Goal: Task Accomplishment & Management: Manage account settings

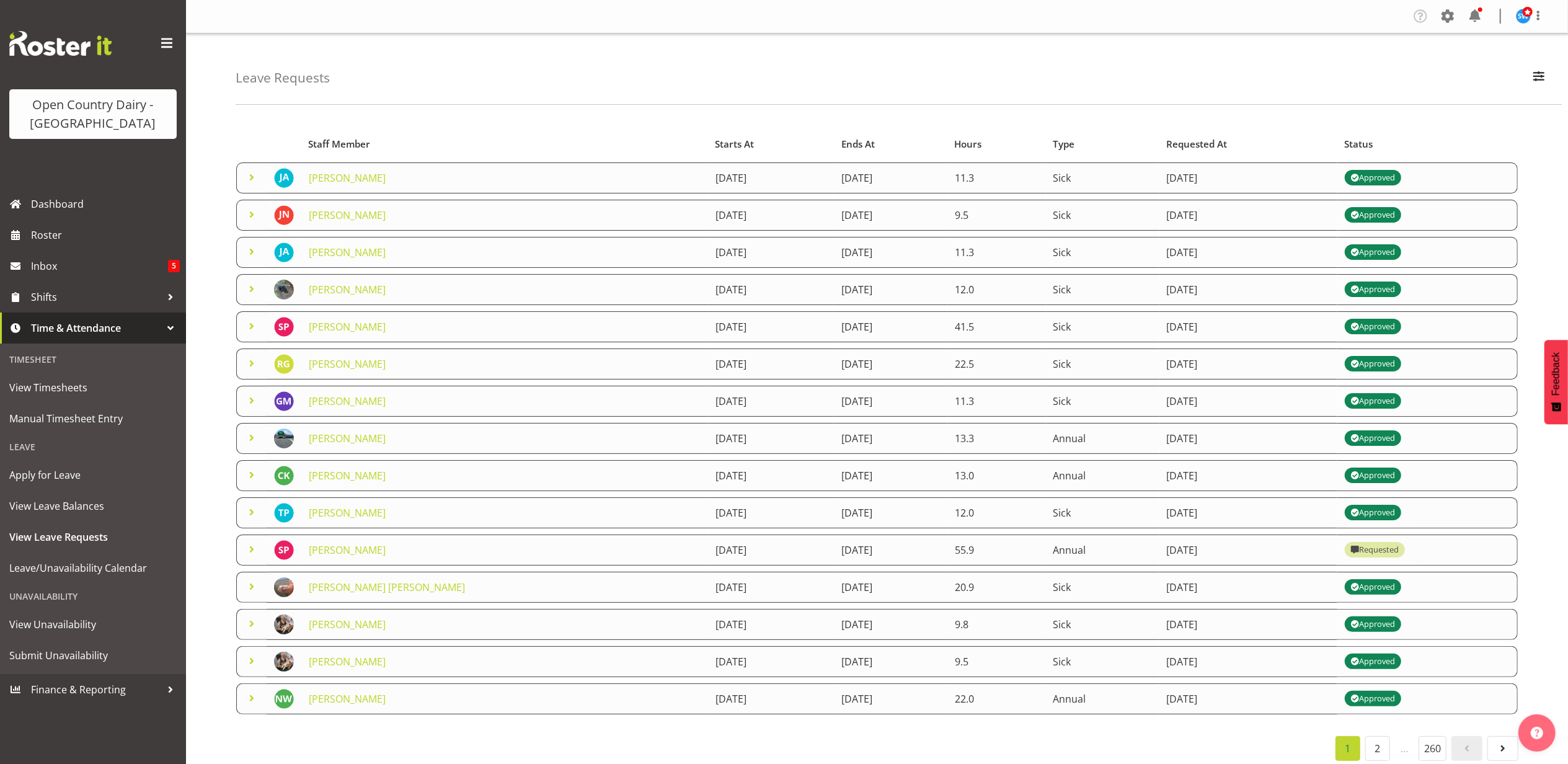
click at [252, 551] on span at bounding box center [252, 549] width 15 height 15
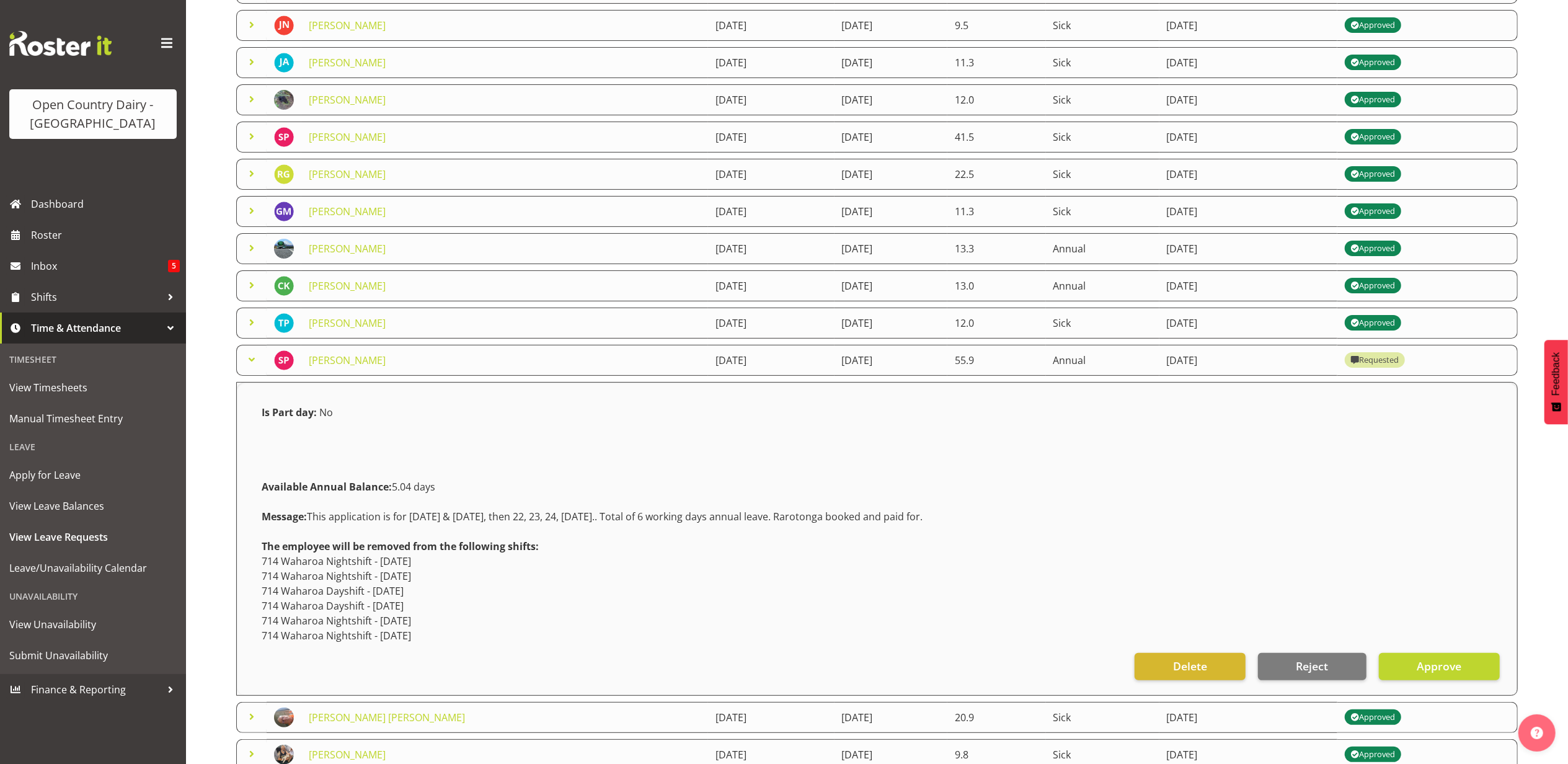
scroll to position [248, 0]
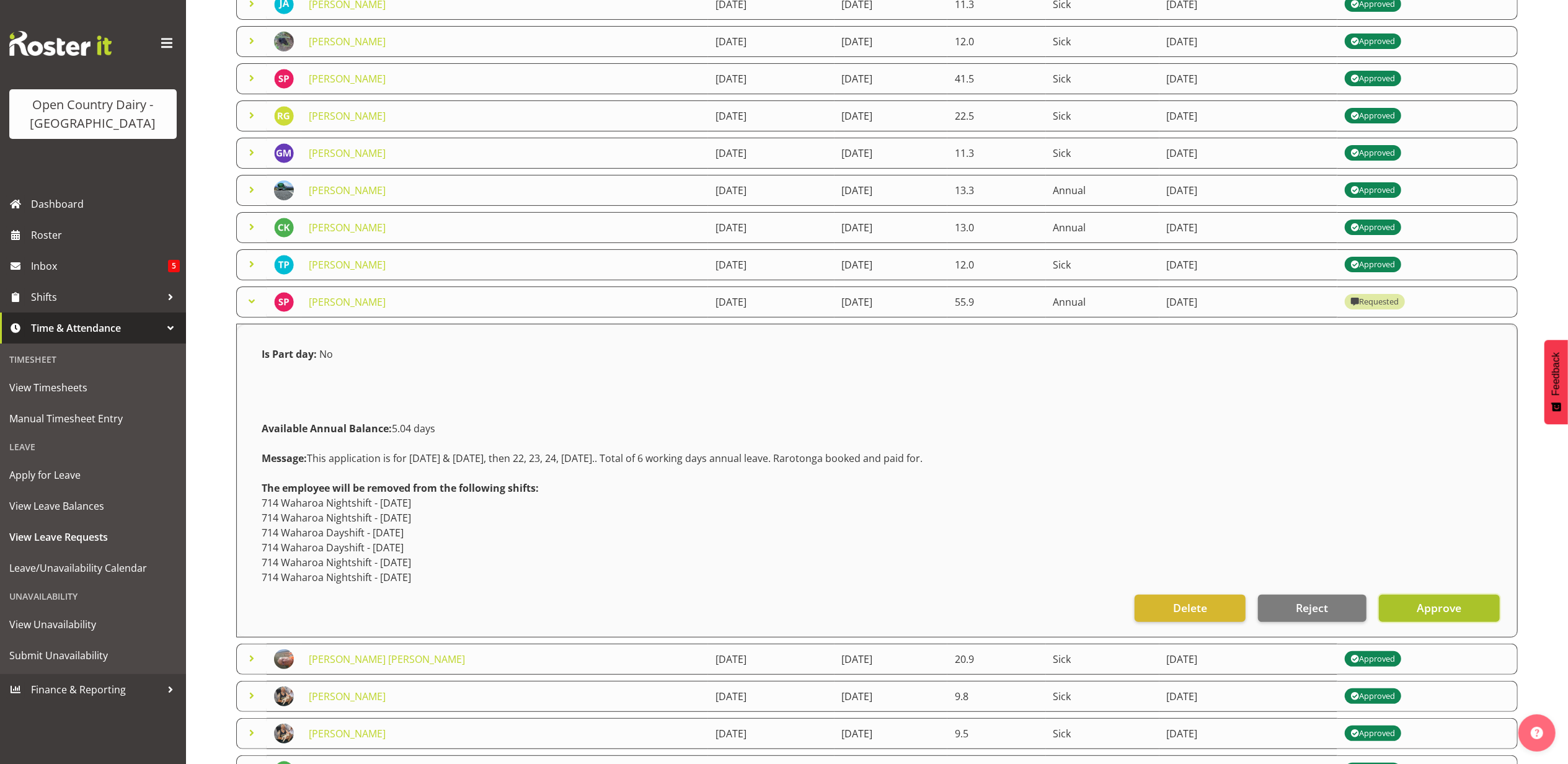
click at [1422, 598] on button "Approve" at bounding box center [1440, 608] width 121 height 27
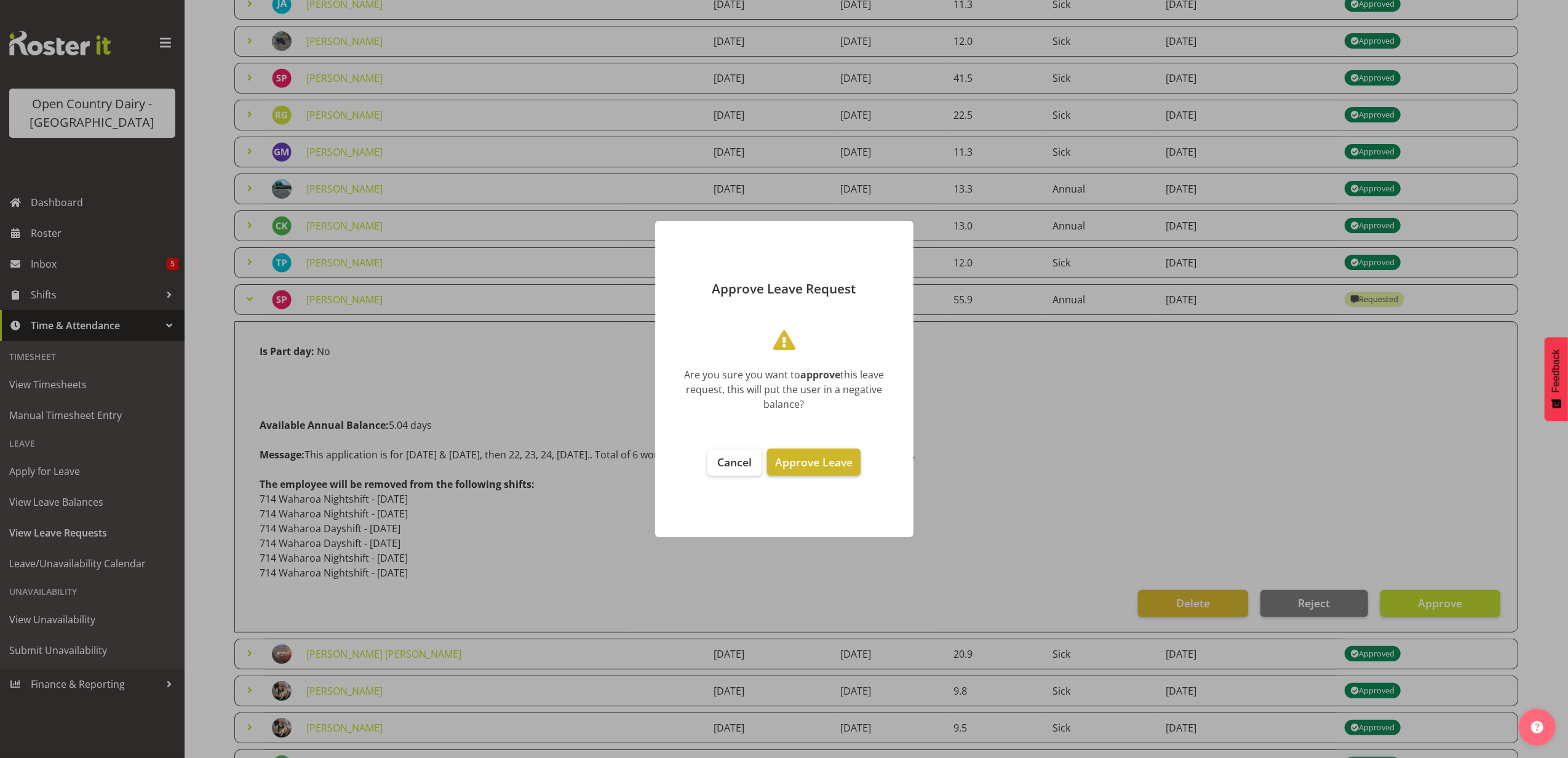
click at [835, 462] on span "Approve Leave" at bounding box center [814, 462] width 77 height 15
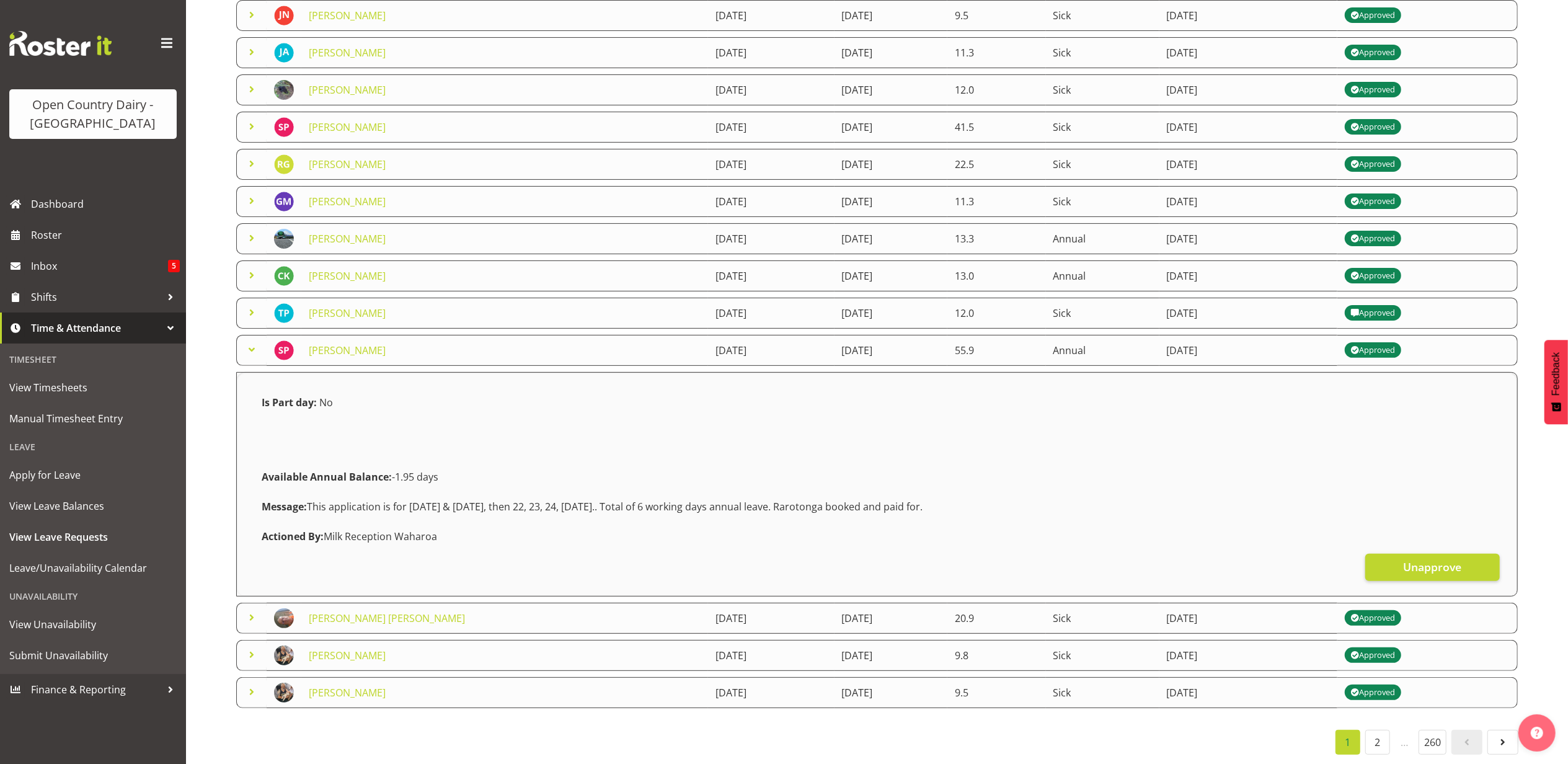
click at [253, 342] on span at bounding box center [252, 349] width 15 height 15
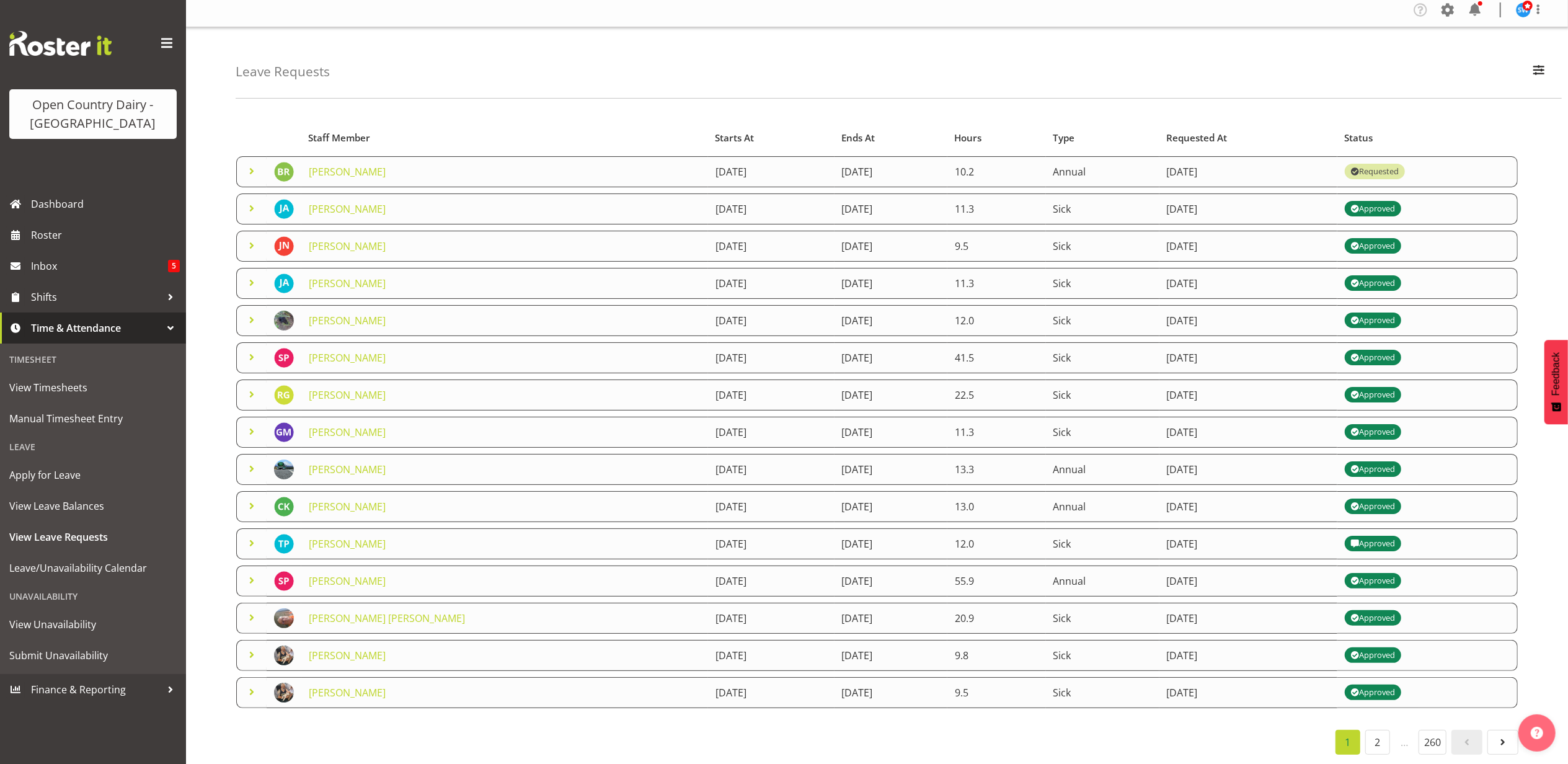
scroll to position [0, 0]
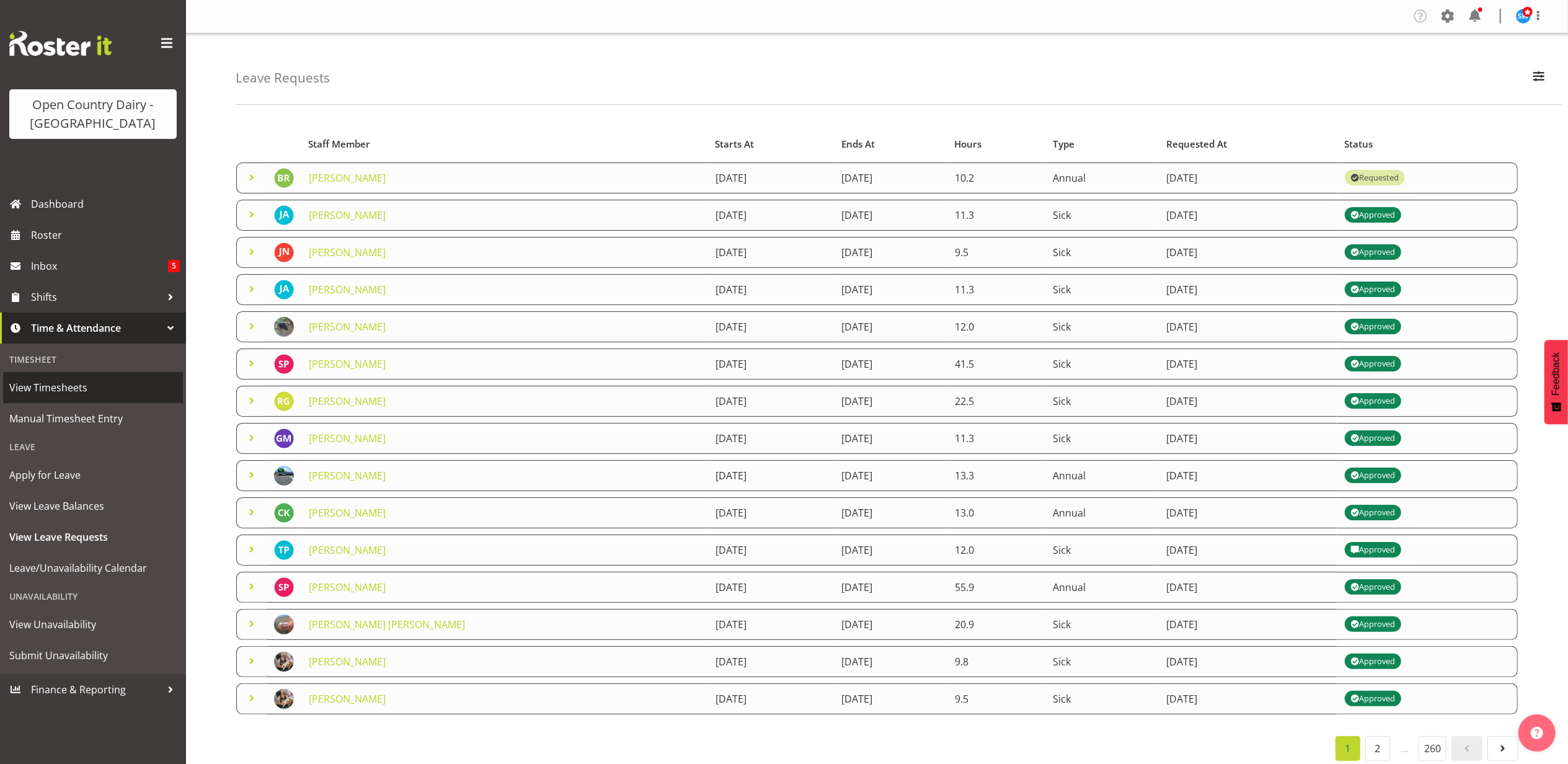
click at [68, 376] on link "View Timesheets" at bounding box center [93, 388] width 180 height 31
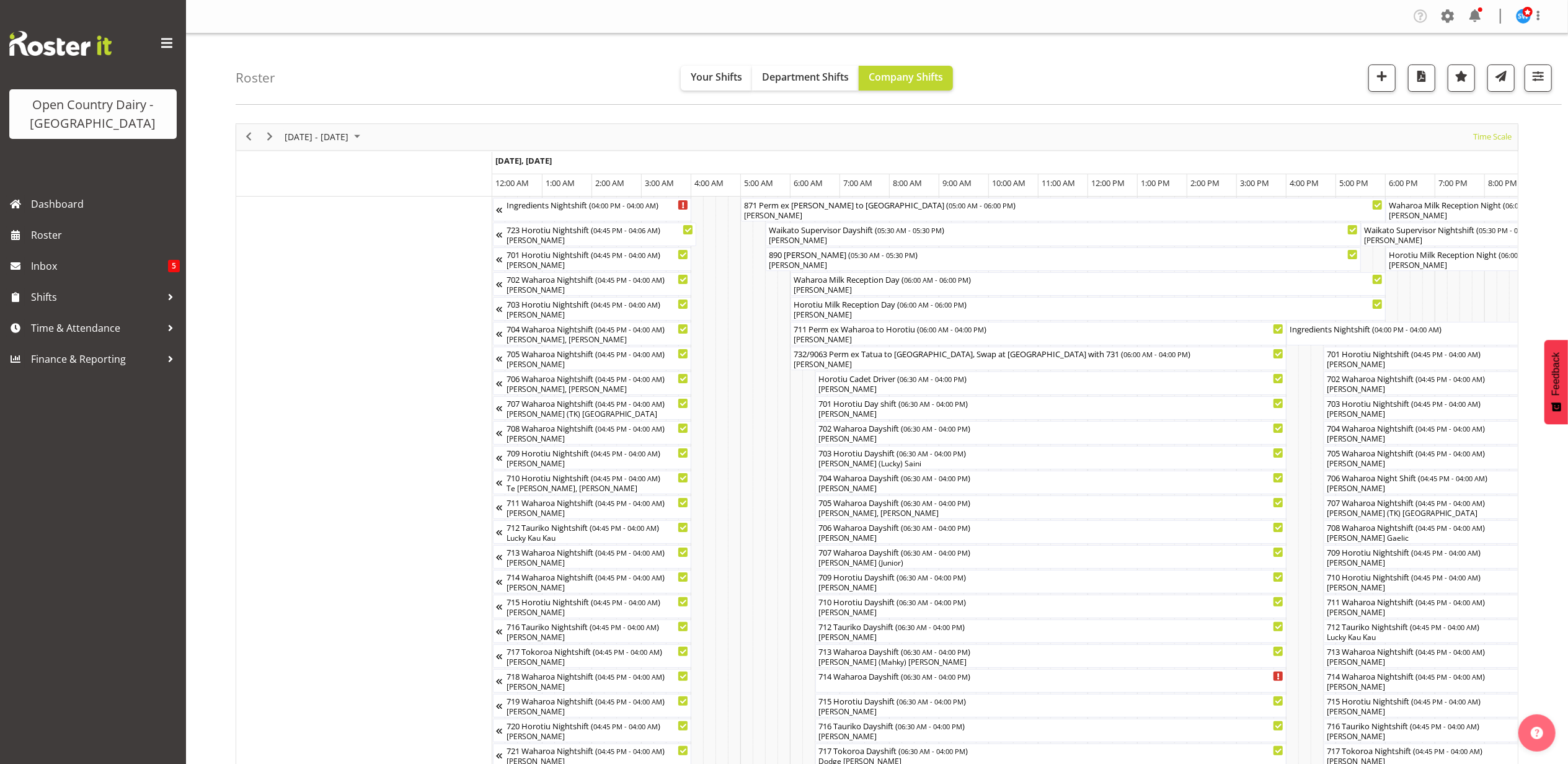
scroll to position [0, 6611]
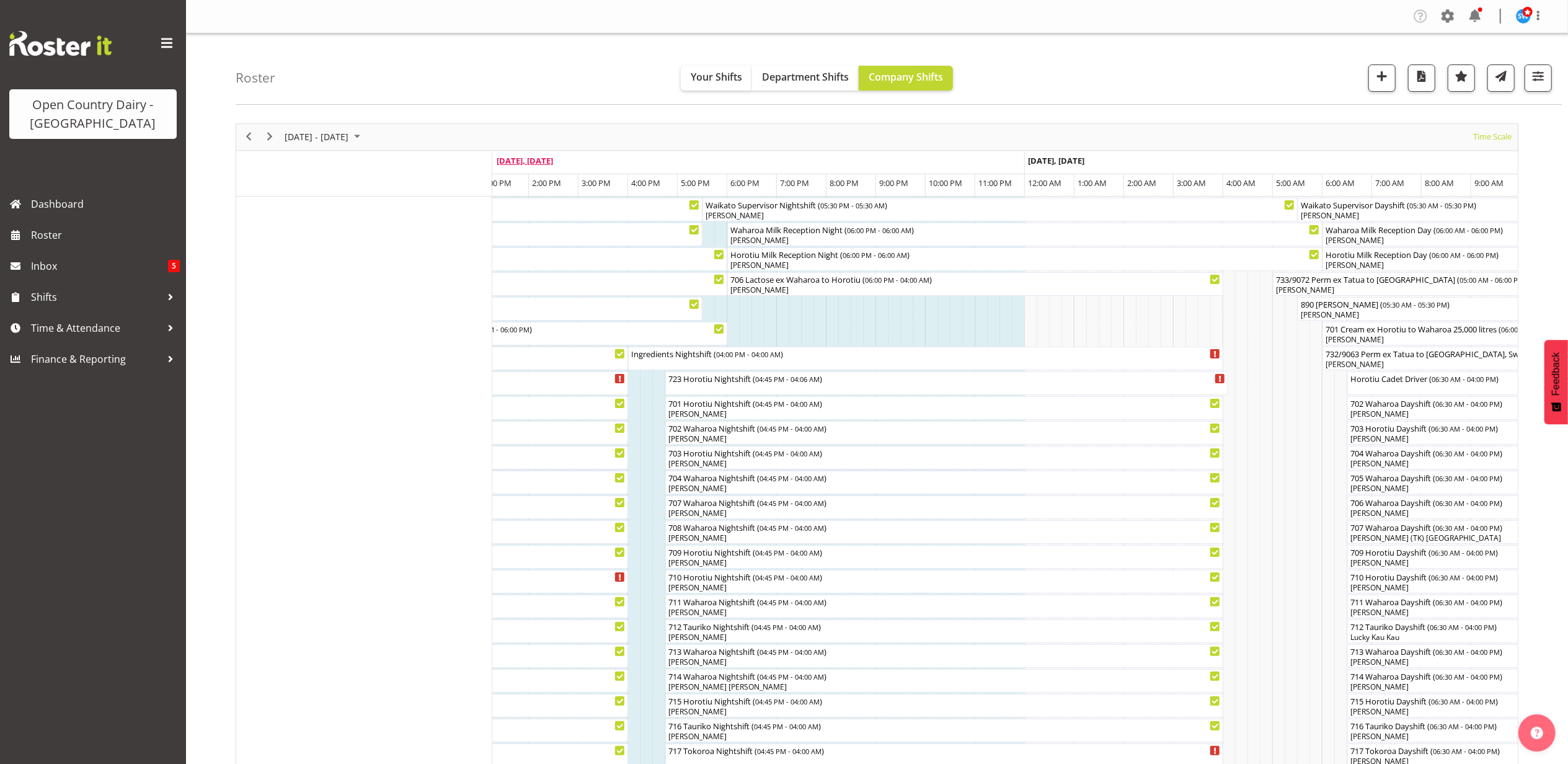
click at [533, 162] on span "Sep 20, Saturday" at bounding box center [525, 161] width 57 height 11
click at [301, 130] on span "September 15 - 21, 2025" at bounding box center [316, 137] width 67 height 15
click at [416, 169] on span "next month" at bounding box center [415, 168] width 22 height 22
click at [319, 252] on span "14" at bounding box center [318, 253] width 19 height 19
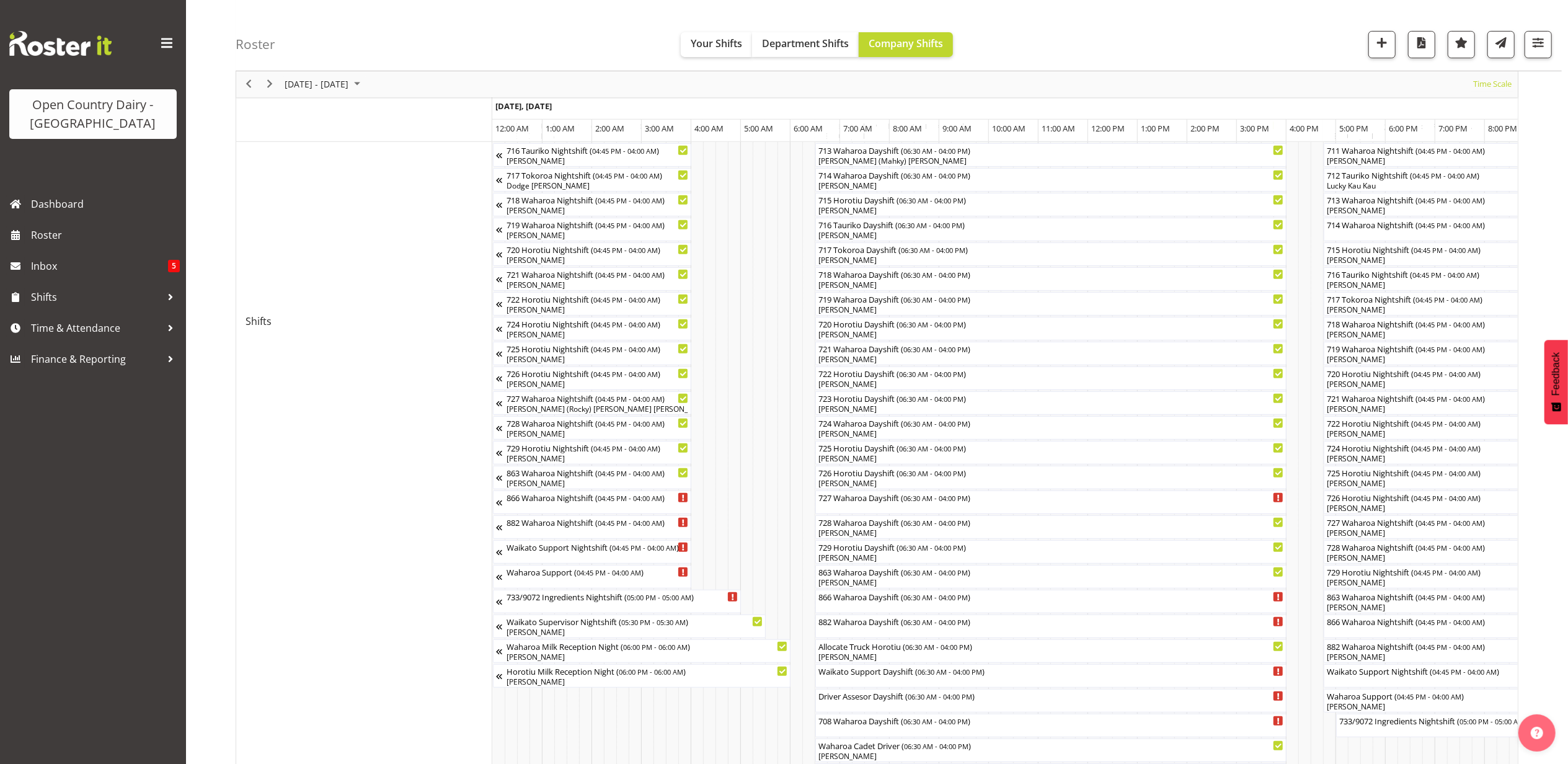
scroll to position [806, 0]
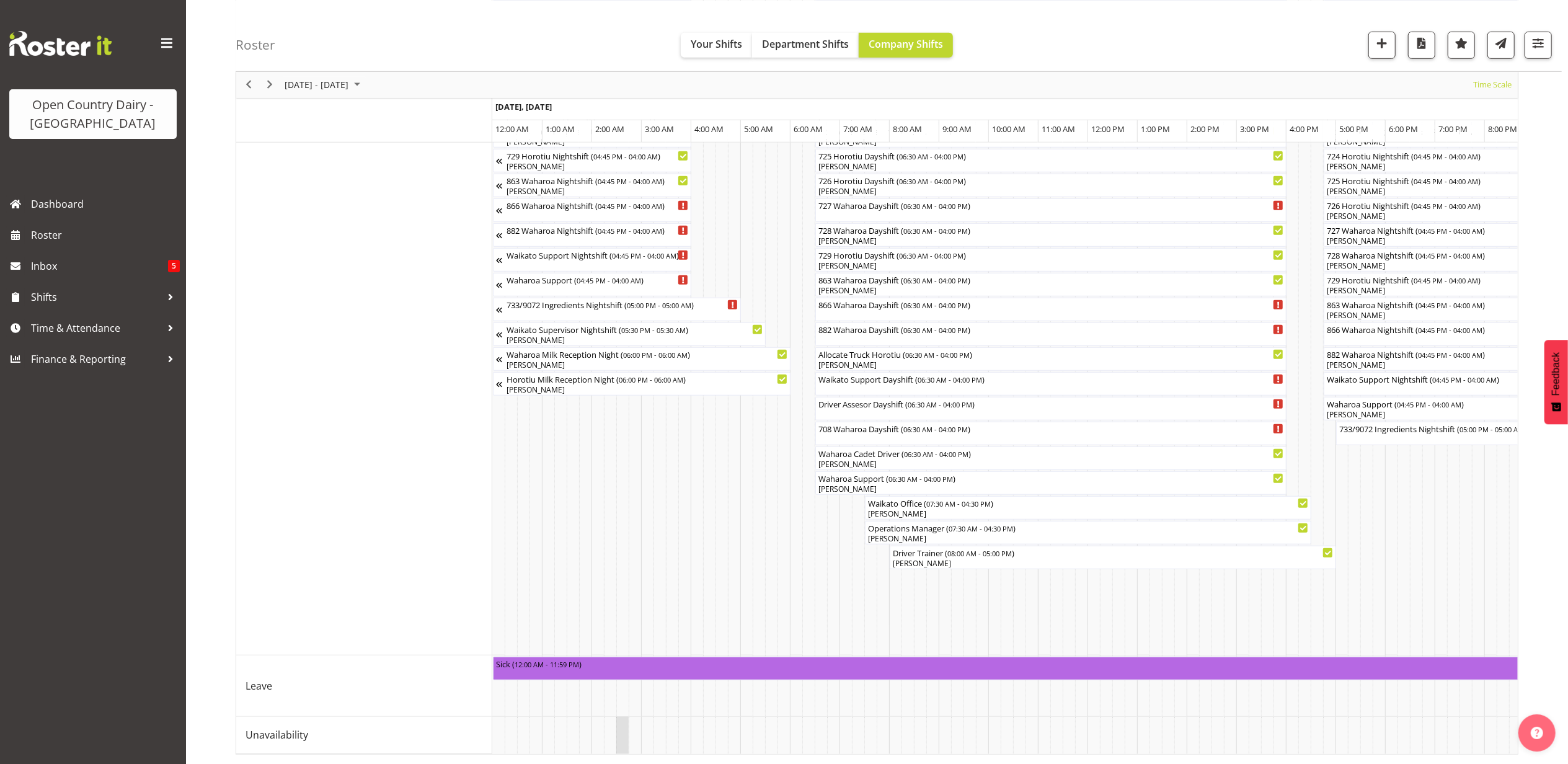
drag, startPoint x: 564, startPoint y: 740, endPoint x: 621, endPoint y: 740, distance: 57.0
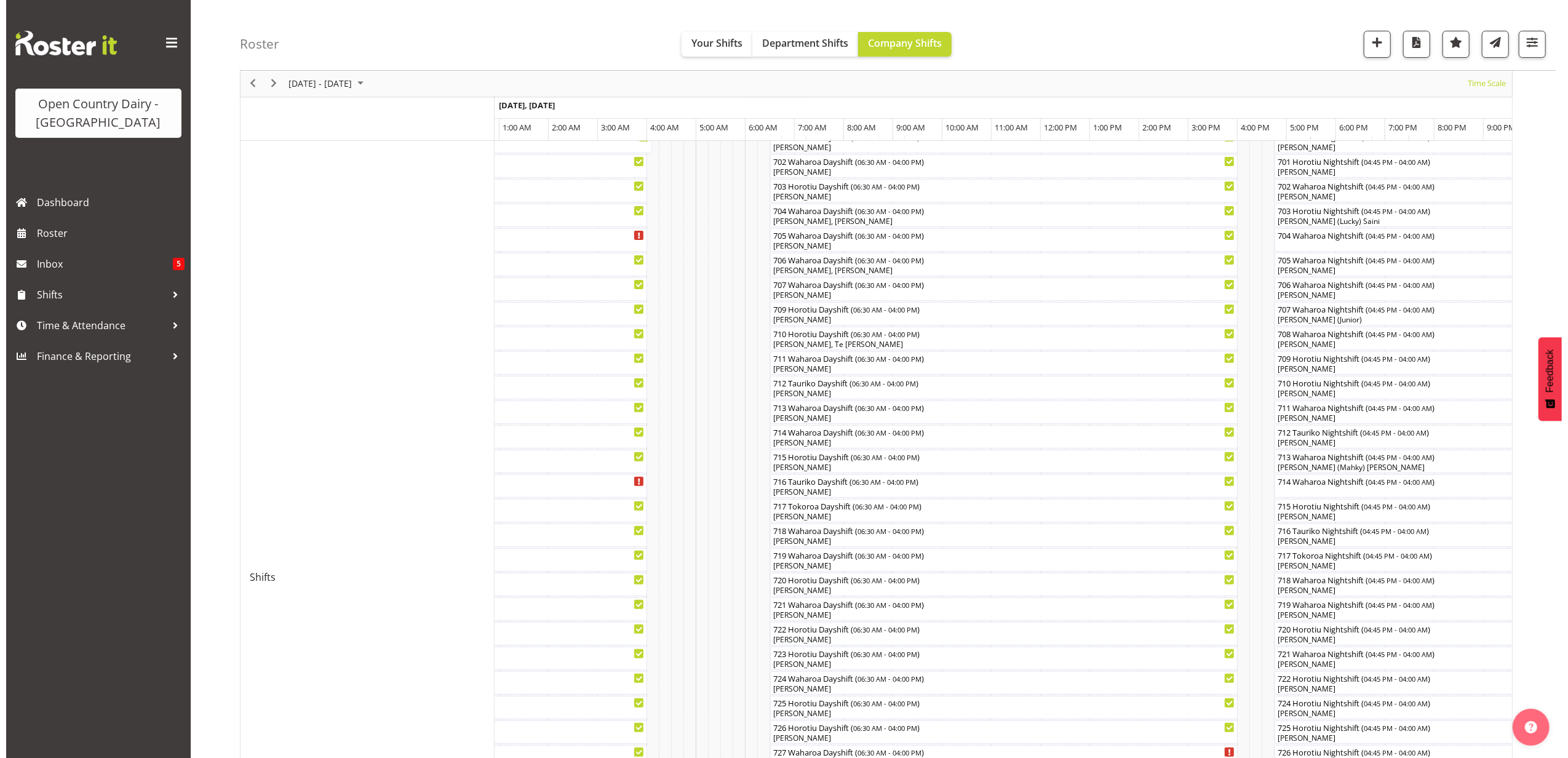
scroll to position [61, 0]
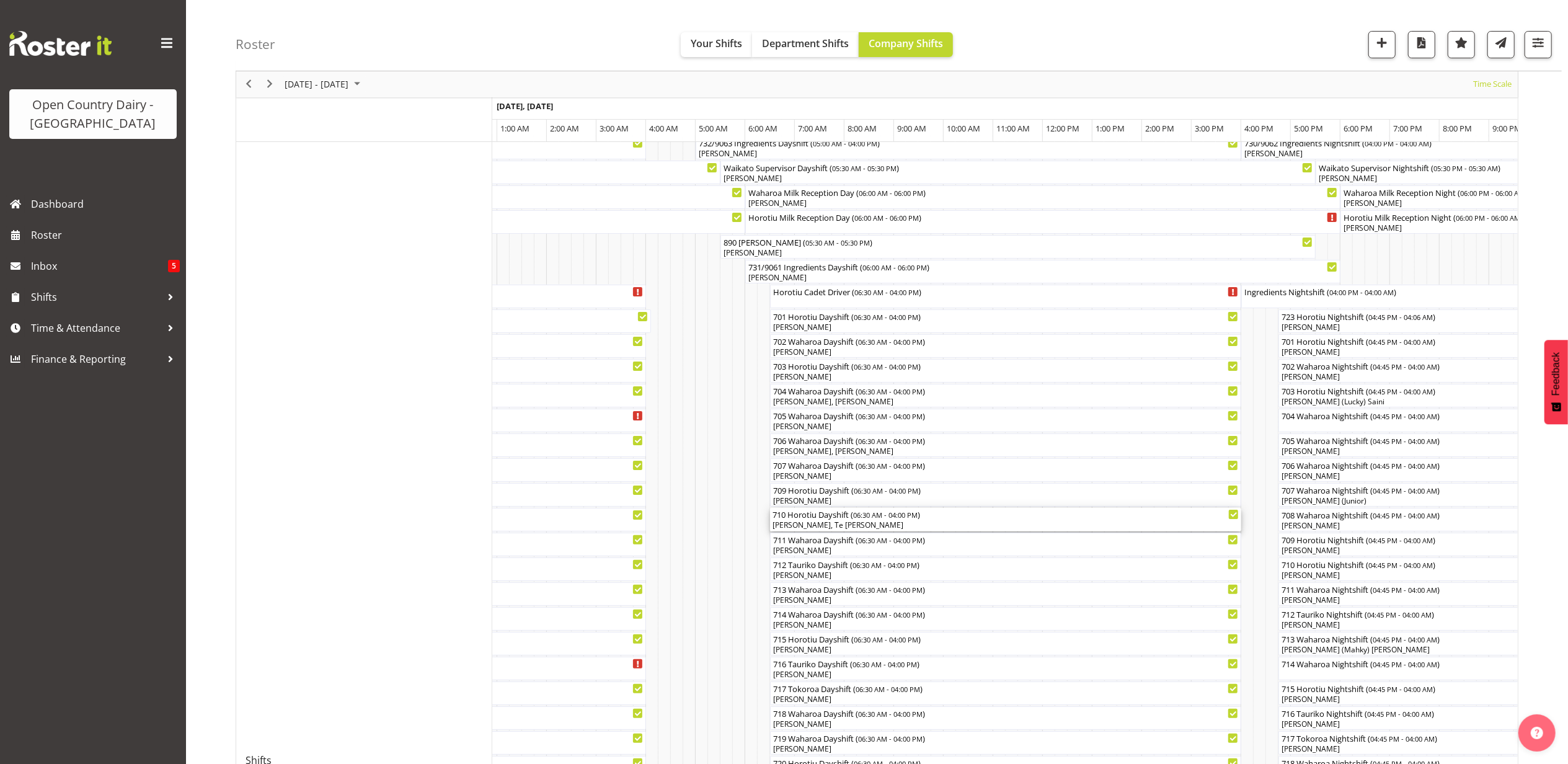
click at [836, 524] on div "Dean Chapman, Te Arepa Wano" at bounding box center [1005, 525] width 466 height 11
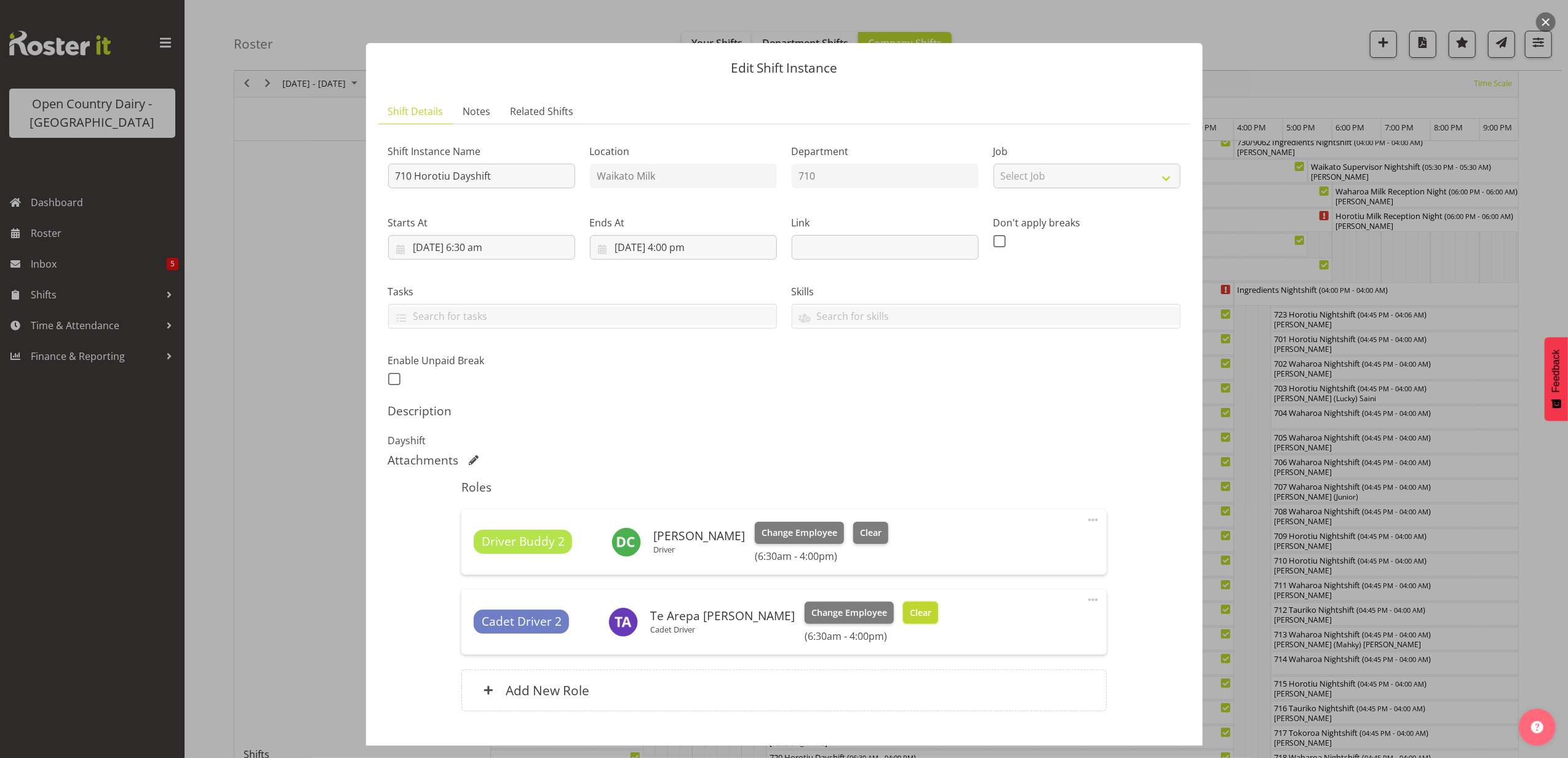
click at [910, 616] on span "Clear" at bounding box center [920, 612] width 22 height 13
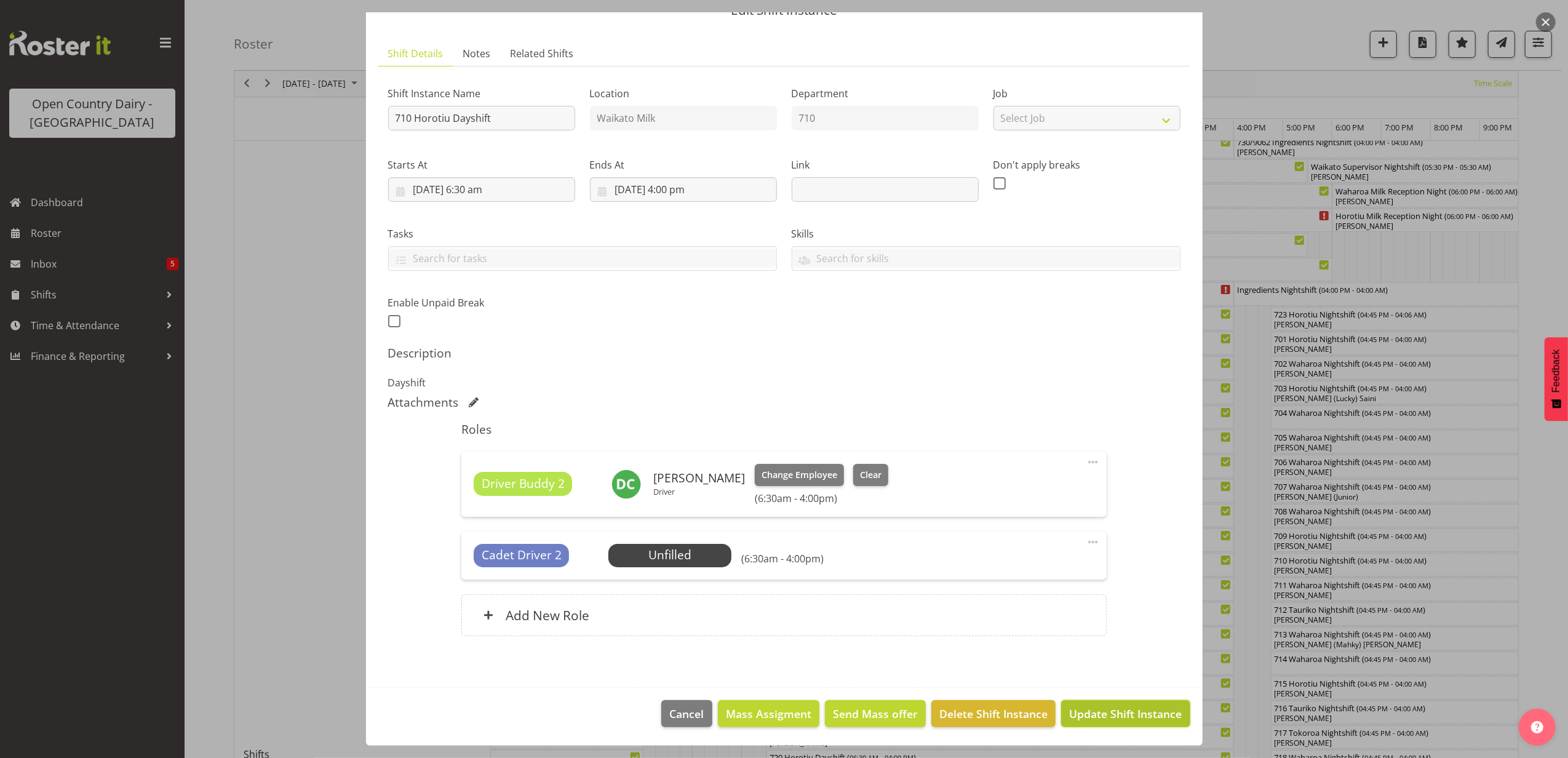
click at [1069, 712] on span "Update Shift Instance" at bounding box center [1126, 713] width 113 height 16
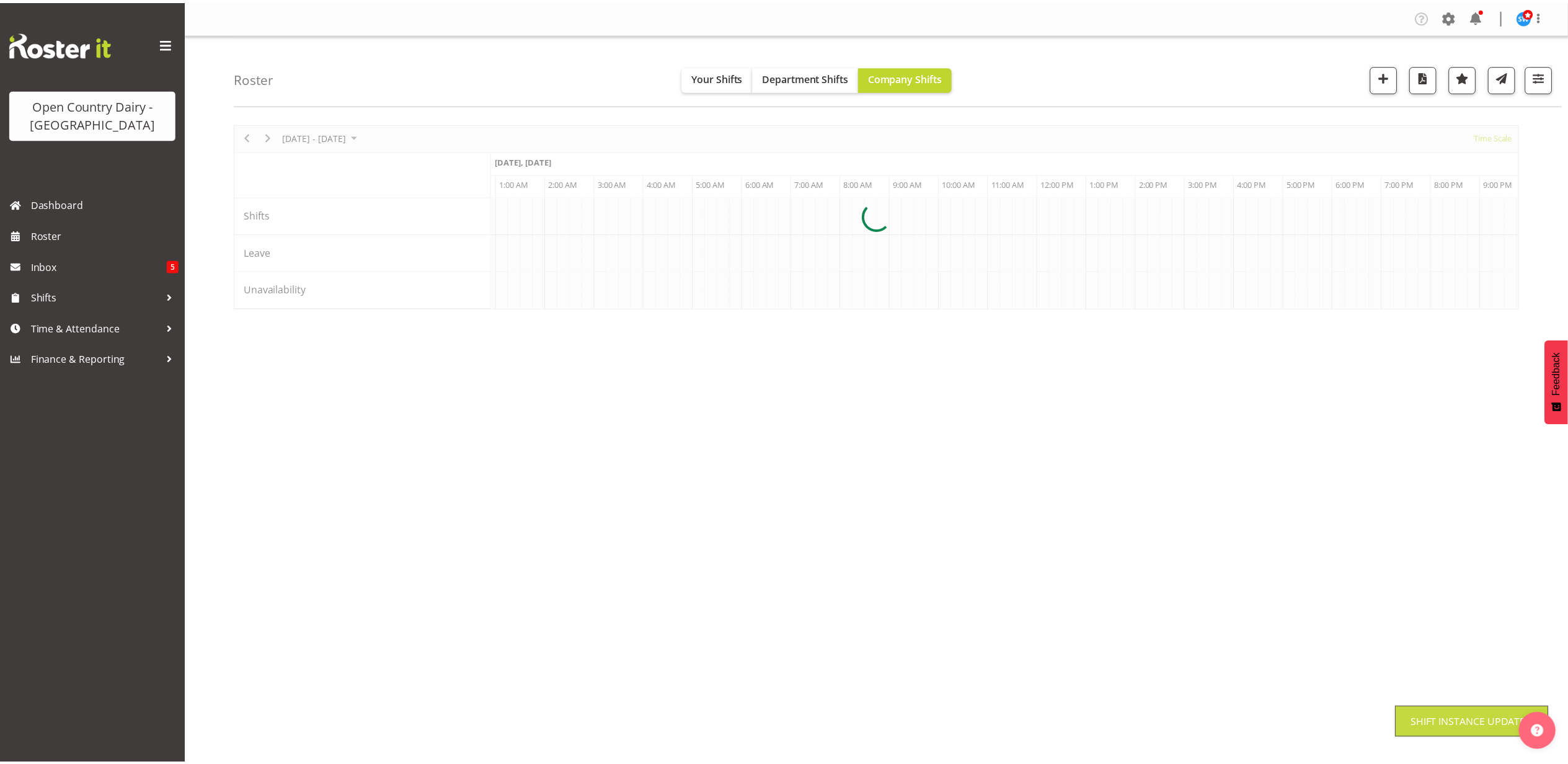
scroll to position [0, 0]
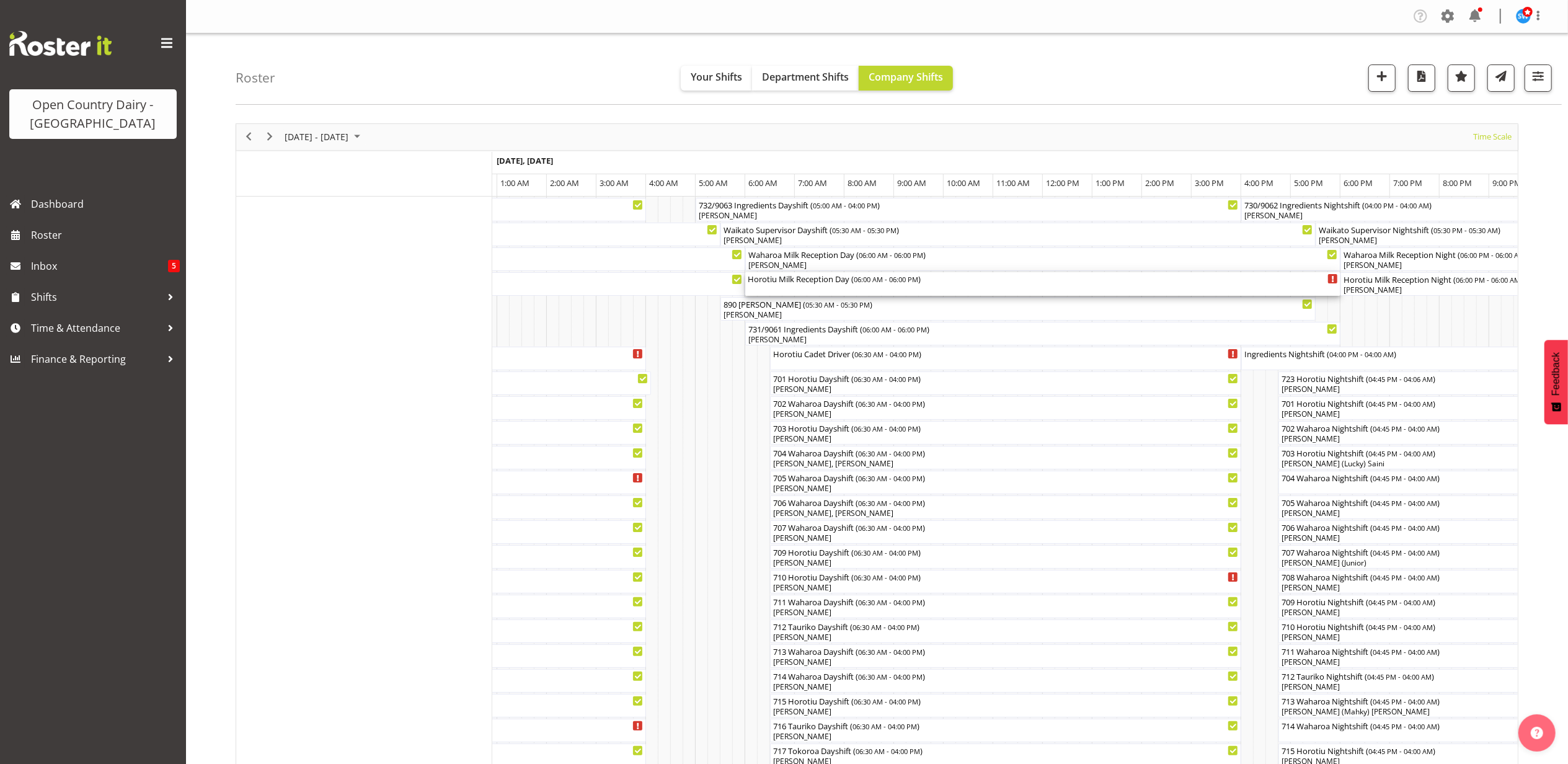
click at [789, 290] on div "Horotiu Milk Reception Day ( 06:00 AM - 06:00 PM )" at bounding box center [1043, 284] width 590 height 24
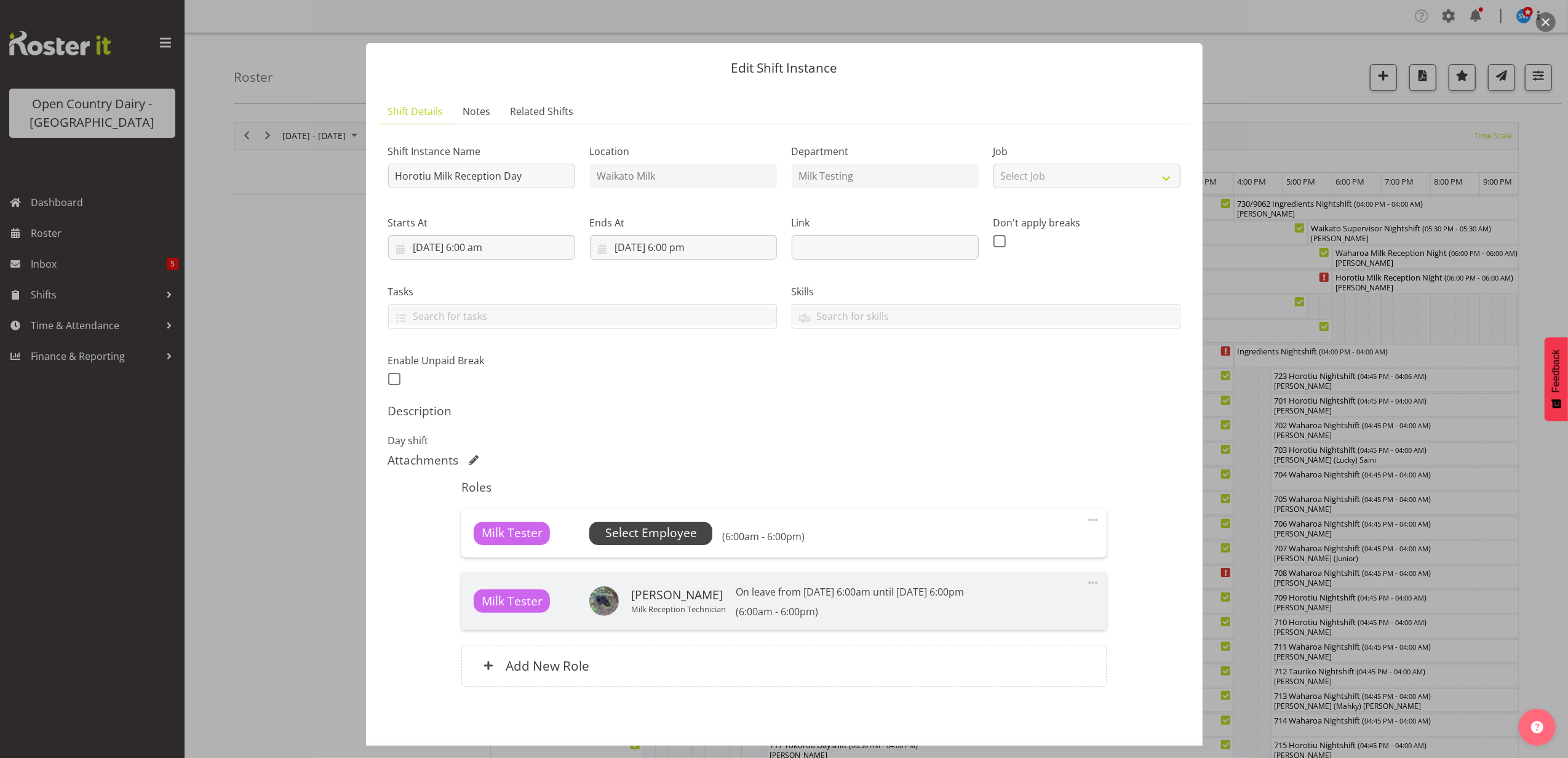
click at [673, 534] on span "Select Employee" at bounding box center [652, 533] width 92 height 18
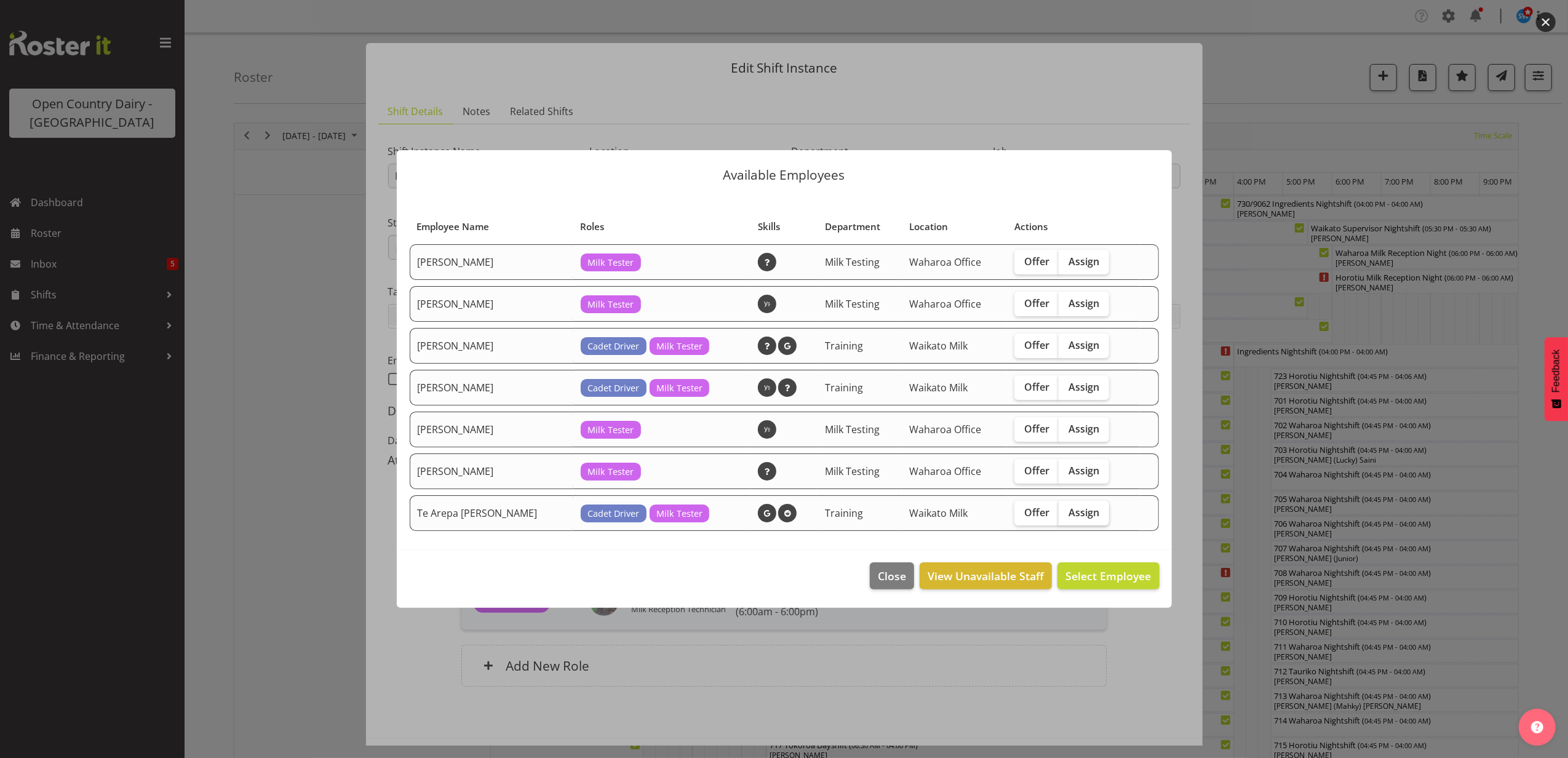
click at [1088, 513] on span "Assign" at bounding box center [1084, 513] width 31 height 13
click at [1067, 513] on input "Assign" at bounding box center [1063, 513] width 8 height 8
checkbox input "true"
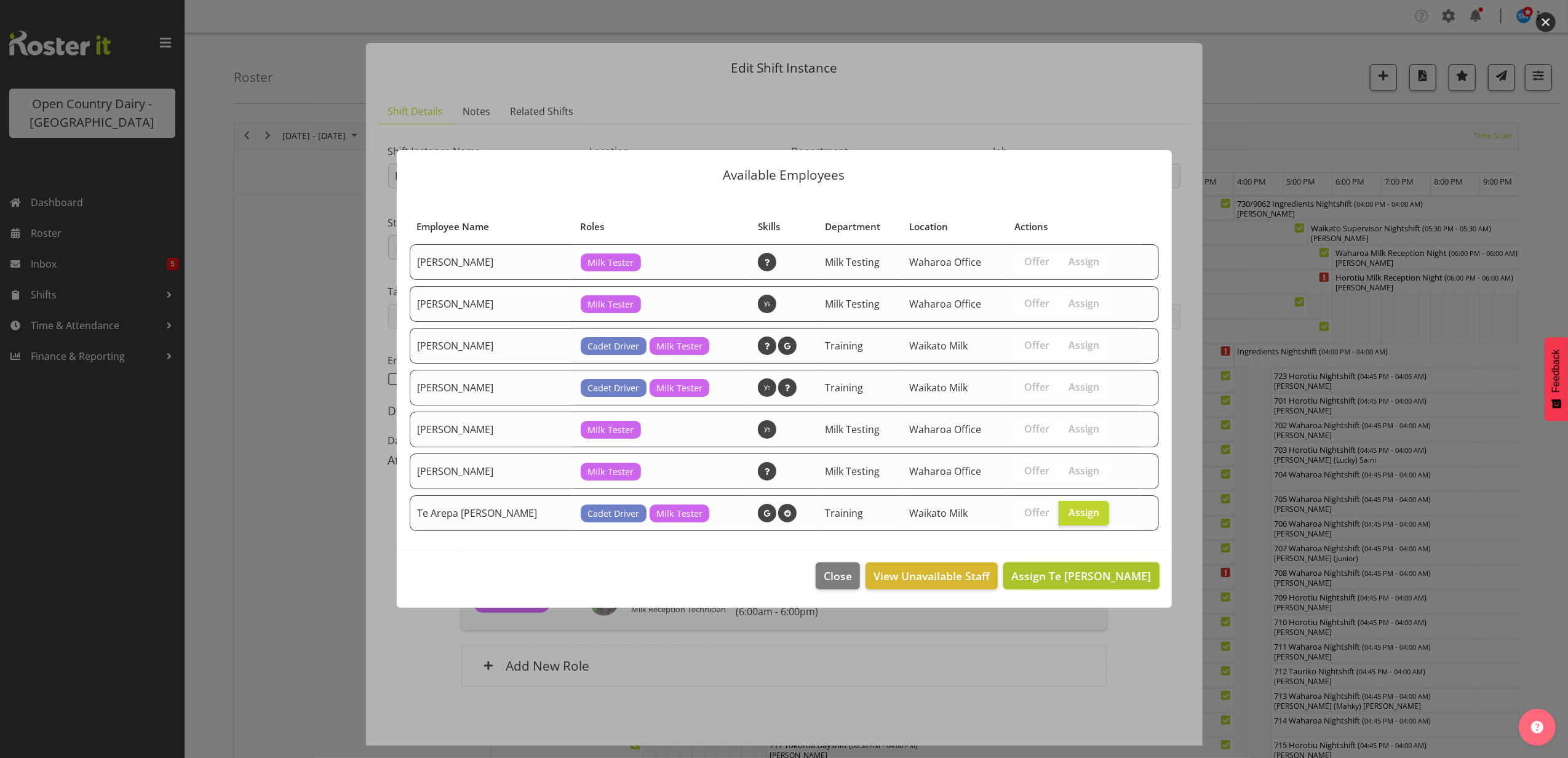
click at [1097, 582] on span "Assign Te Arepa Wano" at bounding box center [1081, 575] width 140 height 15
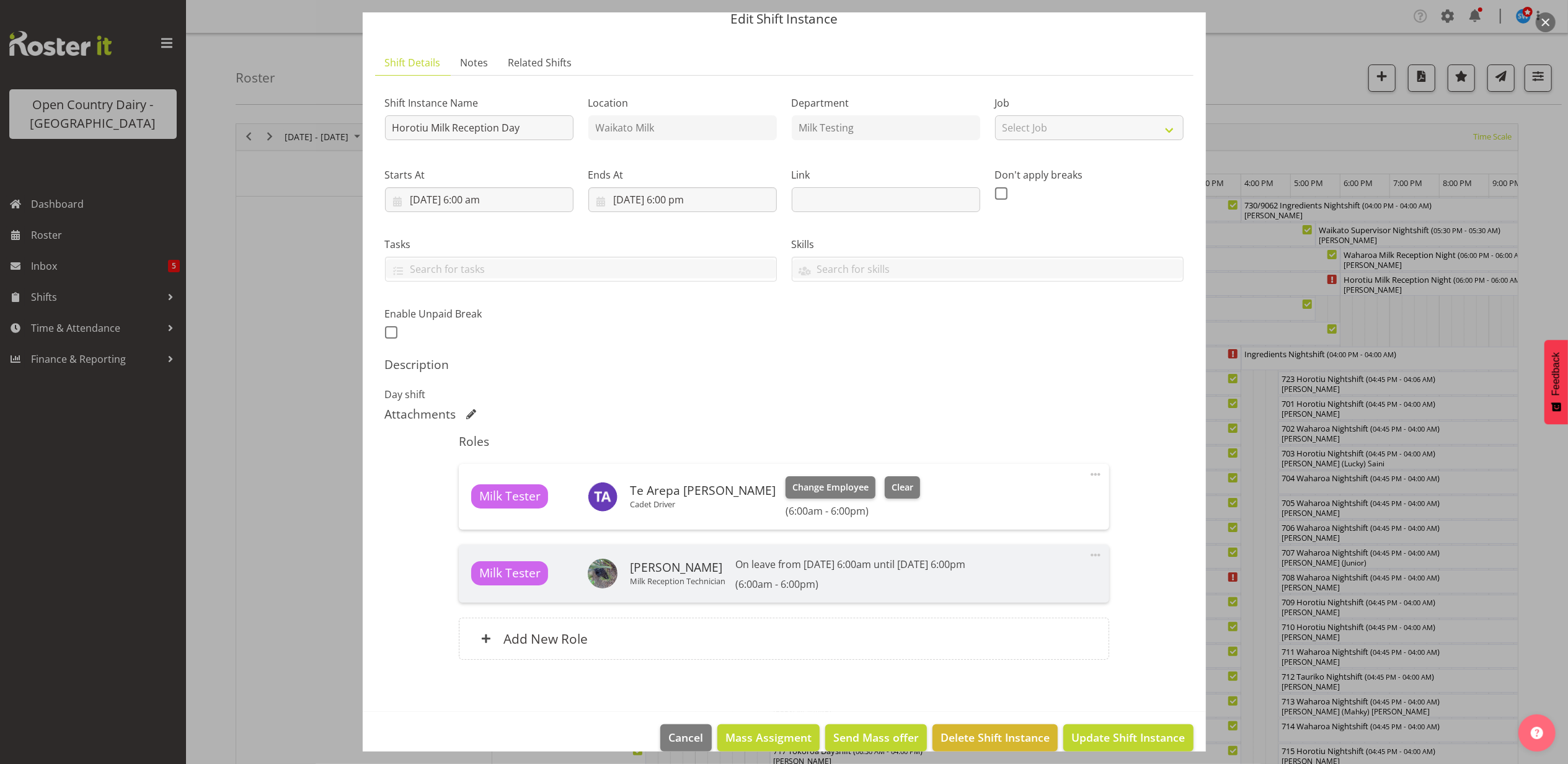
scroll to position [69, 0]
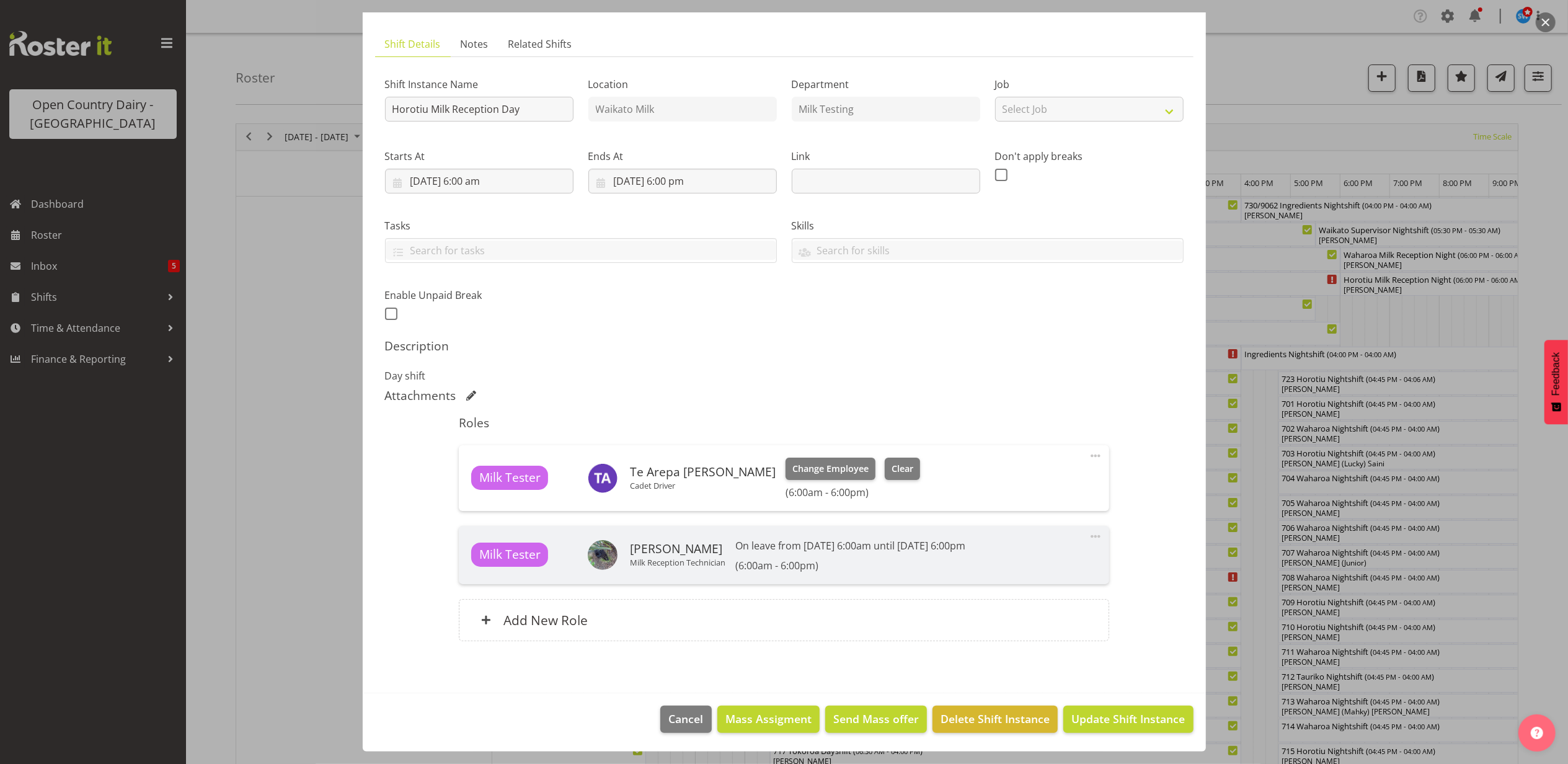
click at [1147, 714] on span "Update Shift Instance" at bounding box center [1129, 718] width 114 height 16
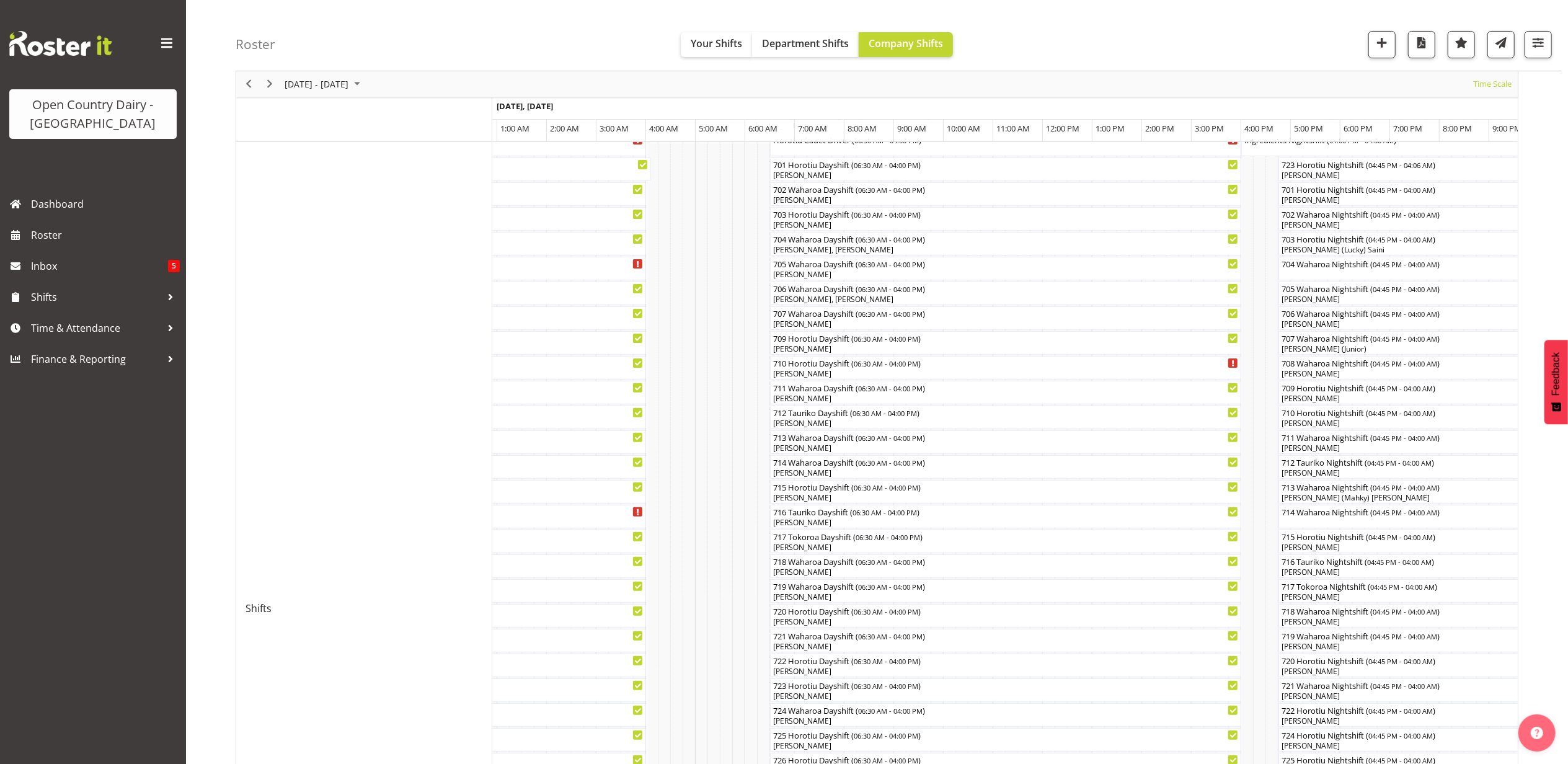
scroll to position [578, 0]
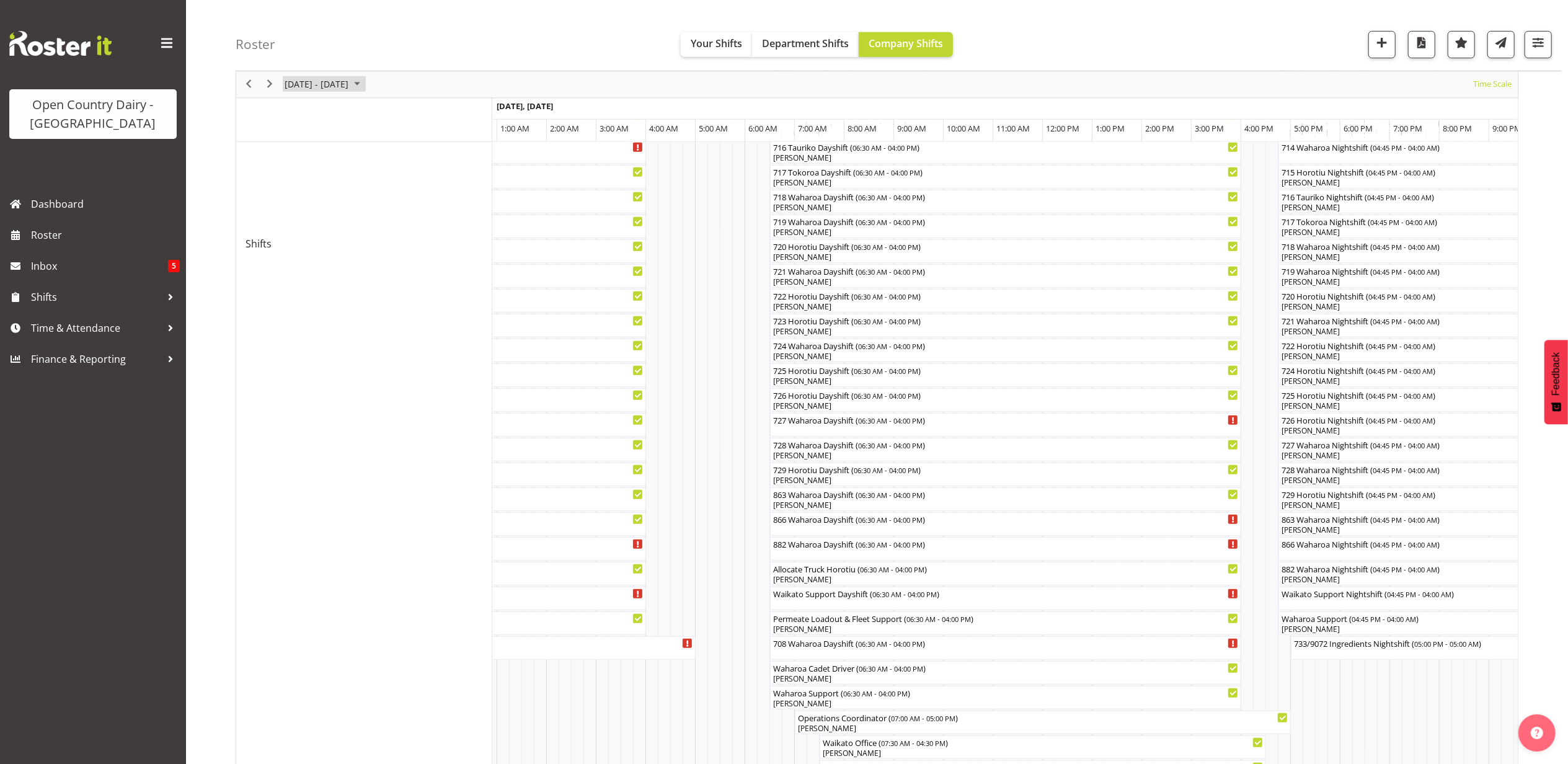
click at [322, 77] on span "October 13 - 19, 2025" at bounding box center [316, 85] width 67 height 15
click at [390, 105] on span "previous month" at bounding box center [393, 116] width 22 height 22
click at [393, 196] on span "20" at bounding box center [397, 200] width 19 height 19
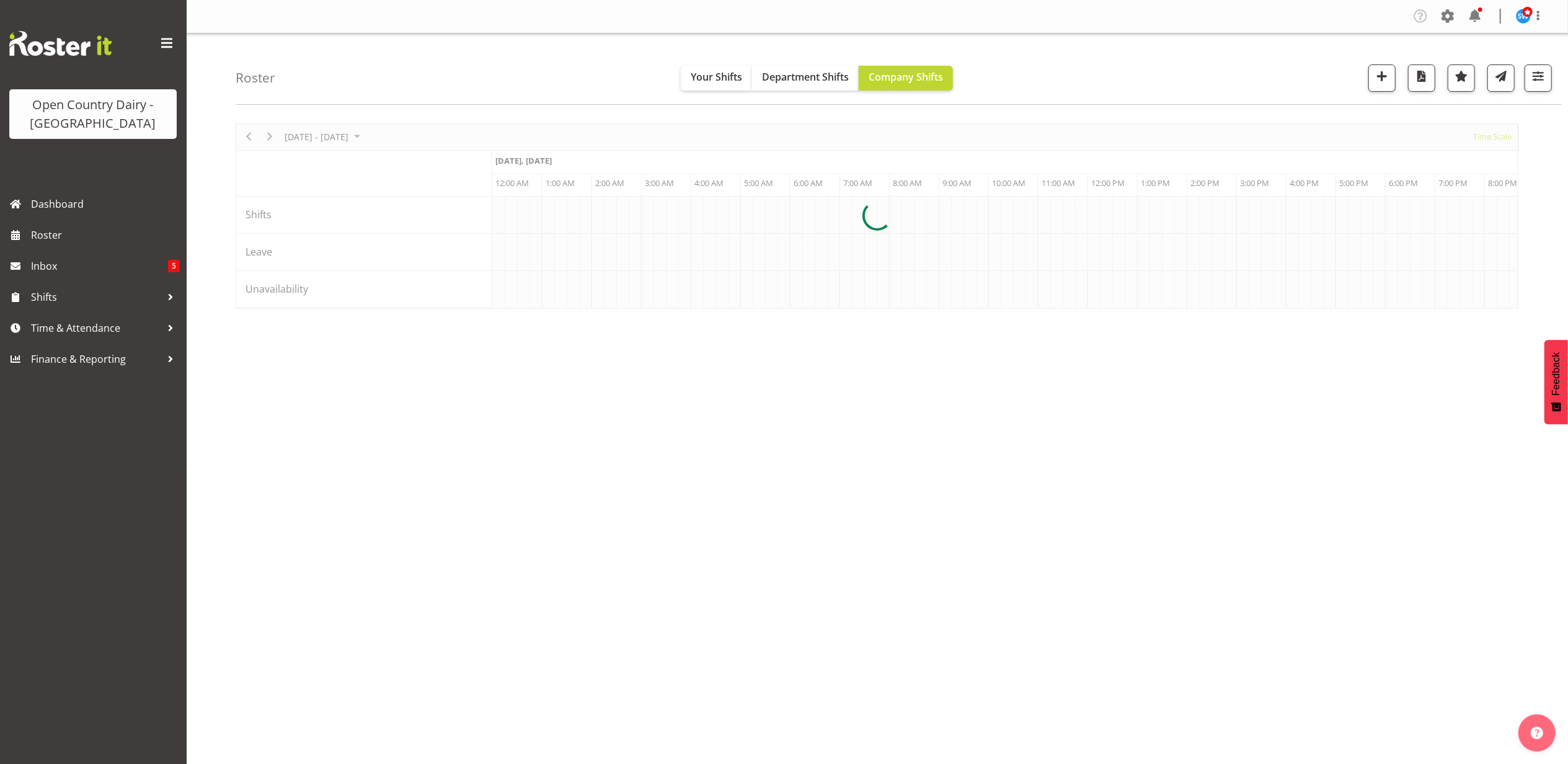
scroll to position [0, 5953]
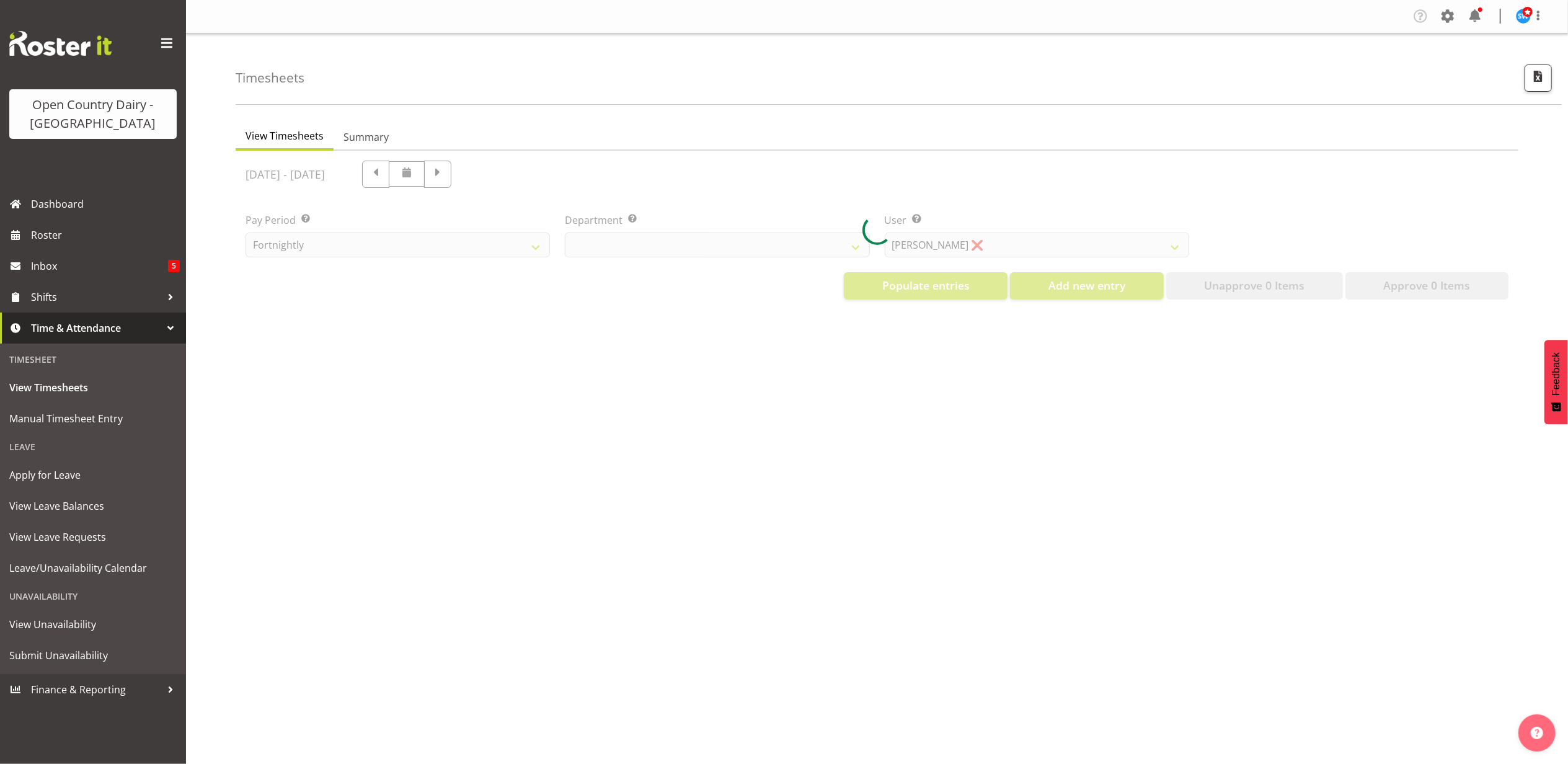
select select "733"
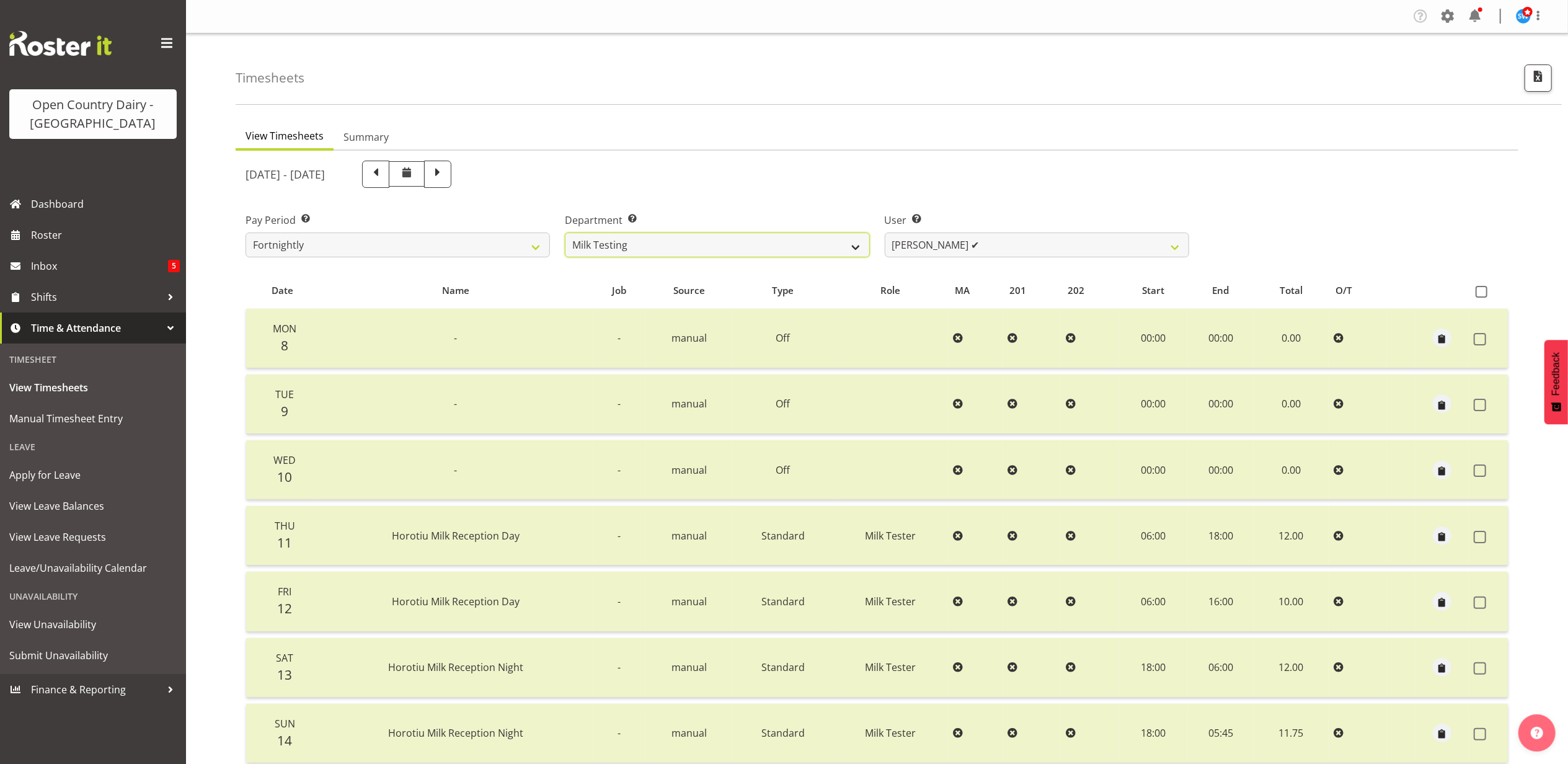
click at [854, 242] on select "701 702 703 704 705 706 707 708 709 710 711 712 713 714 715 716 717 718 719 720" at bounding box center [717, 245] width 304 height 25
click at [943, 254] on select "[PERSON_NAME] ✔ [PERSON_NAME] ✔ [PERSON_NAME] ✔ [PERSON_NAME] ✔ [PERSON_NAME] ✔…" at bounding box center [1037, 245] width 304 height 25
select select "7485"
click at [885, 233] on select "[PERSON_NAME] ✔ [PERSON_NAME] ✔ [PERSON_NAME] ✔ [PERSON_NAME] ✔ [PERSON_NAME] ✔…" at bounding box center [1037, 245] width 304 height 25
click at [451, 177] on span at bounding box center [437, 174] width 27 height 27
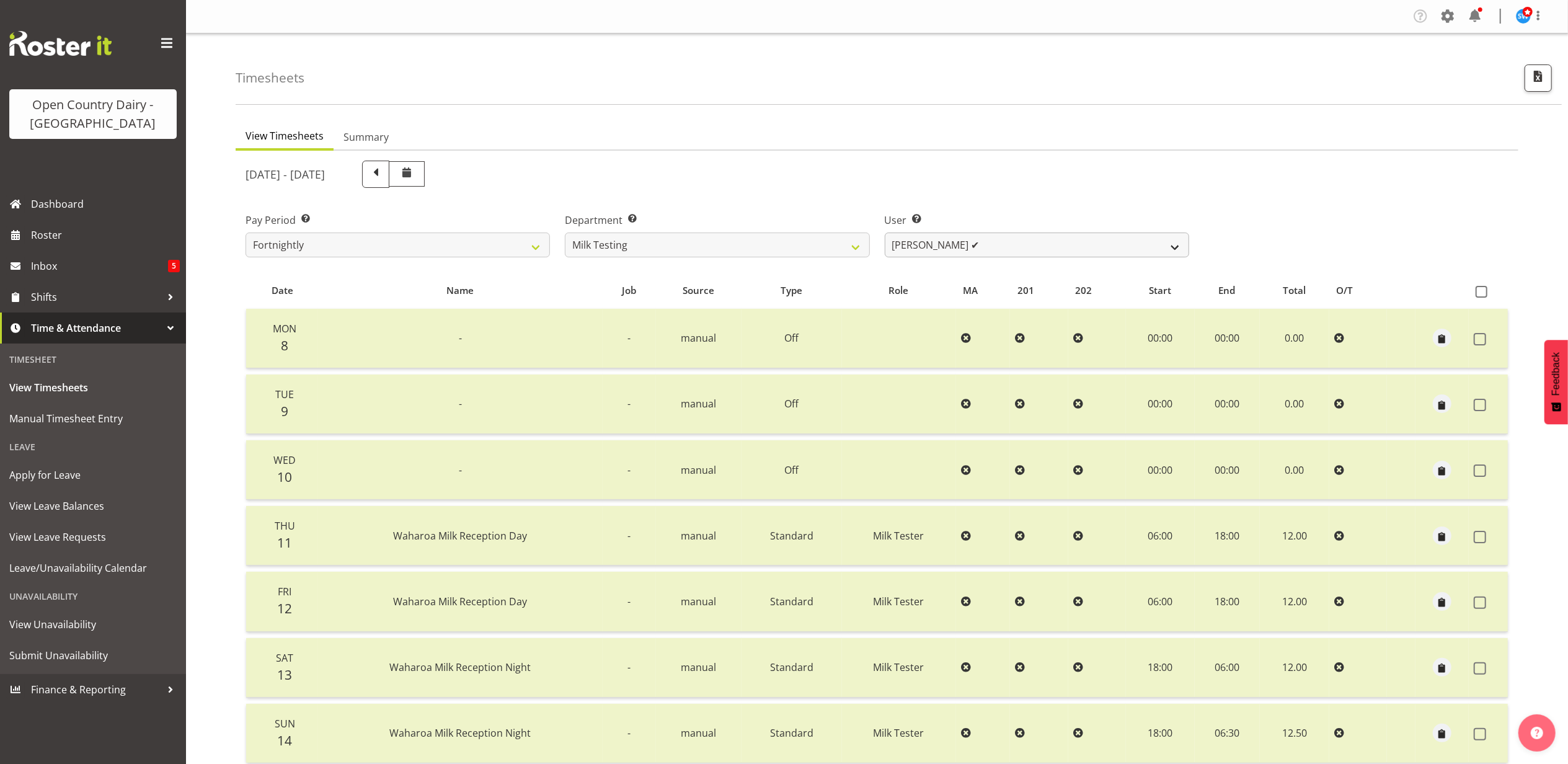
select select
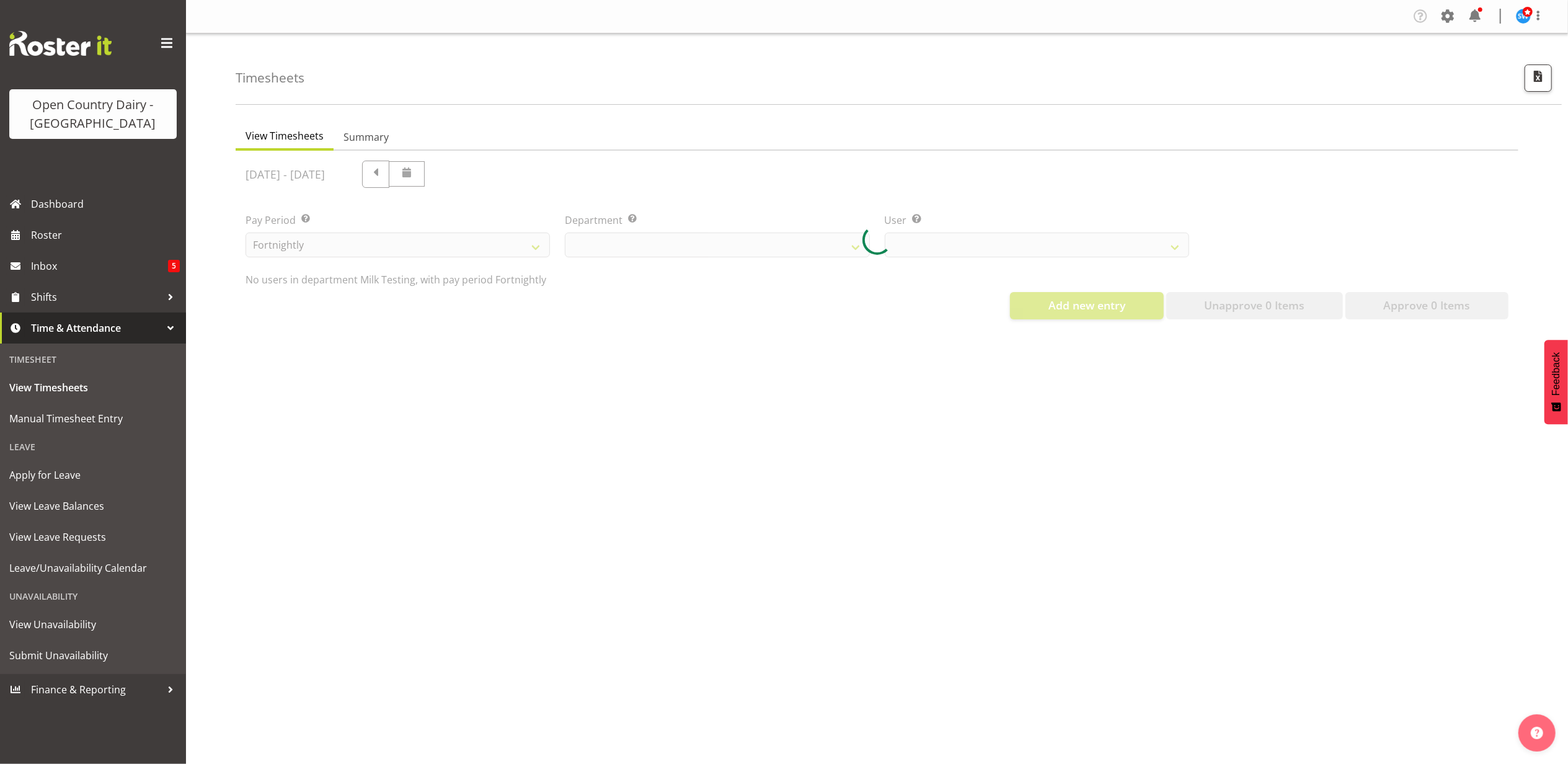
select select "733"
select select "7485"
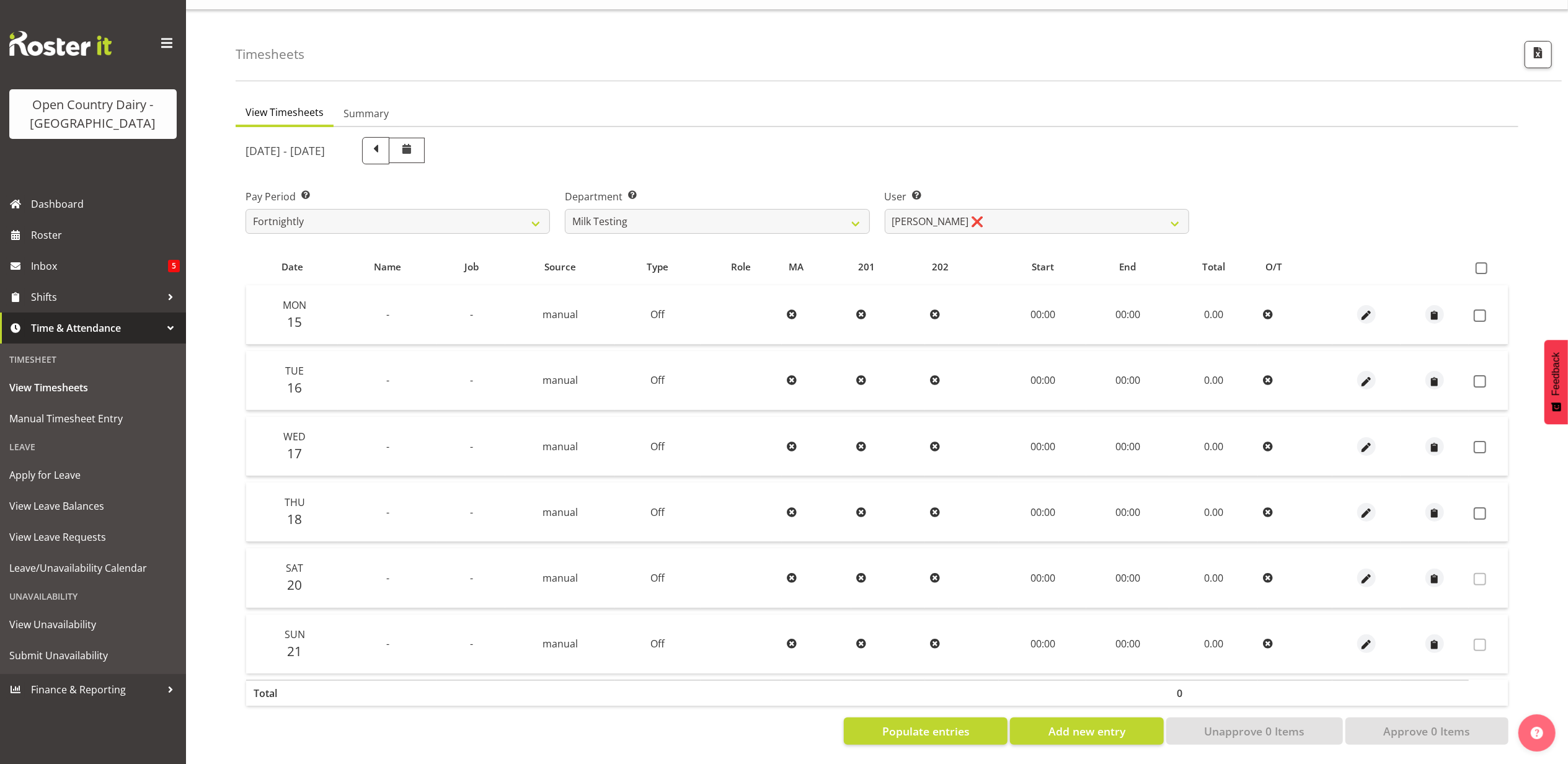
scroll to position [33, 0]
click at [1070, 723] on span "Add new entry" at bounding box center [1087, 731] width 77 height 16
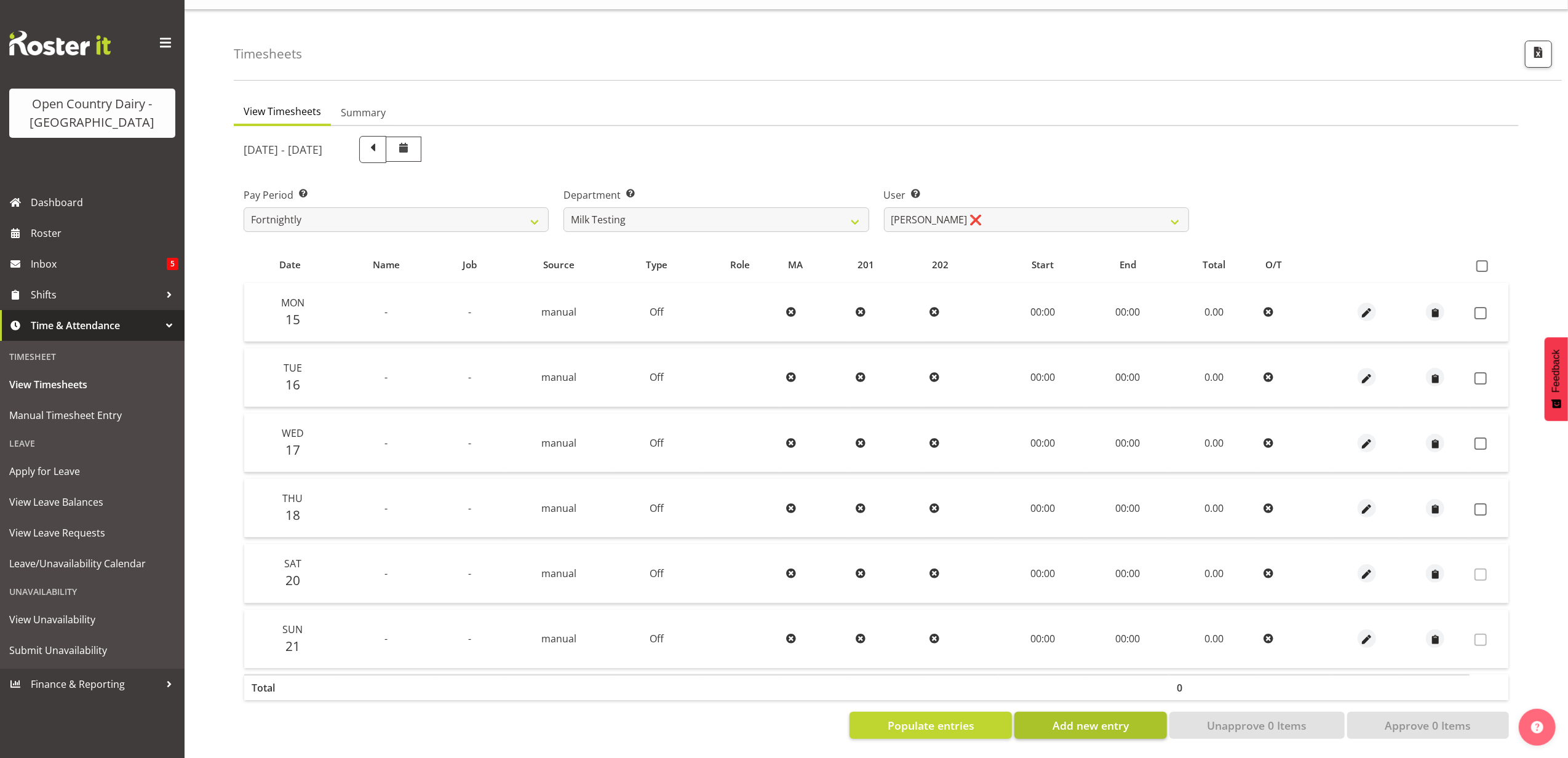
select select
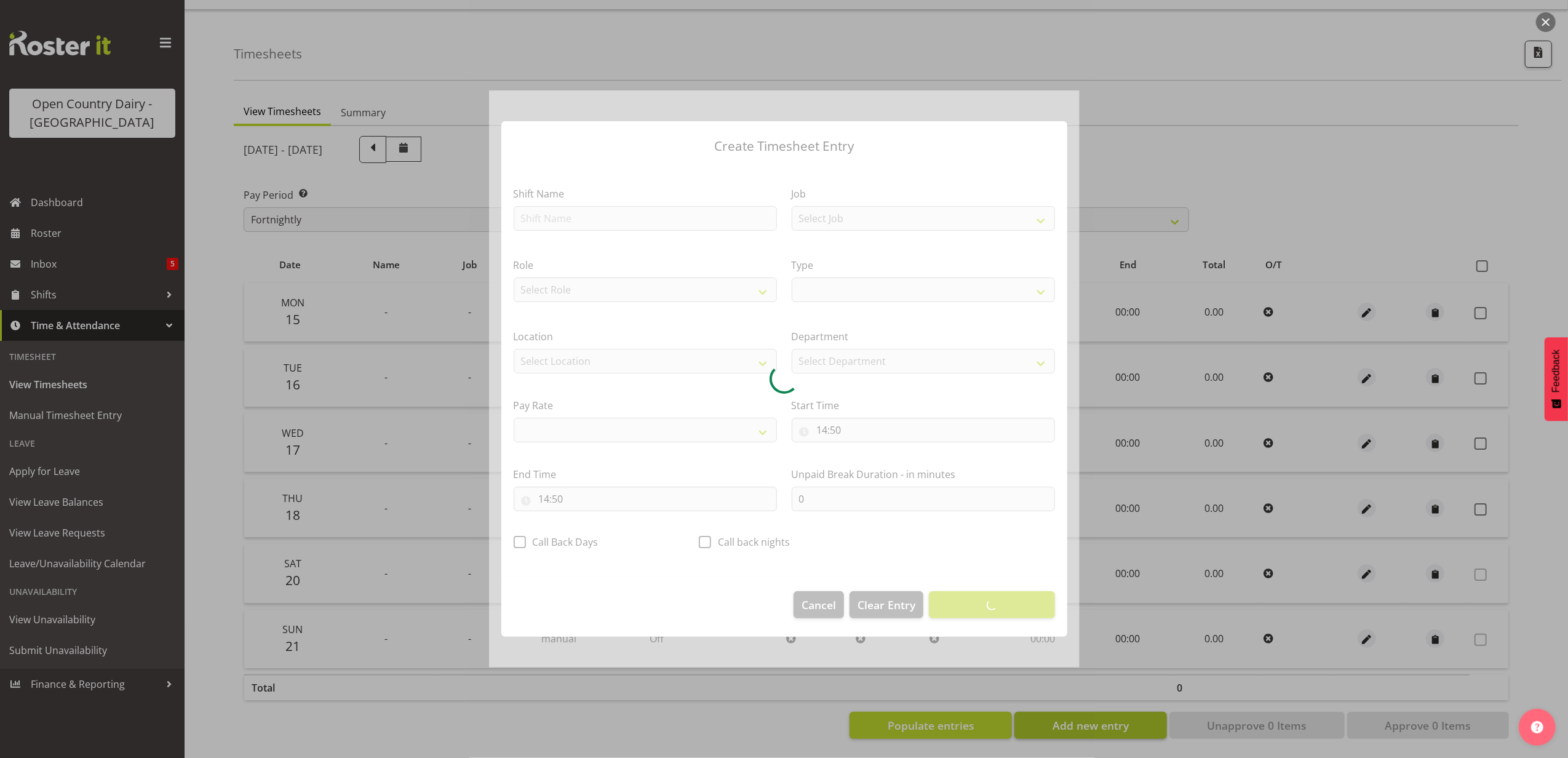
select select
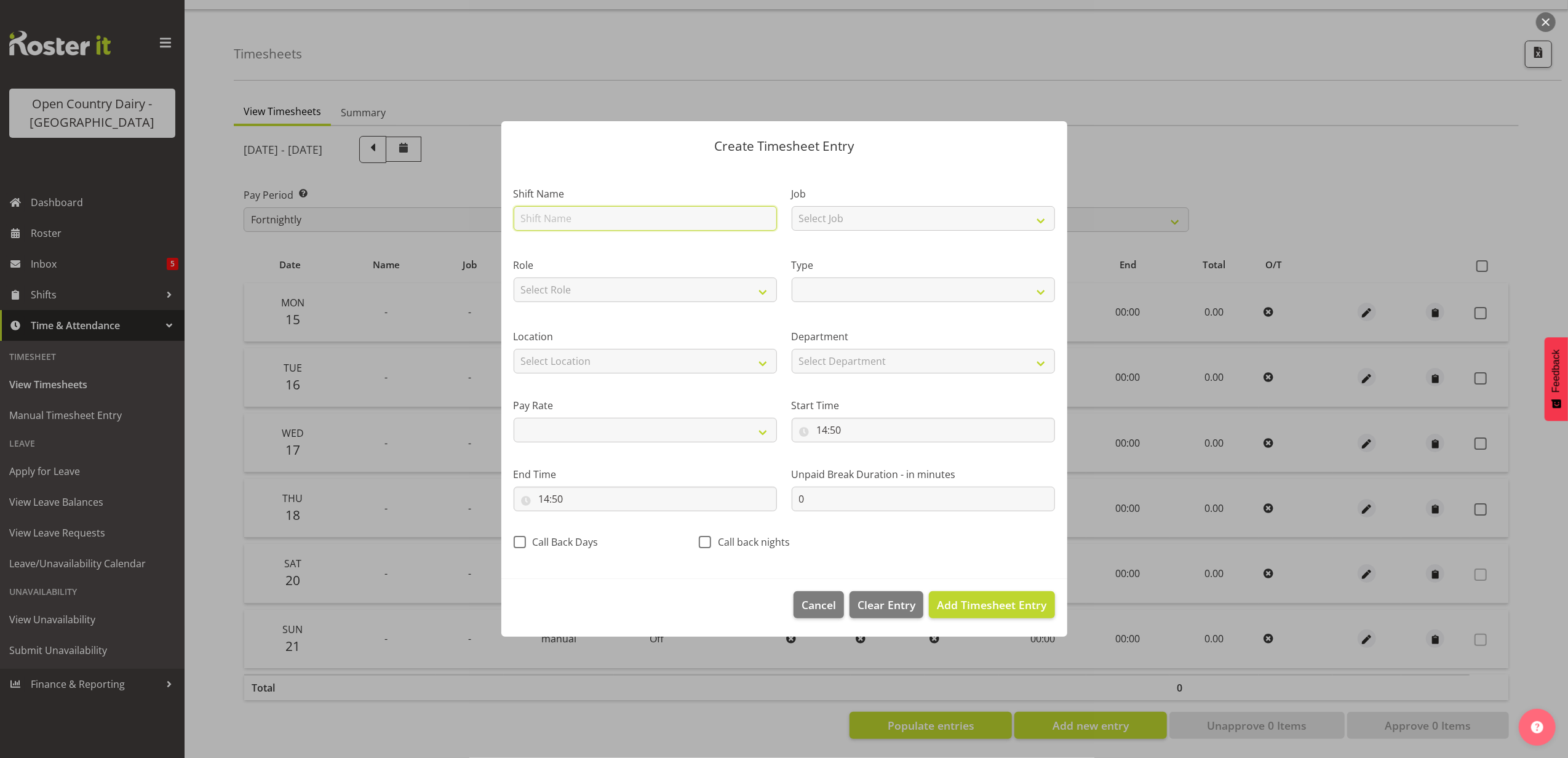
click at [597, 215] on input "text" at bounding box center [645, 218] width 264 height 24
type input "Leave"
select select
click at [888, 293] on select "Off Standard Public Holiday Public Holiday (Worked) Day In Lieu Annual Leave Si…" at bounding box center [923, 289] width 264 height 24
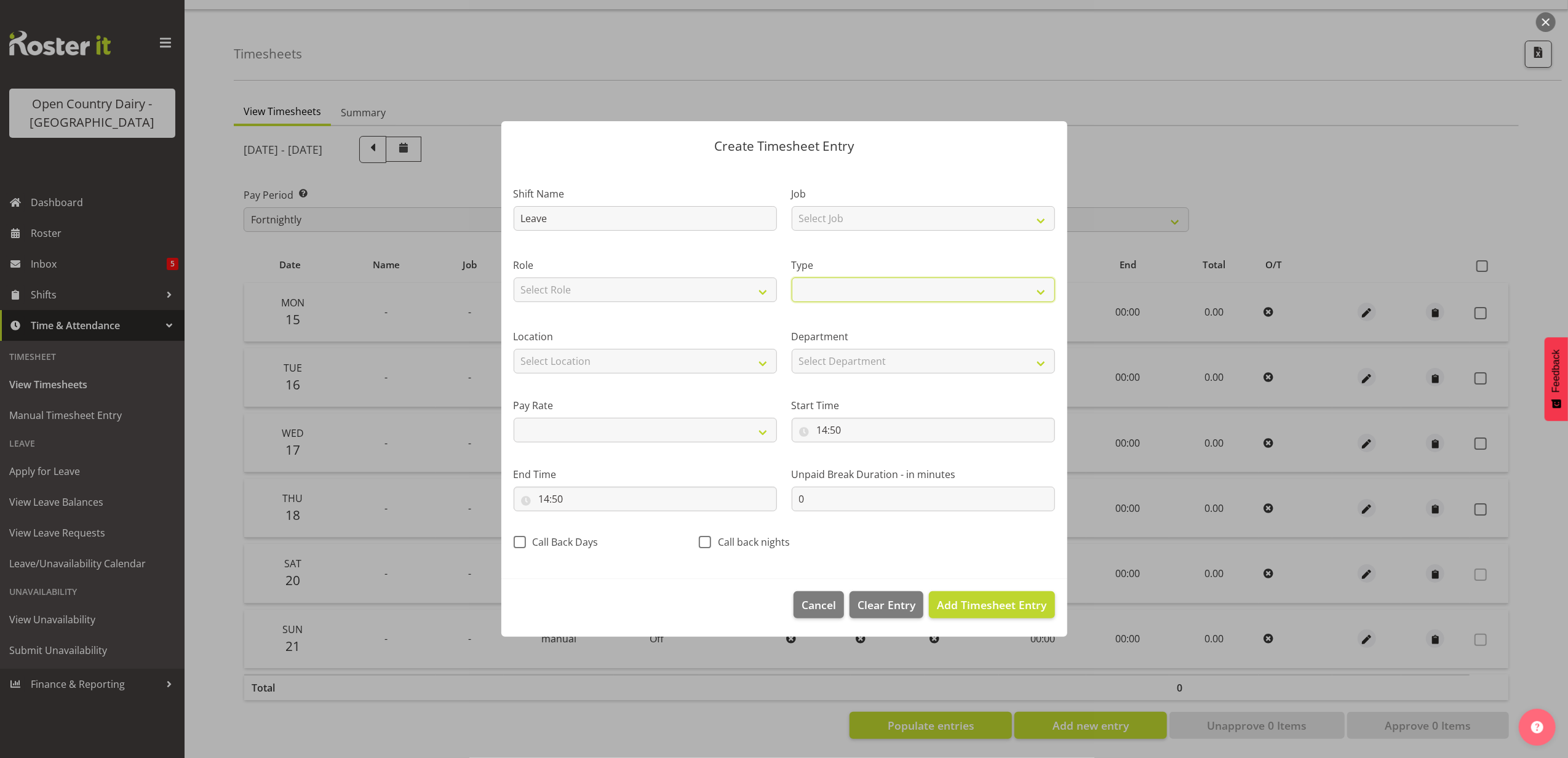
select select "Annual"
click at [792, 277] on select "Off Standard Public Holiday Public Holiday (Worked) Day In Lieu Annual Leave Si…" at bounding box center [923, 289] width 264 height 24
select select
click at [830, 432] on input "14:50" at bounding box center [923, 430] width 264 height 24
click at [867, 458] on select "00 01 02 03 04 05 06 07 08 09 10 11 12 13 14 15 16 17 18 19 20 21 22 23" at bounding box center [875, 462] width 28 height 24
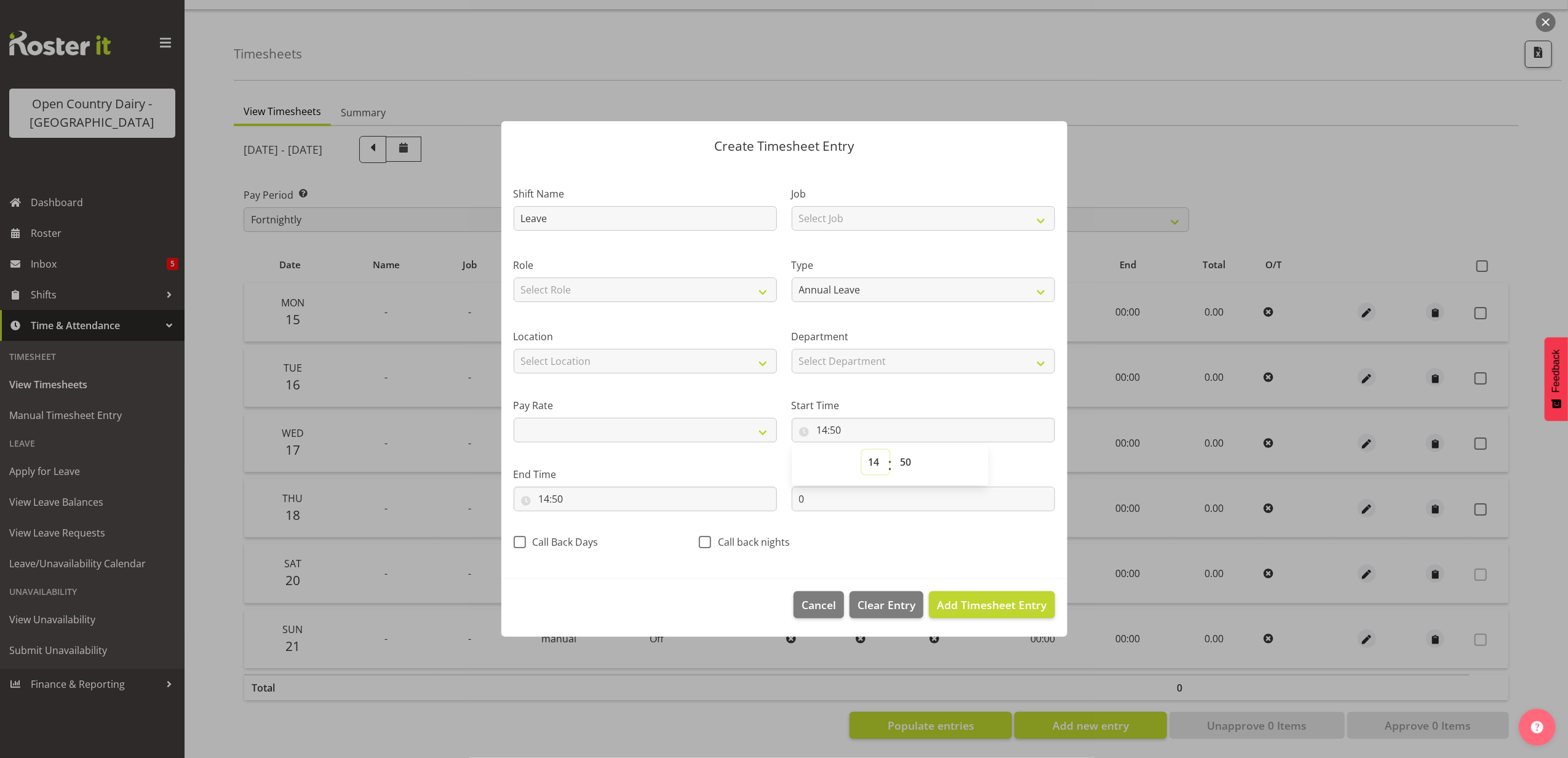
select select "0"
click at [862, 450] on select "00 01 02 03 04 05 06 07 08 09 10 11 12 13 14 15 16 17 18 19 20 21 22 23" at bounding box center [875, 462] width 28 height 24
select select
type input "00:50"
click at [896, 469] on select "00 01 02 03 04 05 06 07 08 09 10 11 12 13 14 15 16 17 18 19 20 21 22 23 24 25 2…" at bounding box center [907, 462] width 28 height 24
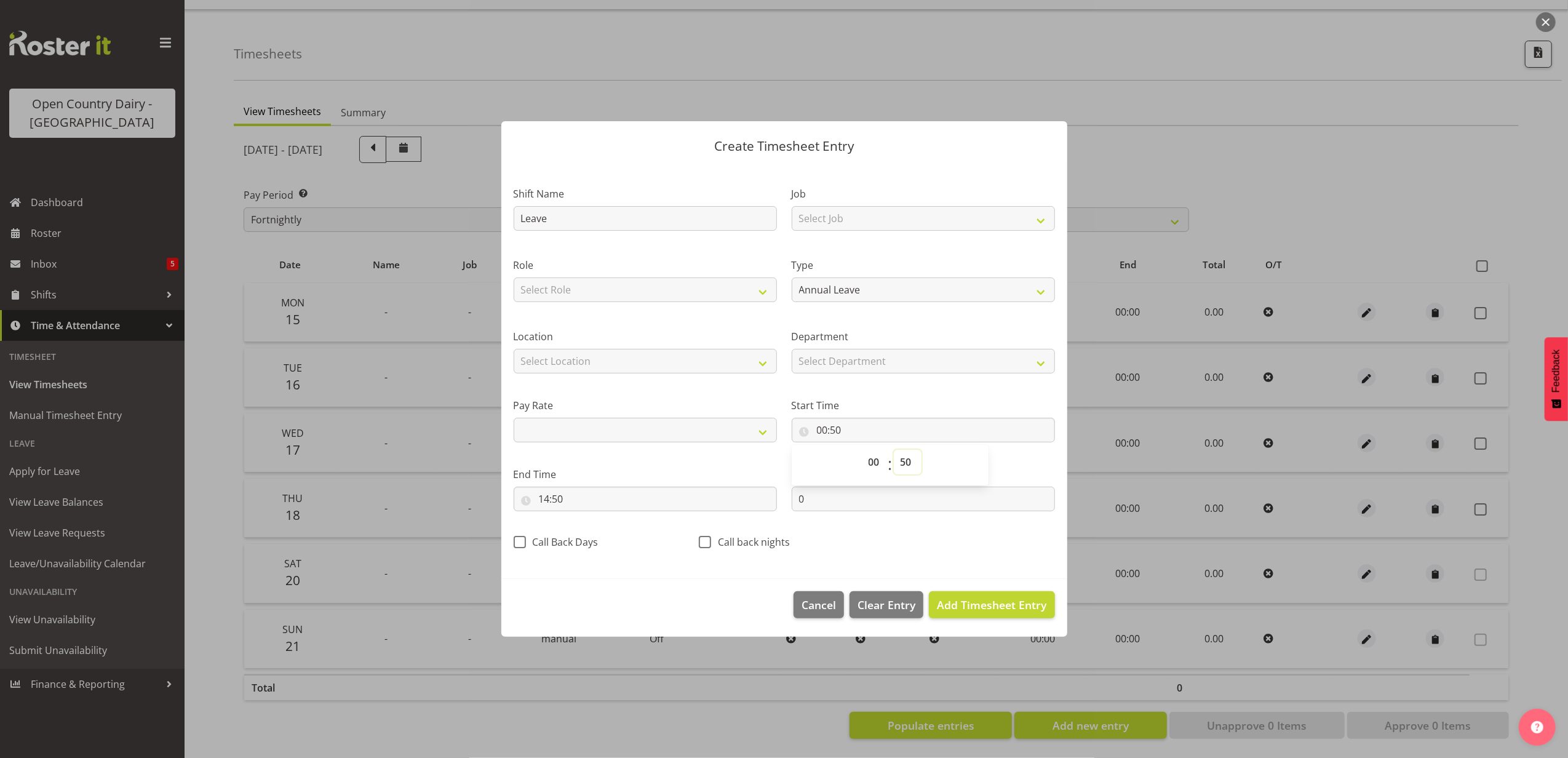
select select "0"
click at [894, 450] on select "00 01 02 03 04 05 06 07 08 09 10 11 12 13 14 15 16 17 18 19 20 21 22 23 24 25 2…" at bounding box center [907, 462] width 28 height 24
select select
type input "00:00"
click at [552, 499] on input "14:50" at bounding box center [645, 499] width 264 height 24
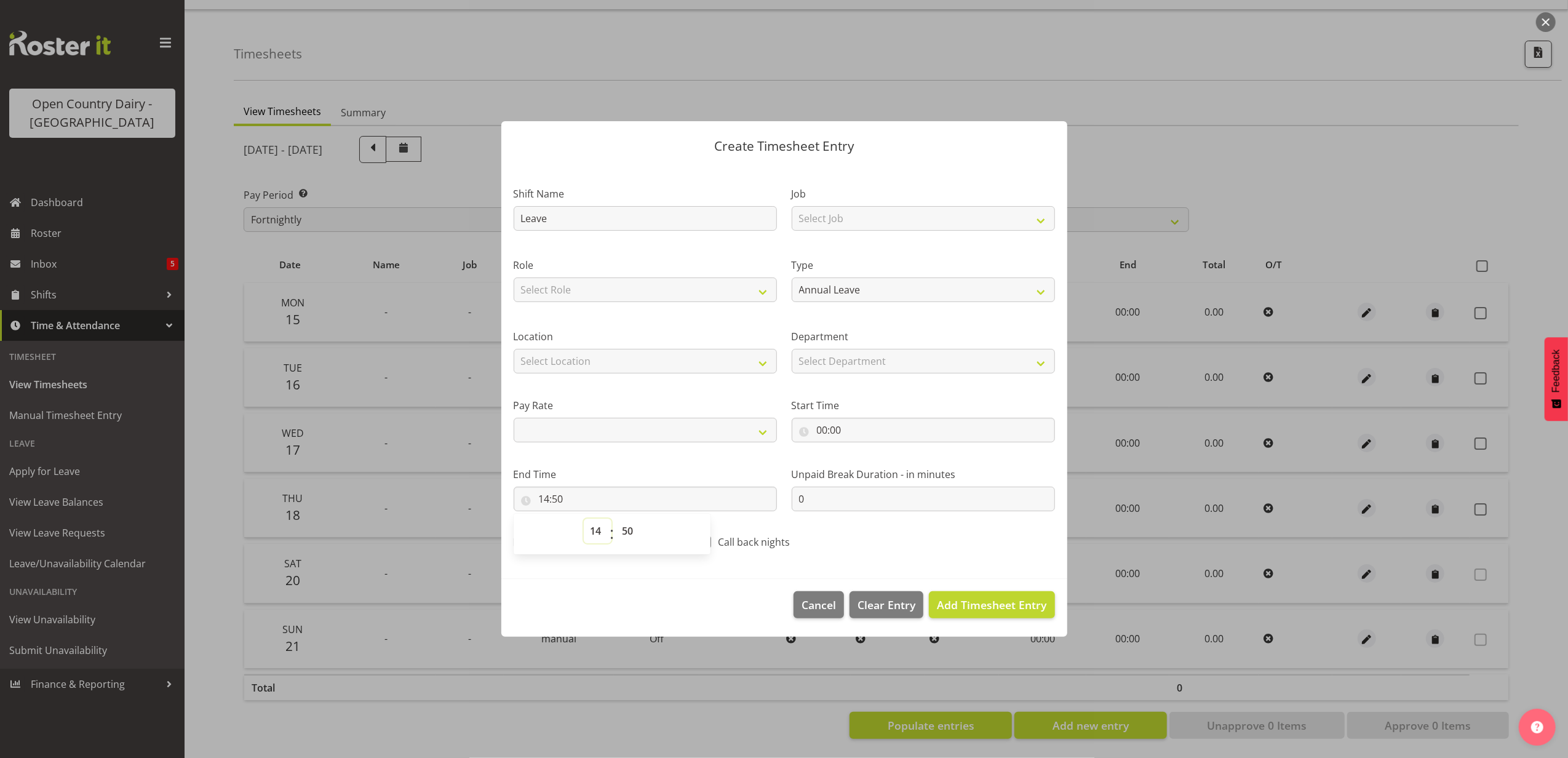
click at [596, 534] on select "00 01 02 03 04 05 06 07 08 09 10 11 12 13 14 15 16 17 18 19 20 21 22 23" at bounding box center [598, 531] width 28 height 24
select select "12"
click at [584, 519] on select "00 01 02 03 04 05 06 07 08 09 10 11 12 13 14 15 16 17 18 19 20 21 22 23" at bounding box center [598, 531] width 28 height 24
select select
type input "12:50"
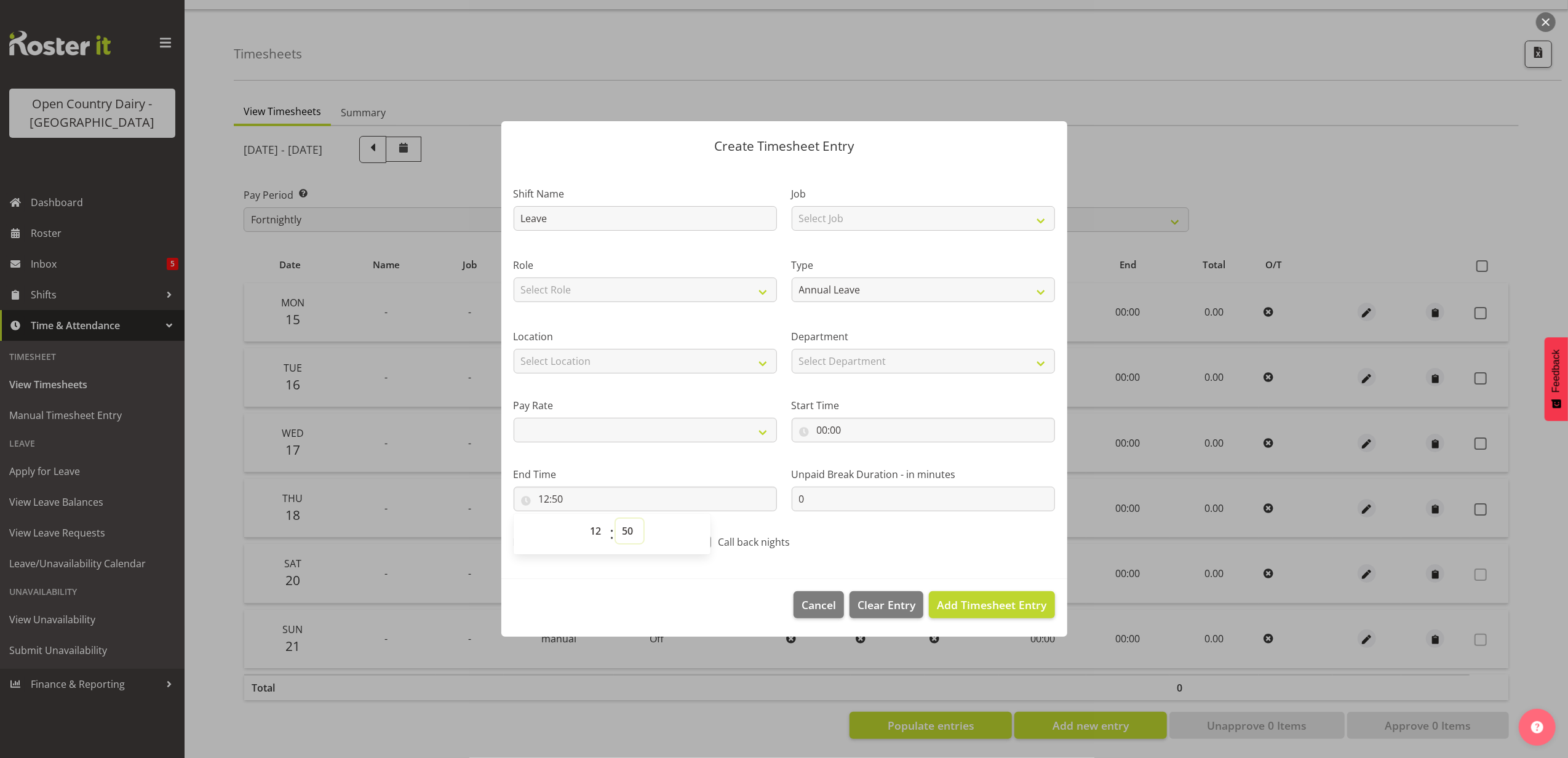
click at [636, 530] on select "00 01 02 03 04 05 06 07 08 09 10 11 12 13 14 15 16 17 18 19 20 21 22 23 24 25 2…" at bounding box center [630, 531] width 28 height 24
select select "0"
click at [616, 519] on select "00 01 02 03 04 05 06 07 08 09 10 11 12 13 14 15 16 17 18 19 20 21 22 23 24 25 2…" at bounding box center [630, 531] width 28 height 24
select select
type input "12:00"
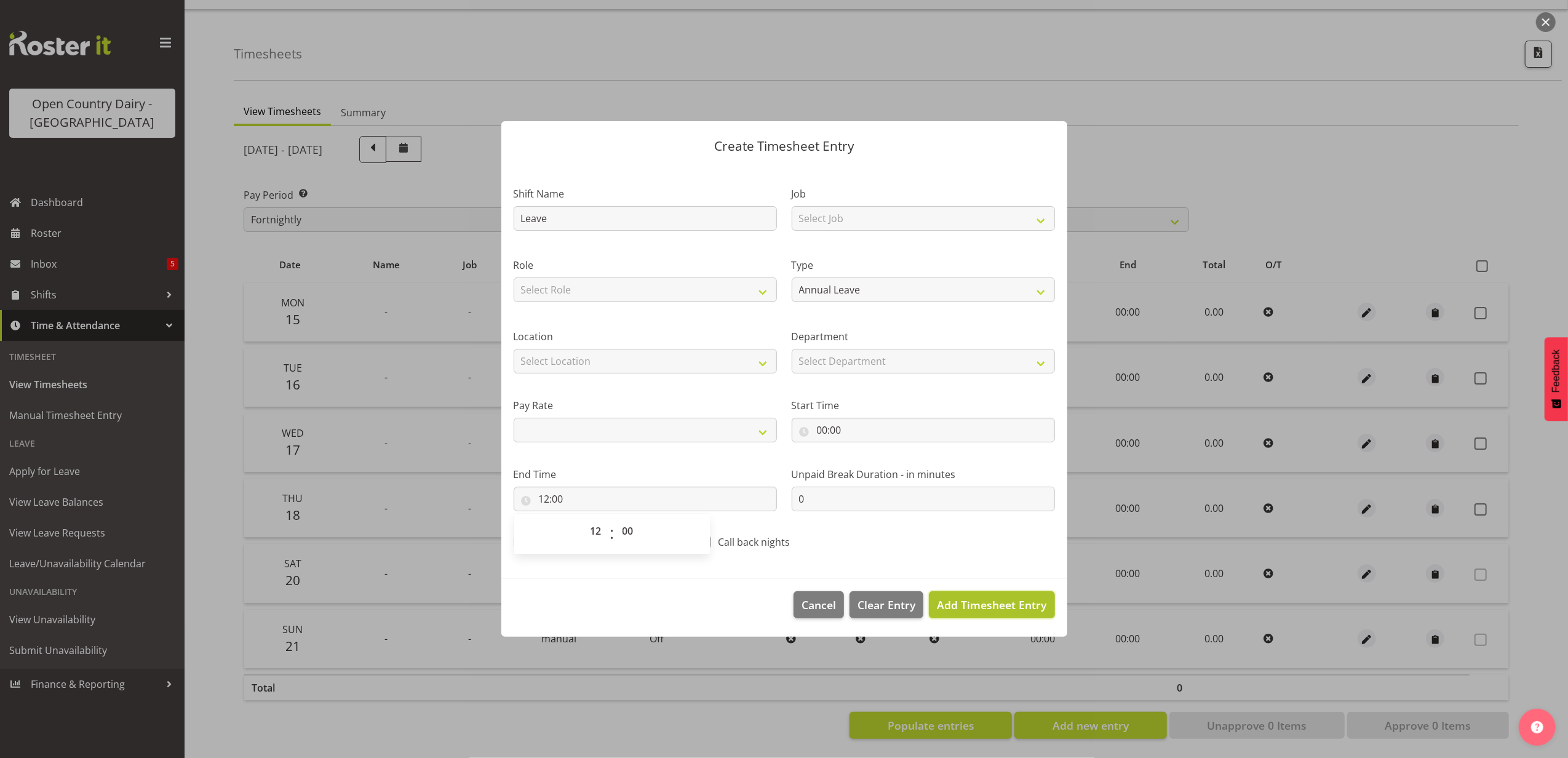
click at [983, 601] on span "Add Timesheet Entry" at bounding box center [991, 604] width 109 height 15
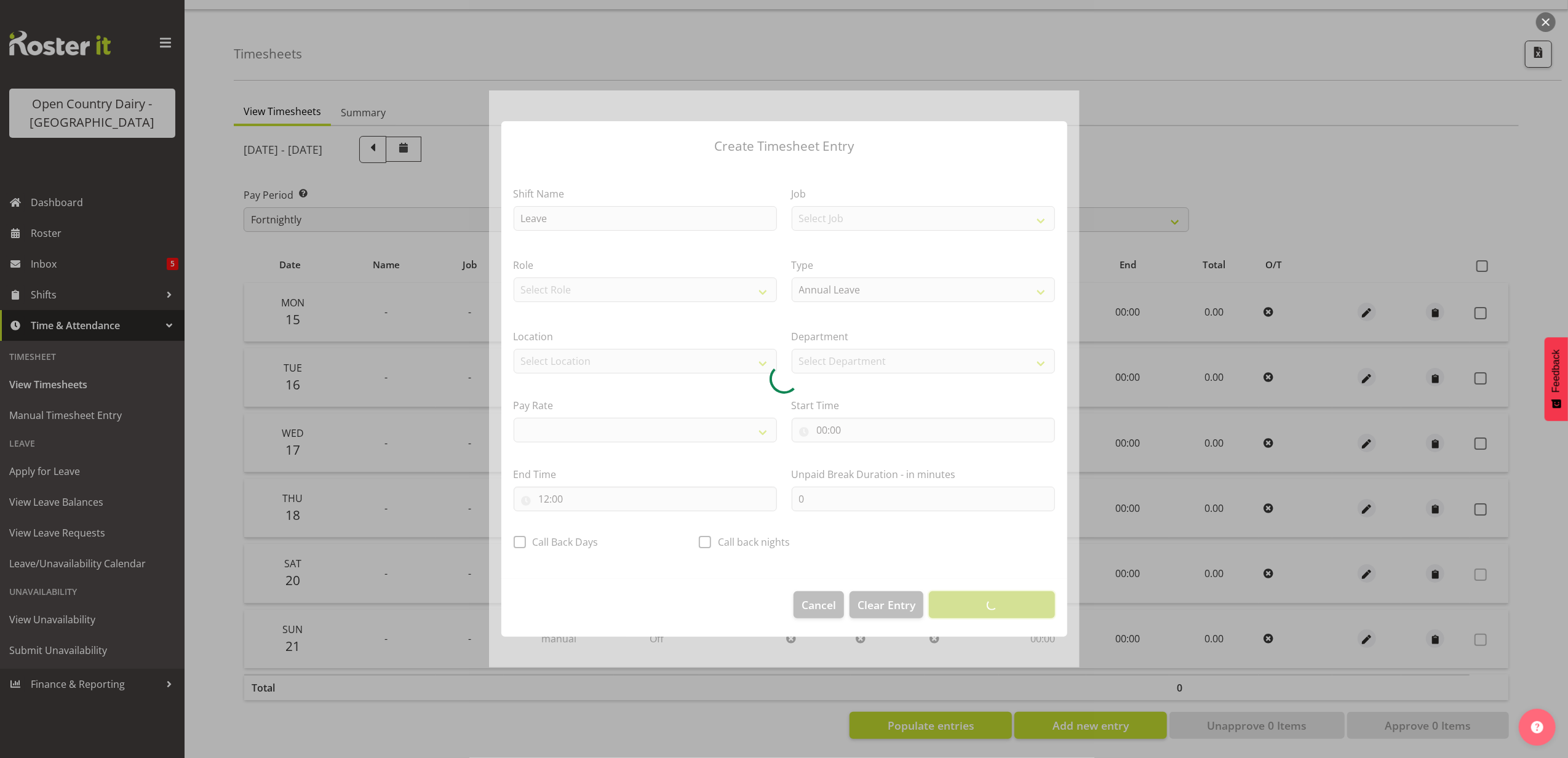
select select
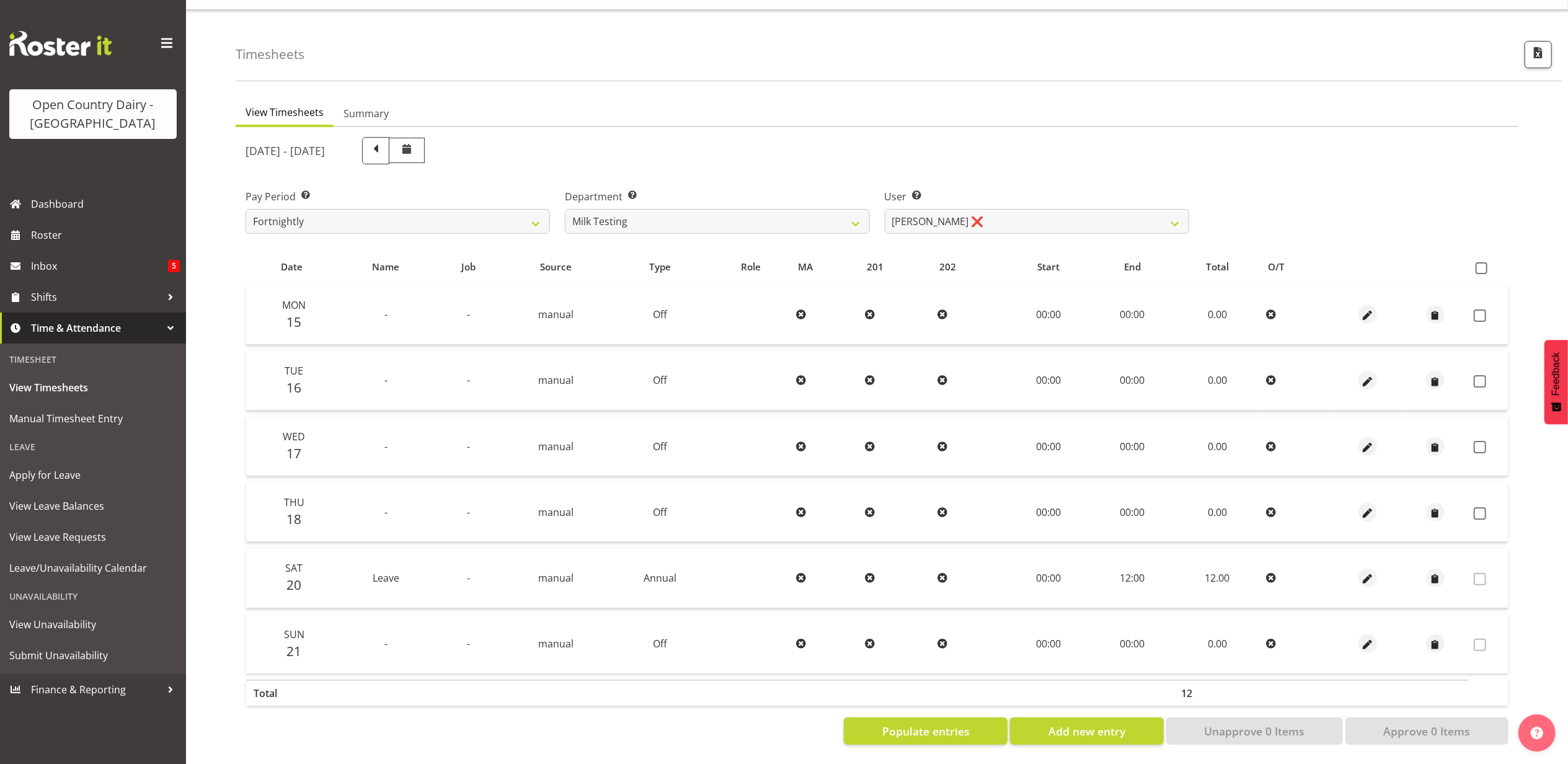
scroll to position [0, 0]
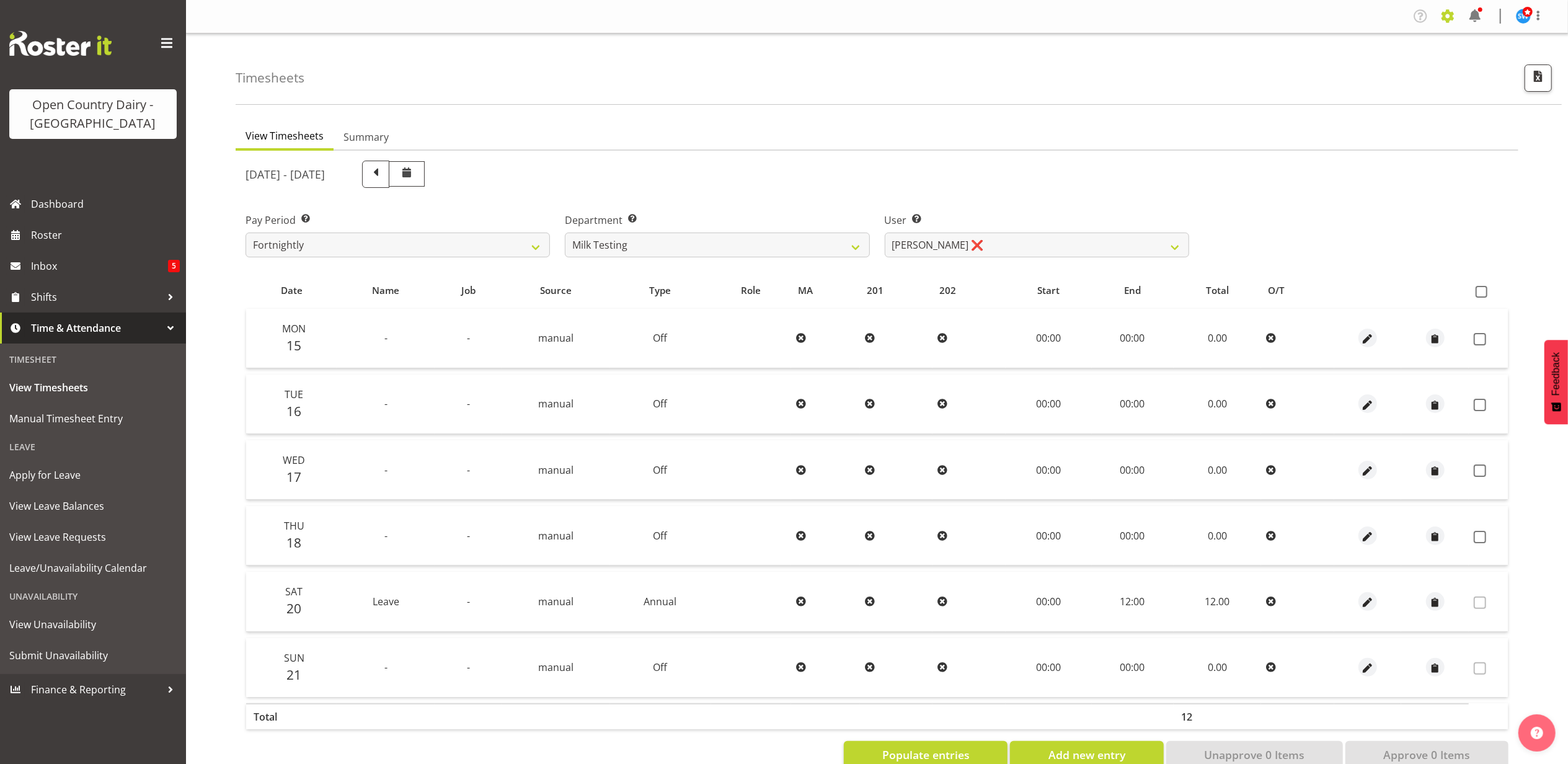
click at [1444, 19] on span at bounding box center [1448, 16] width 20 height 20
click at [1322, 140] on link "Employees" at bounding box center [1372, 135] width 172 height 22
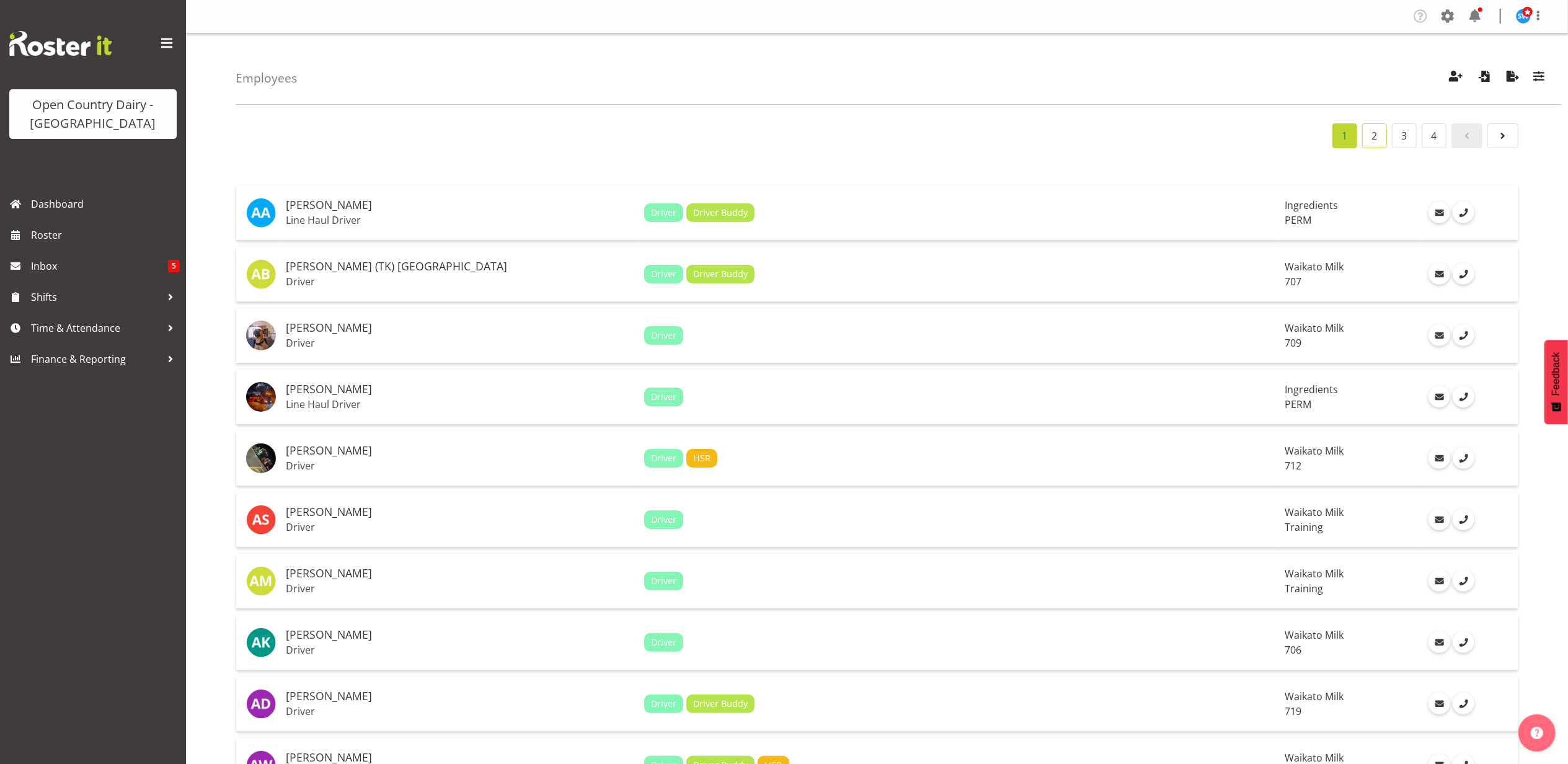
click at [1372, 142] on link "2" at bounding box center [1375, 135] width 25 height 25
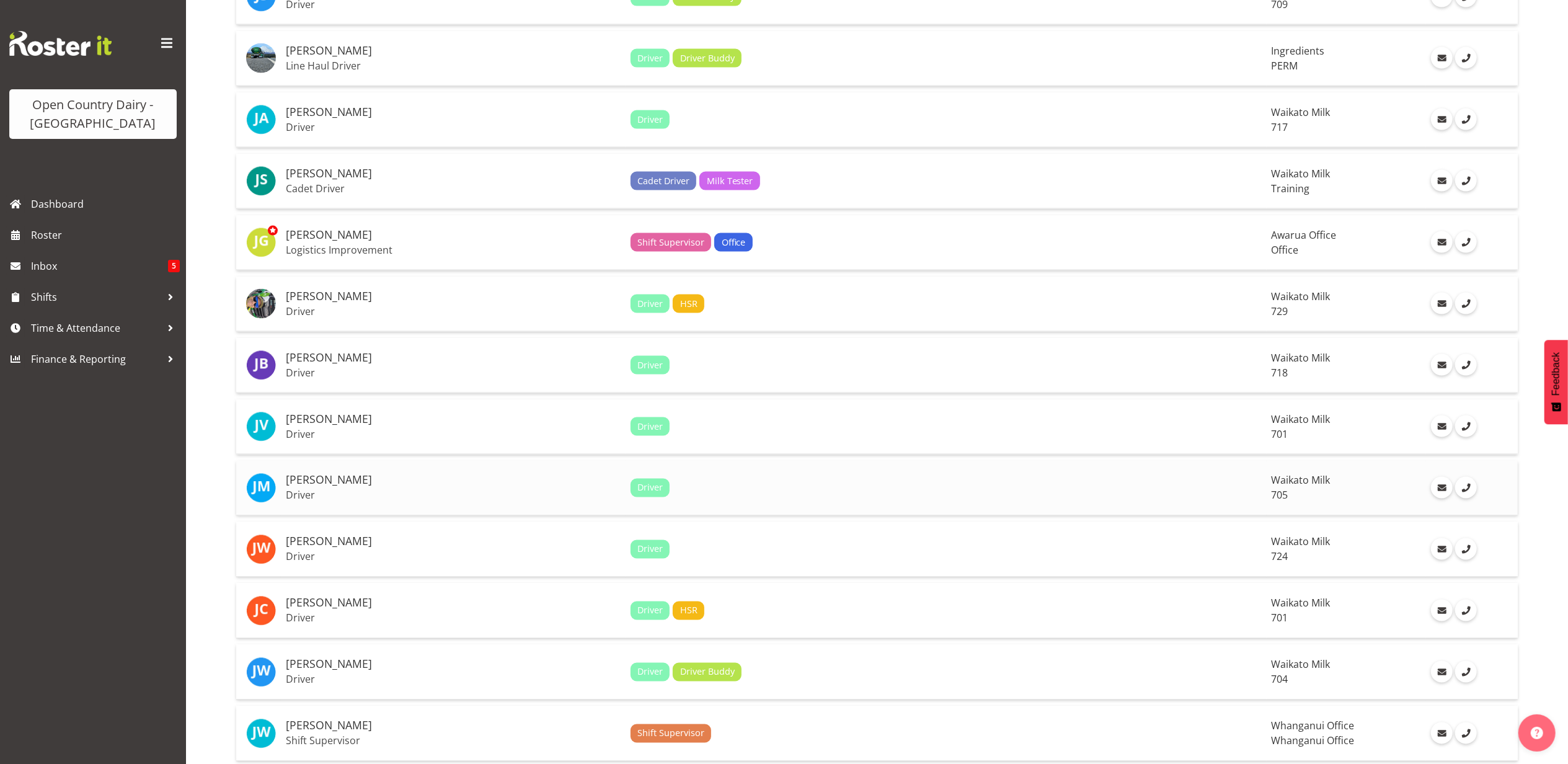
scroll to position [1881, 0]
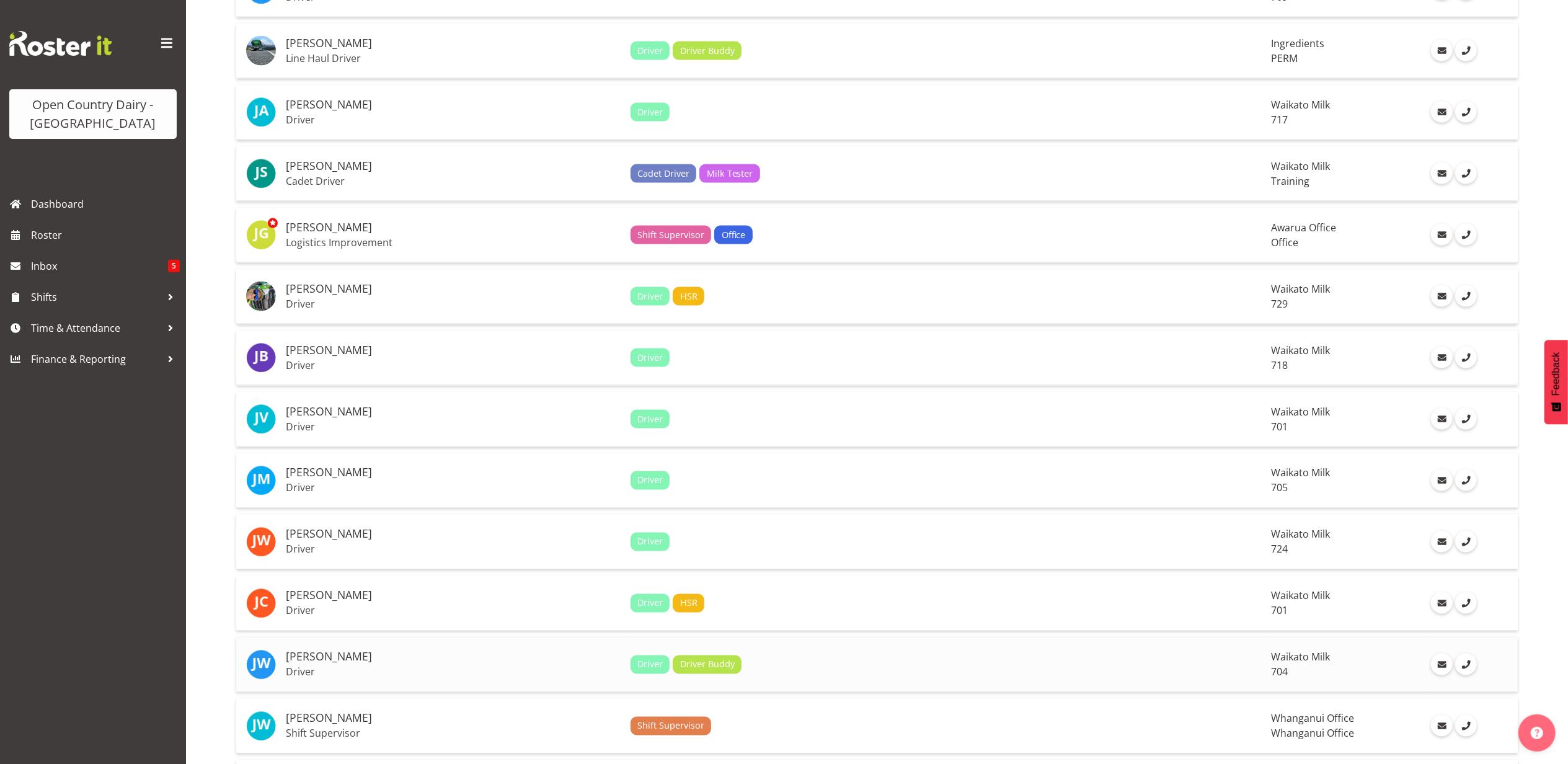
click at [337, 651] on h5 "Jon Williams" at bounding box center [454, 657] width 335 height 13
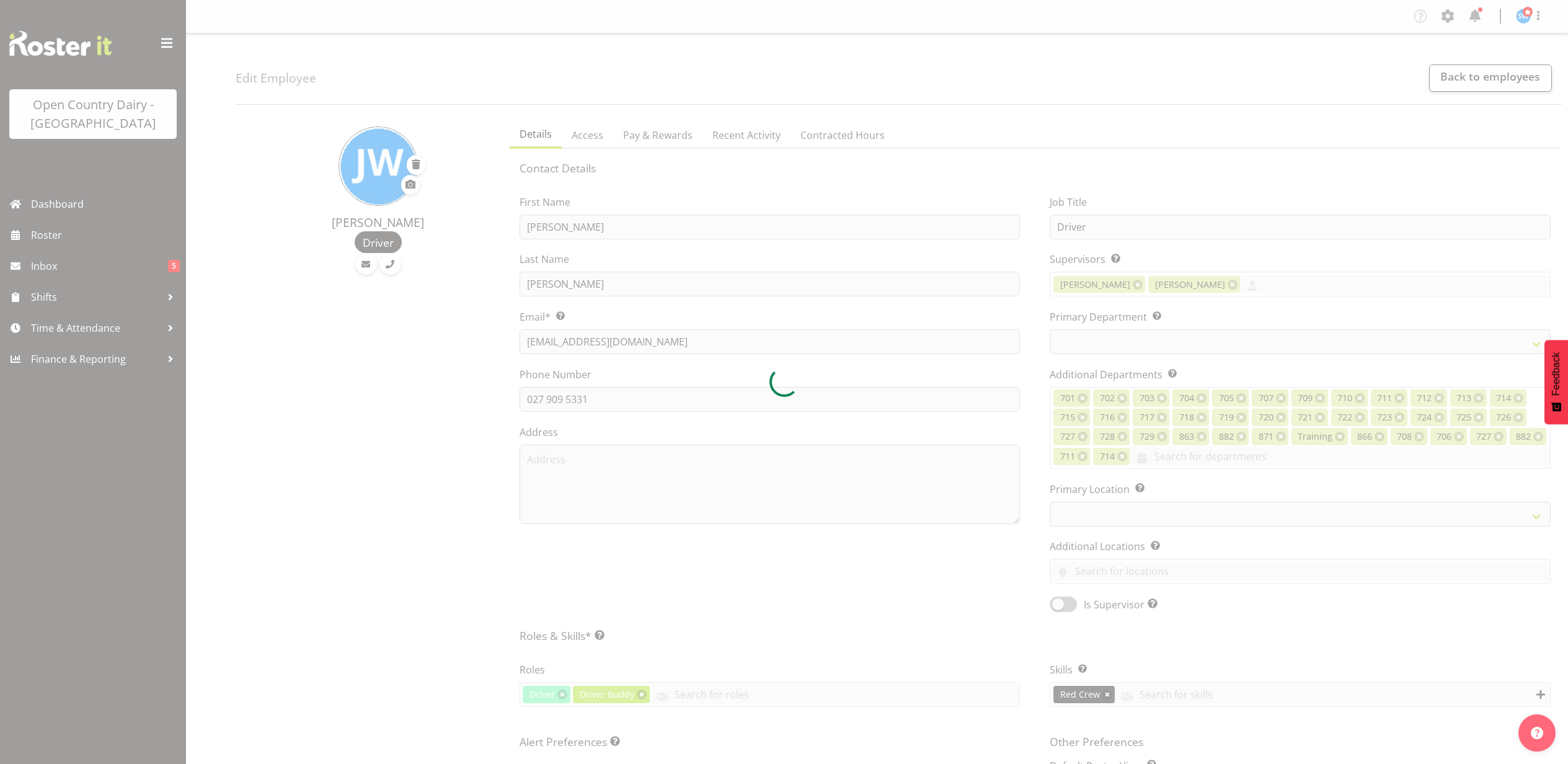
select select "TimelineWeek"
select select
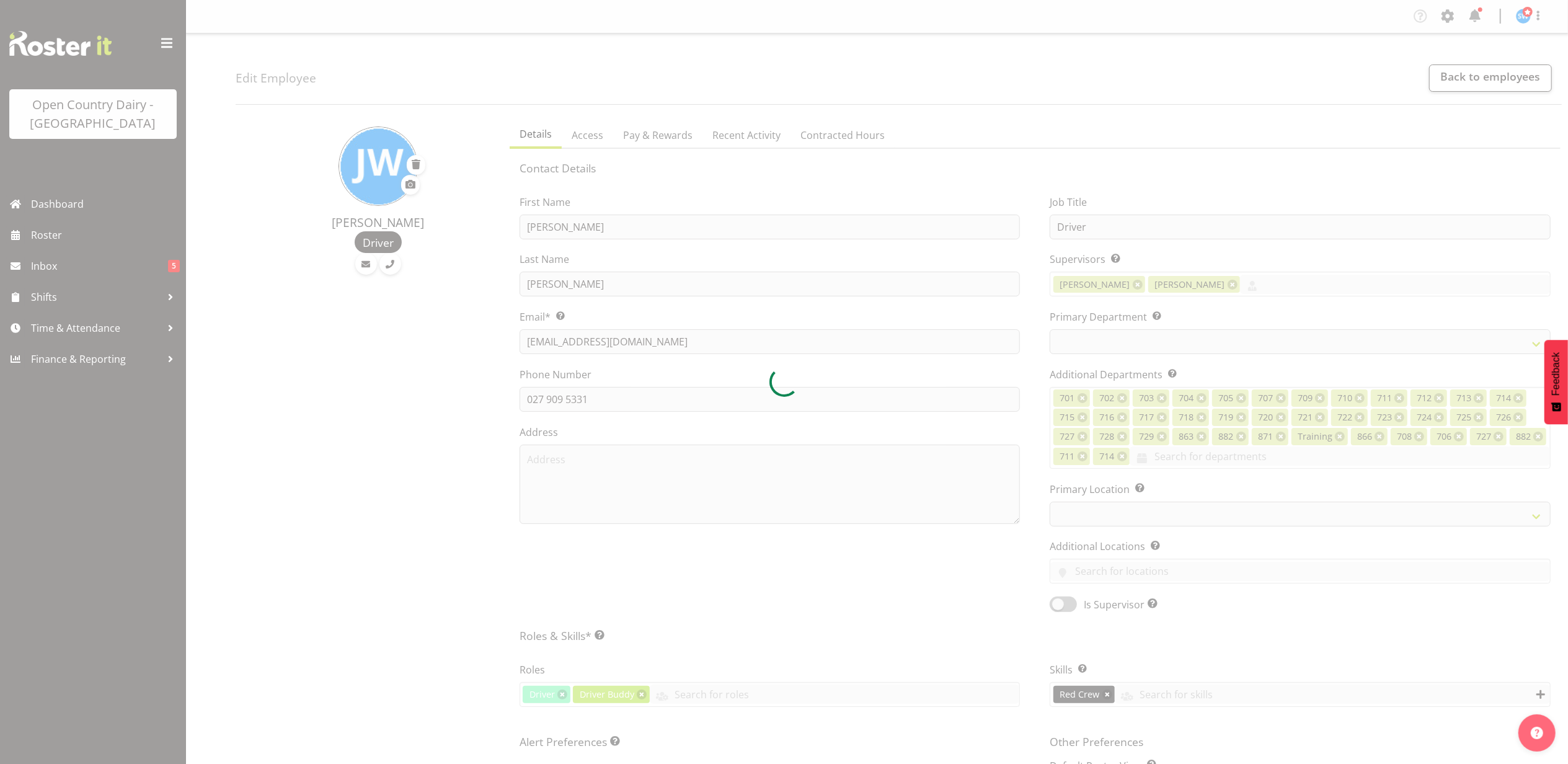
select select
select select "1054"
select select "717"
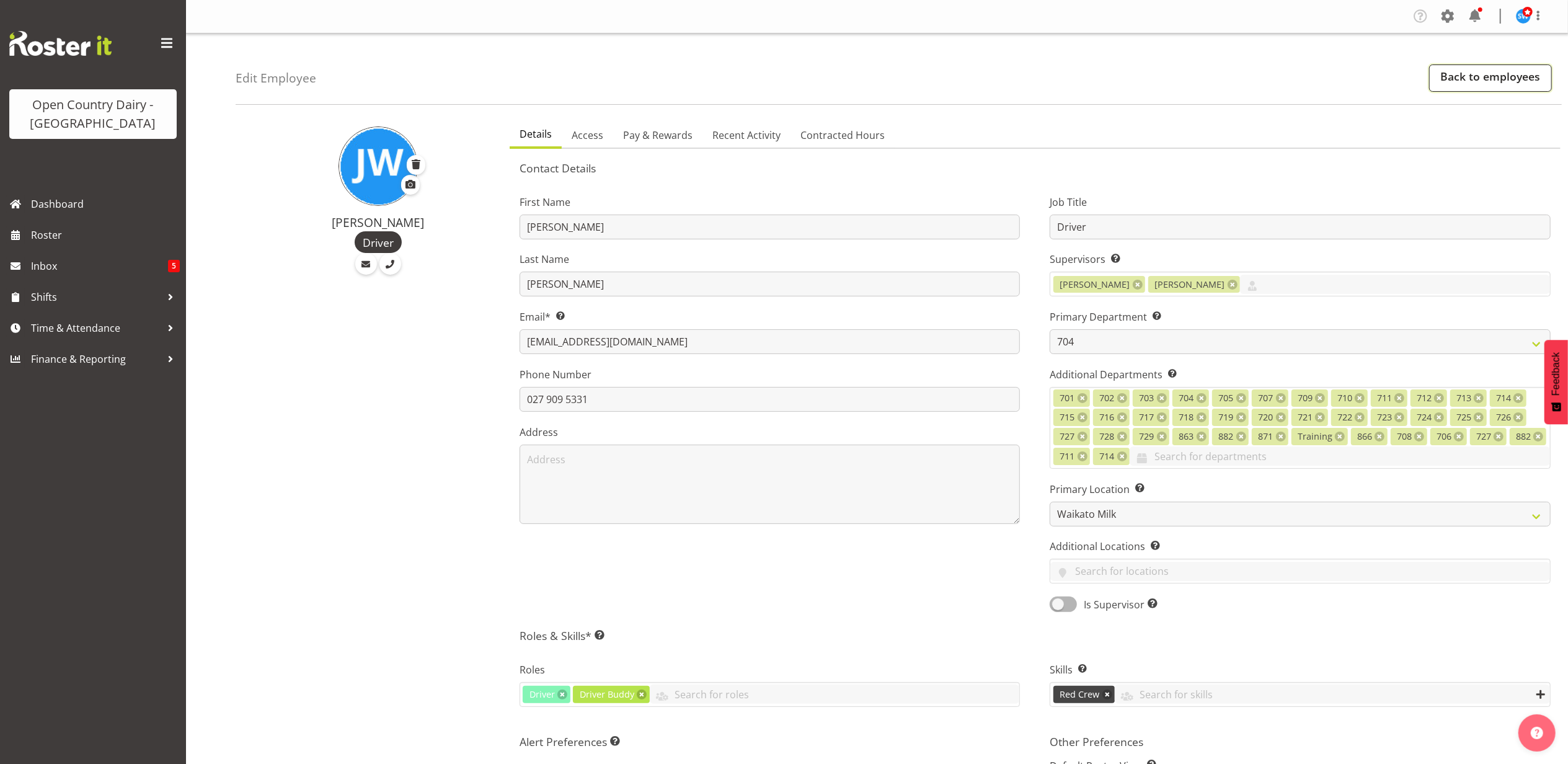
click at [1467, 85] on link "Back to employees" at bounding box center [1490, 78] width 123 height 27
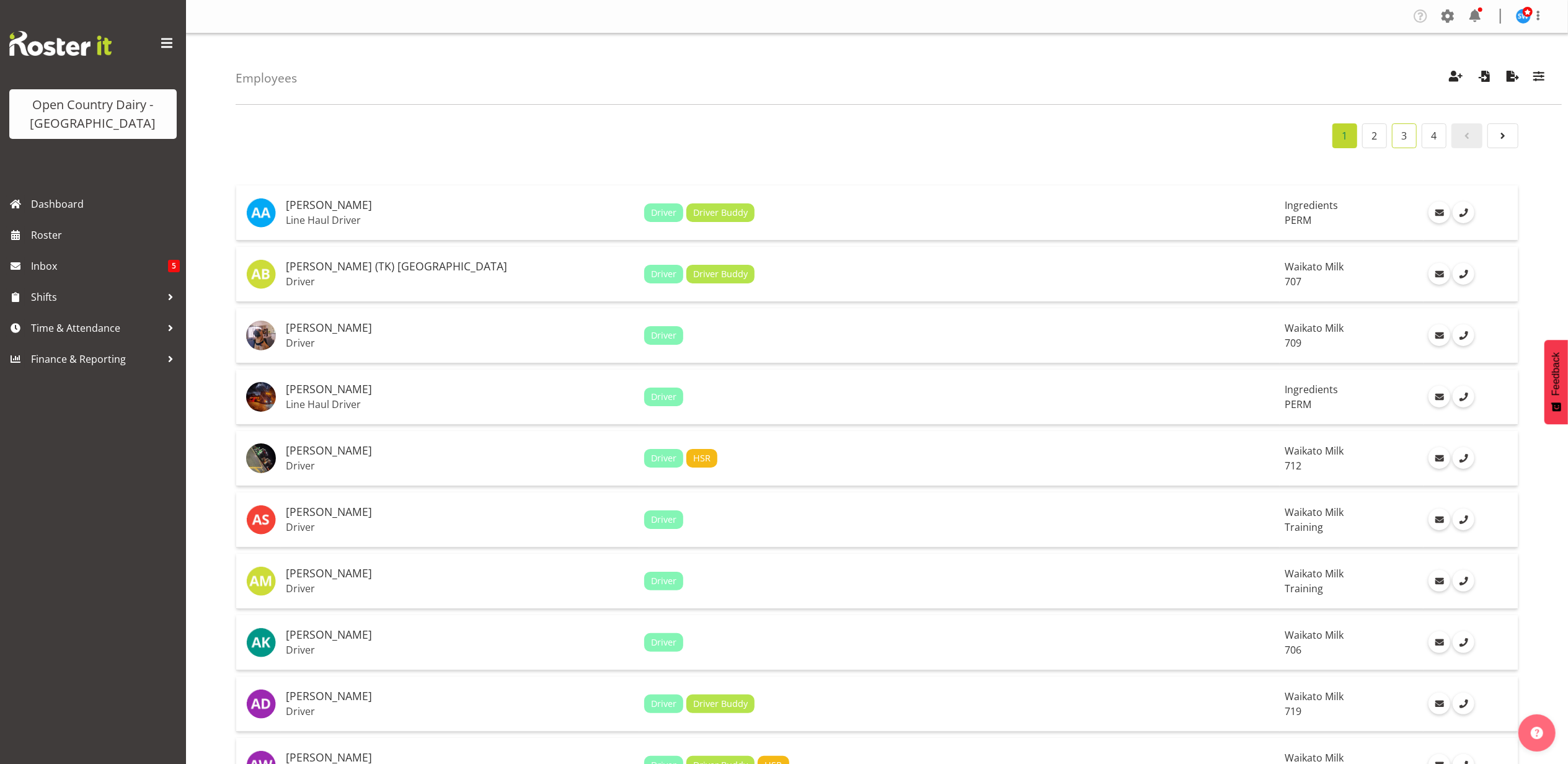
click at [1409, 137] on link "3" at bounding box center [1404, 135] width 25 height 25
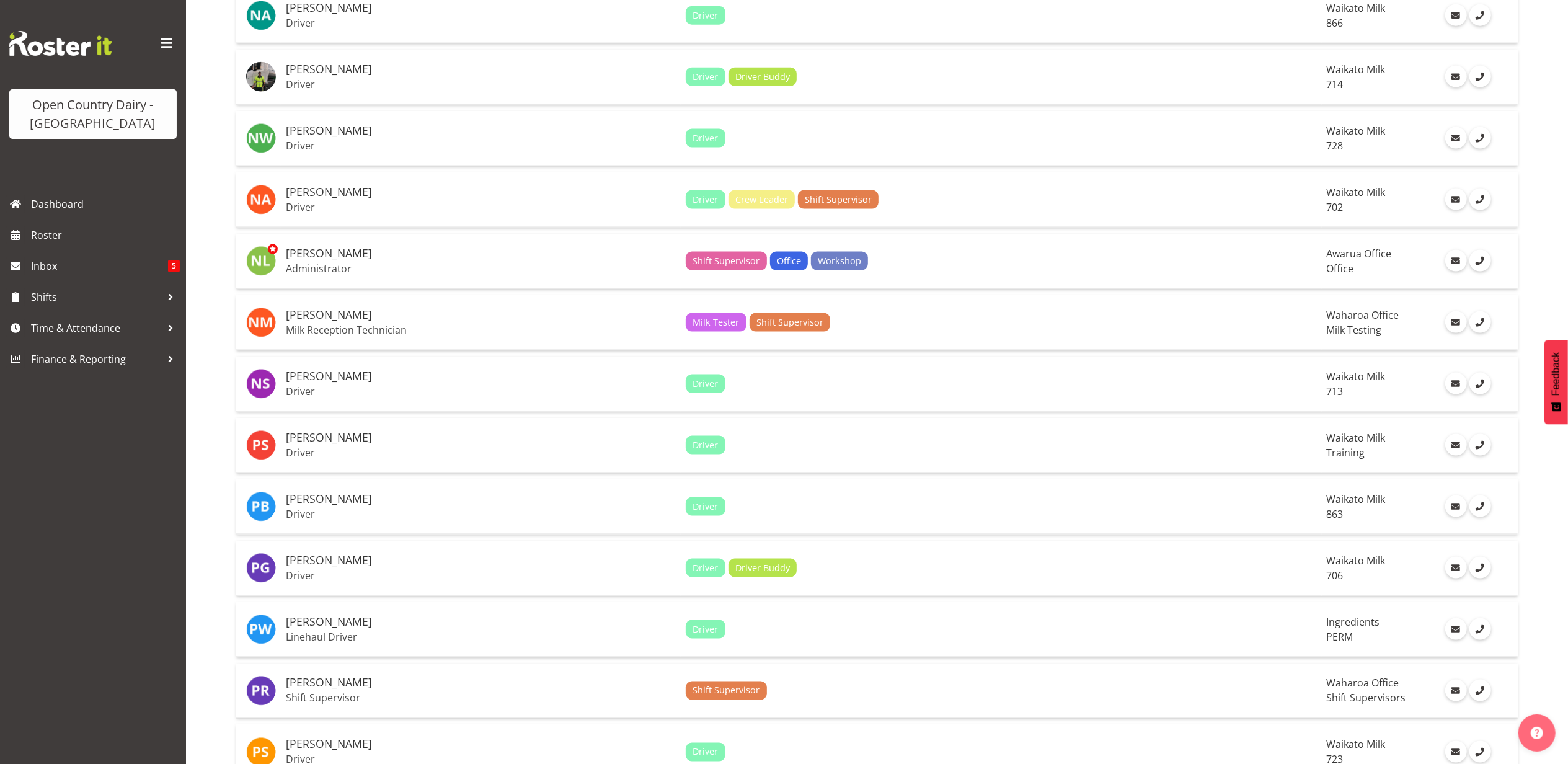
scroll to position [2542, 0]
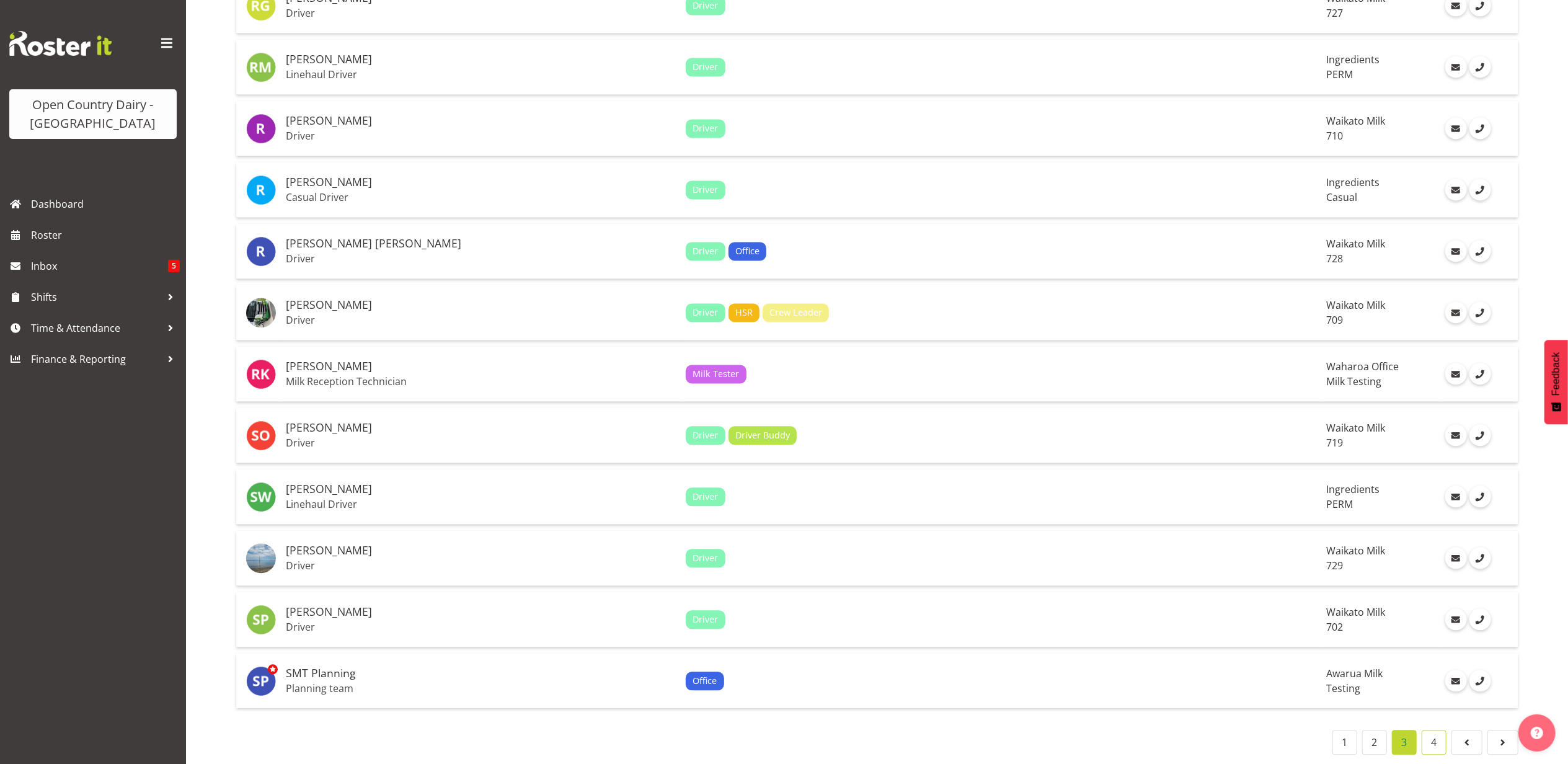
click at [1429, 730] on link "4" at bounding box center [1434, 742] width 25 height 25
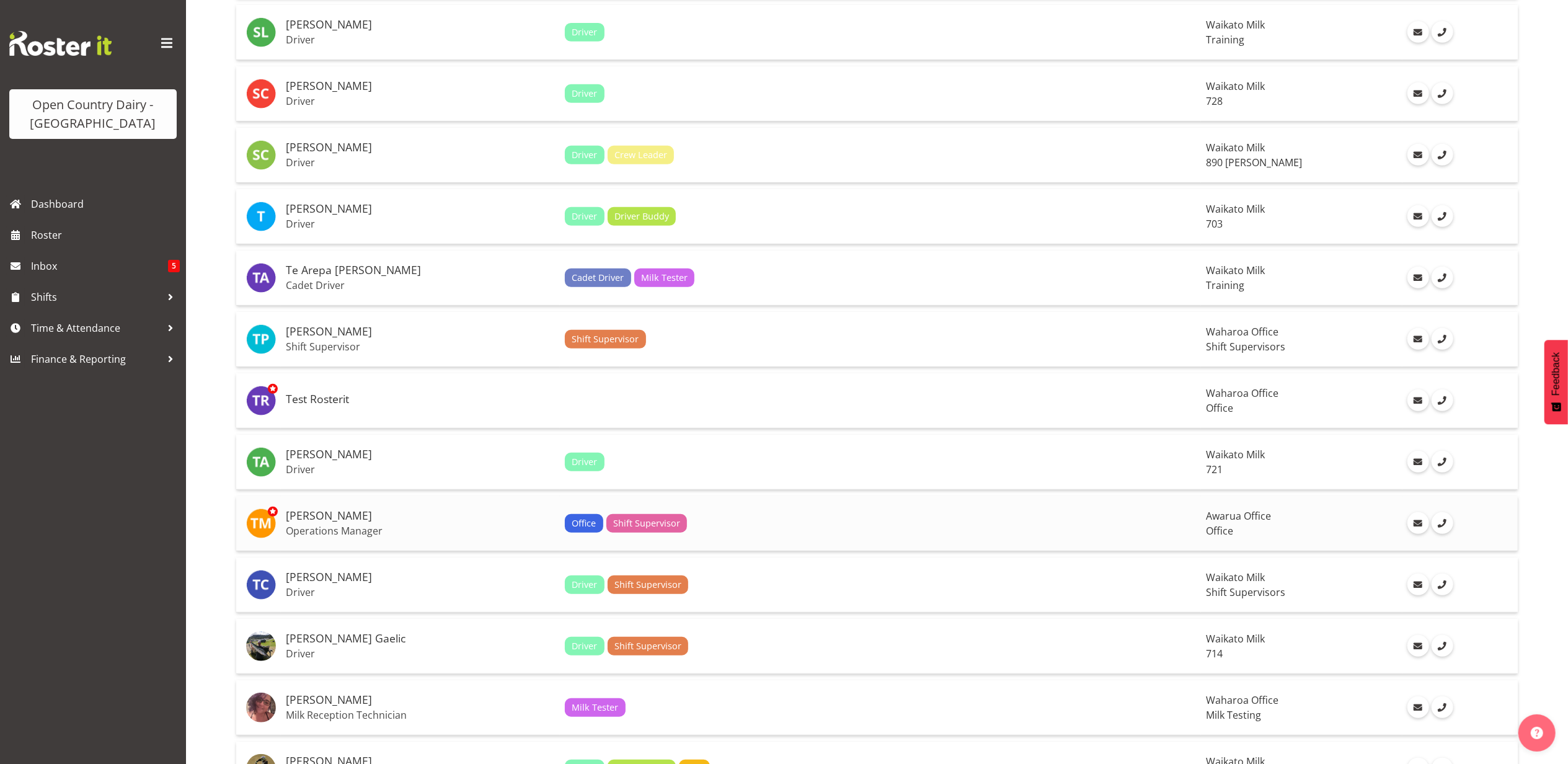
scroll to position [643, 0]
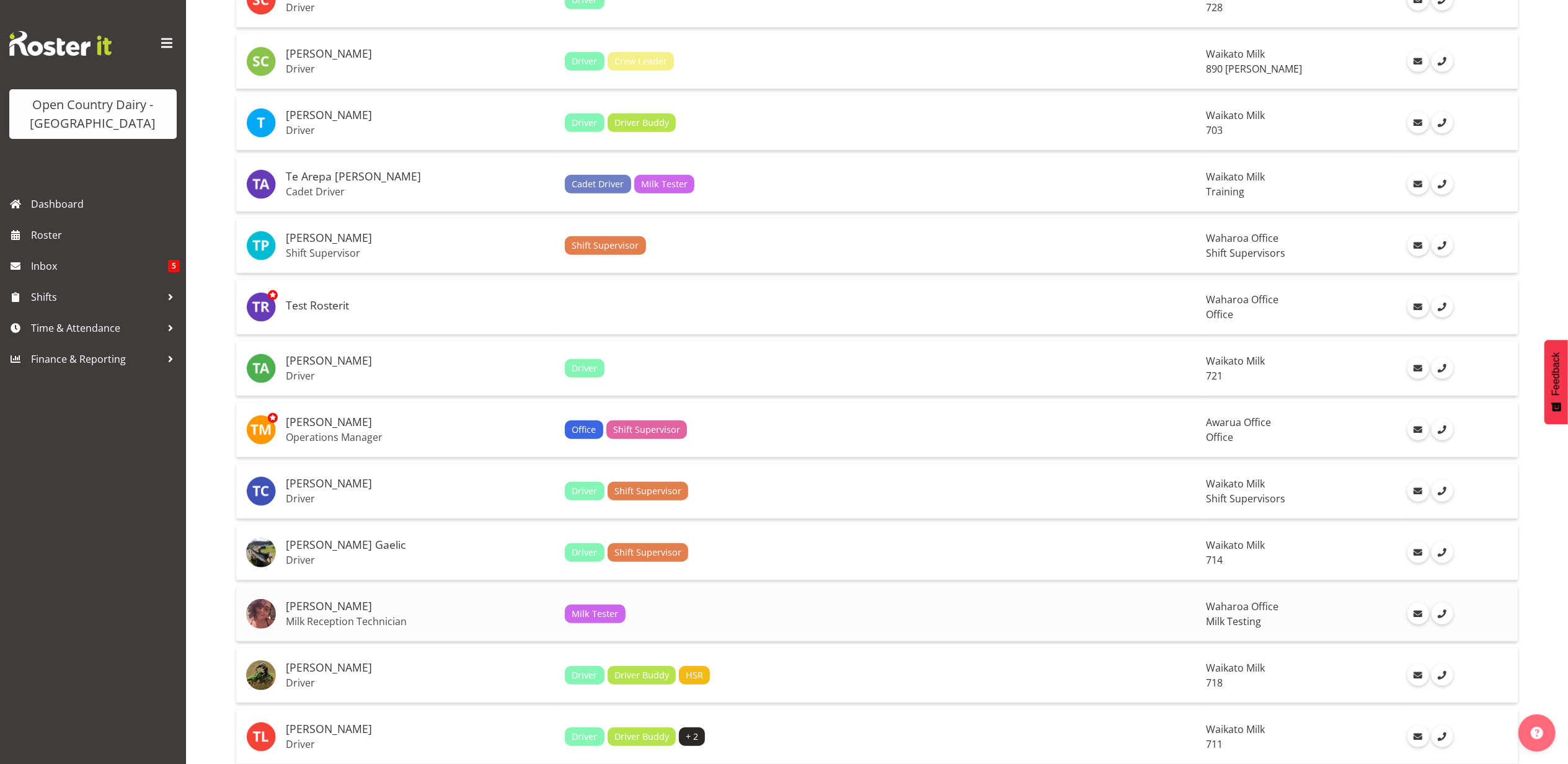
click at [305, 603] on h5 "[PERSON_NAME]" at bounding box center [421, 606] width 269 height 13
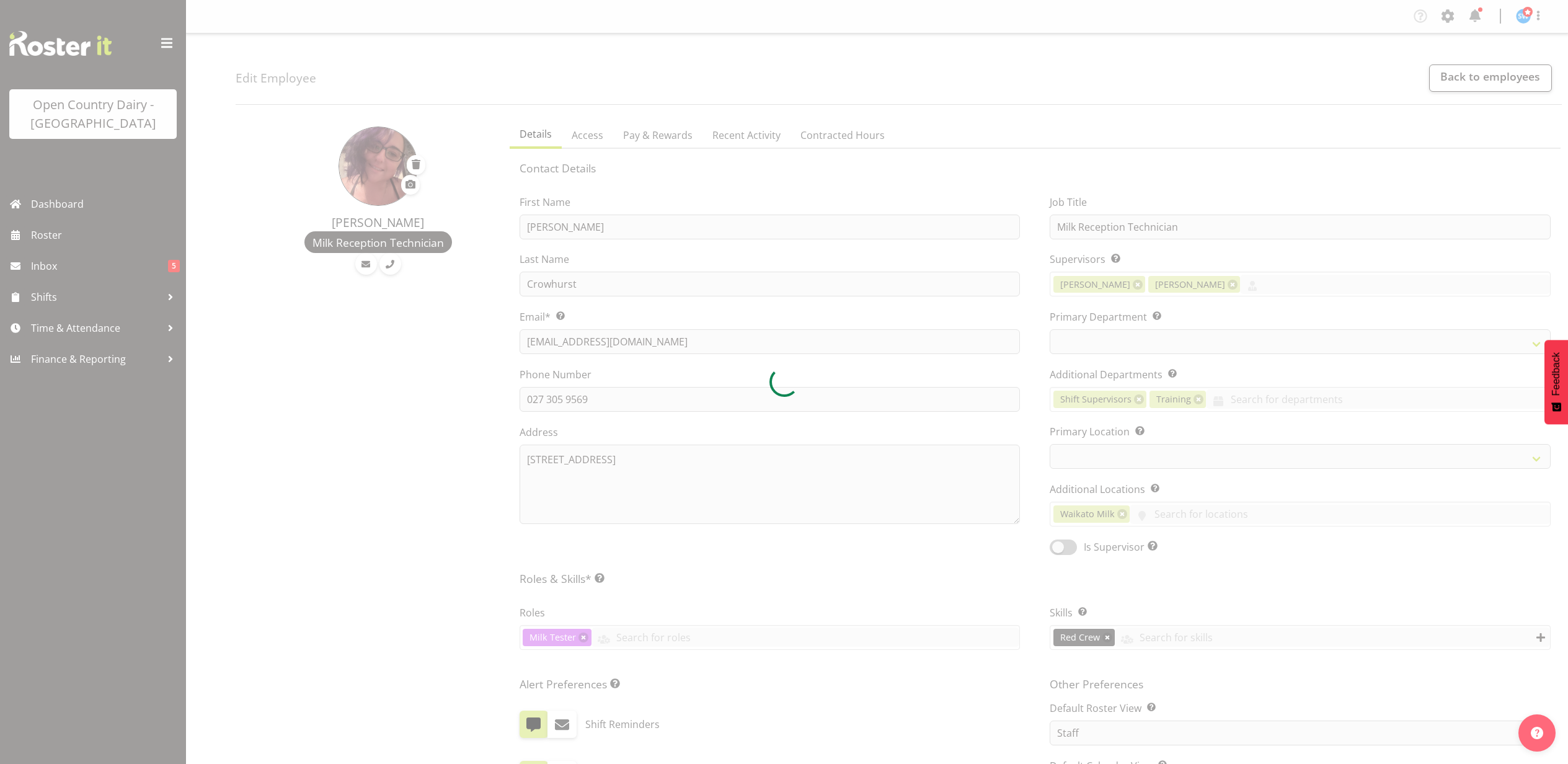
select select "TimelineWeek"
select select
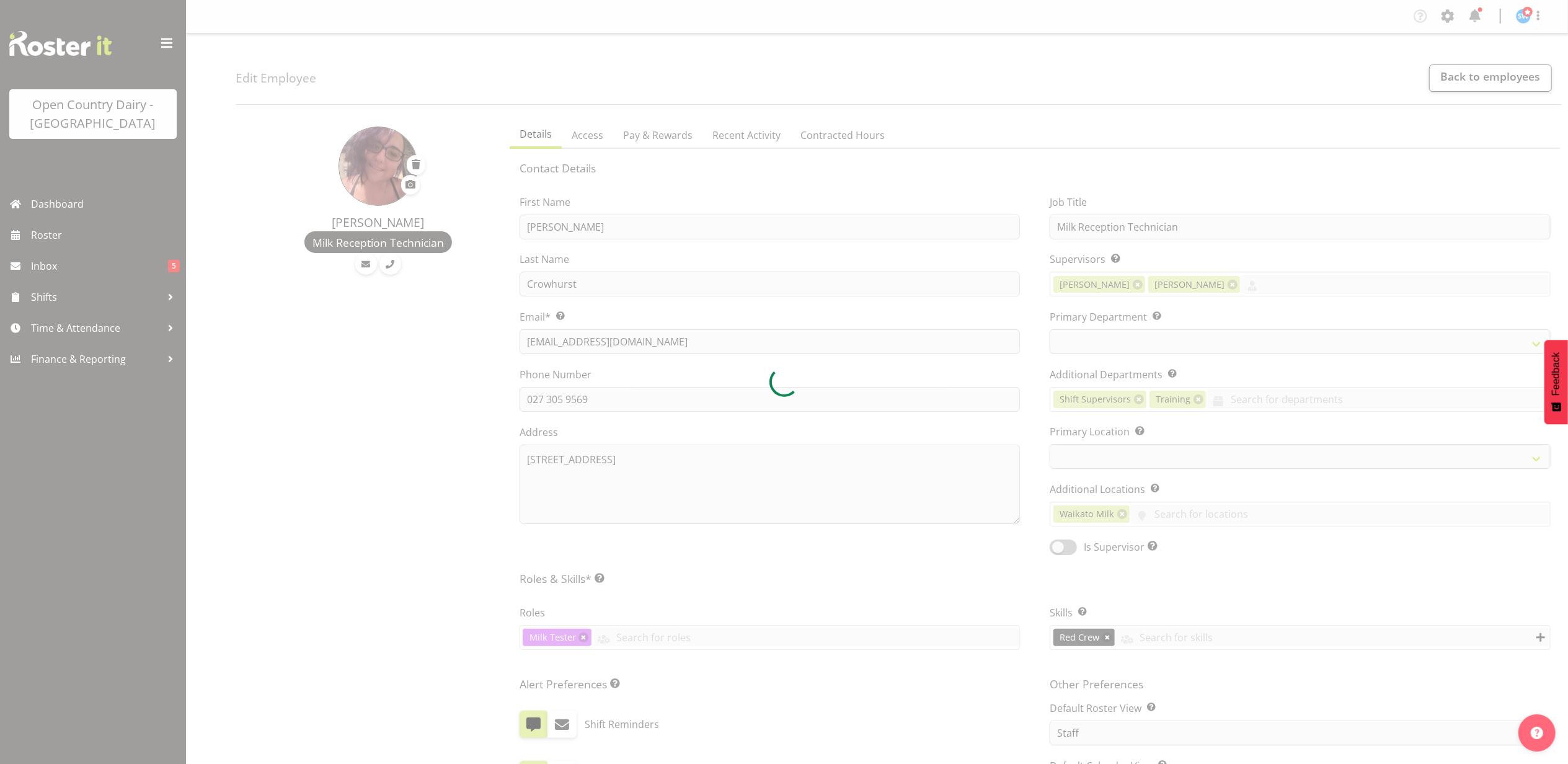
select select
select select "1040"
select select "733"
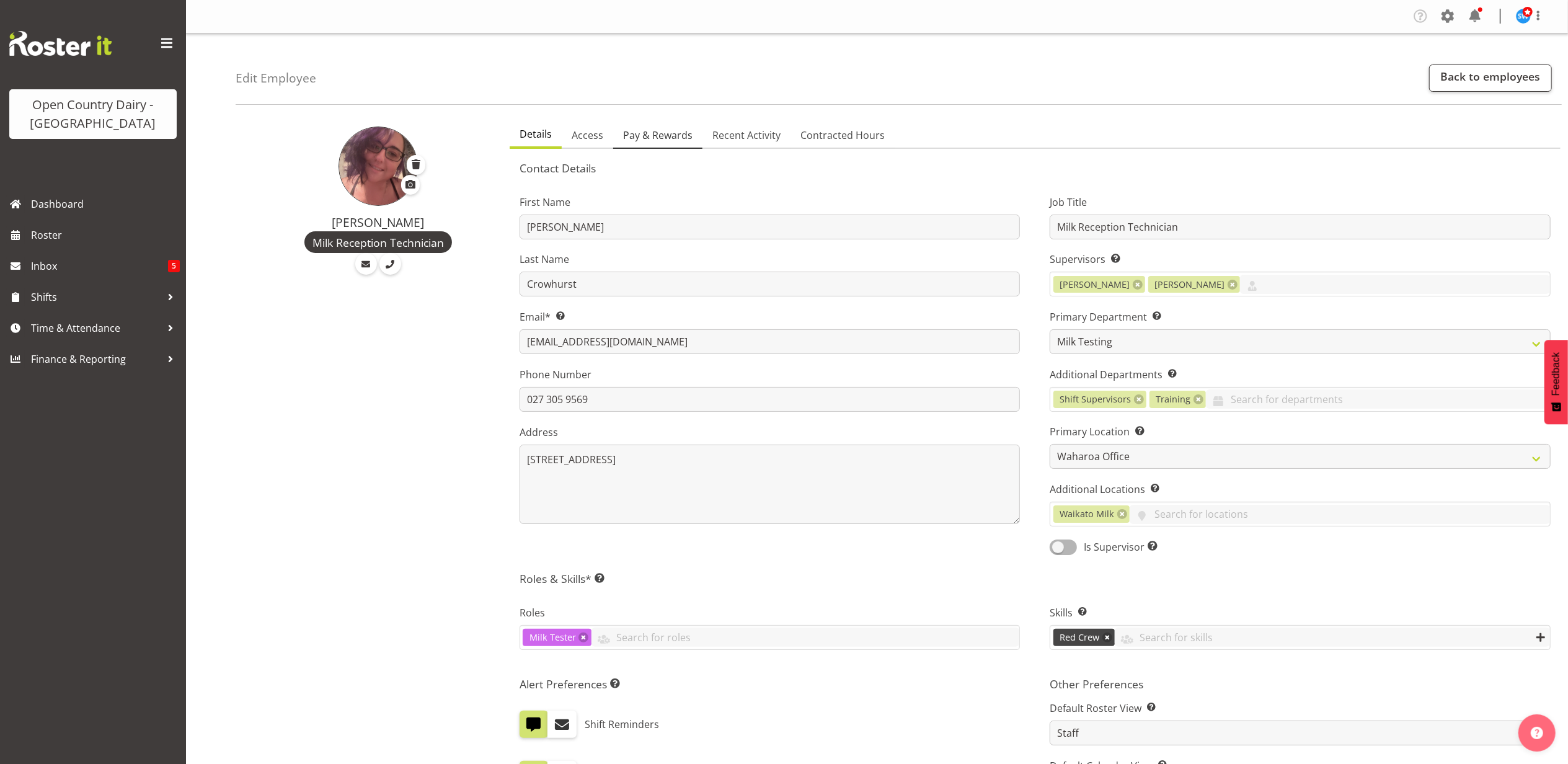
click at [669, 135] on span "Pay & Rewards" at bounding box center [657, 135] width 69 height 15
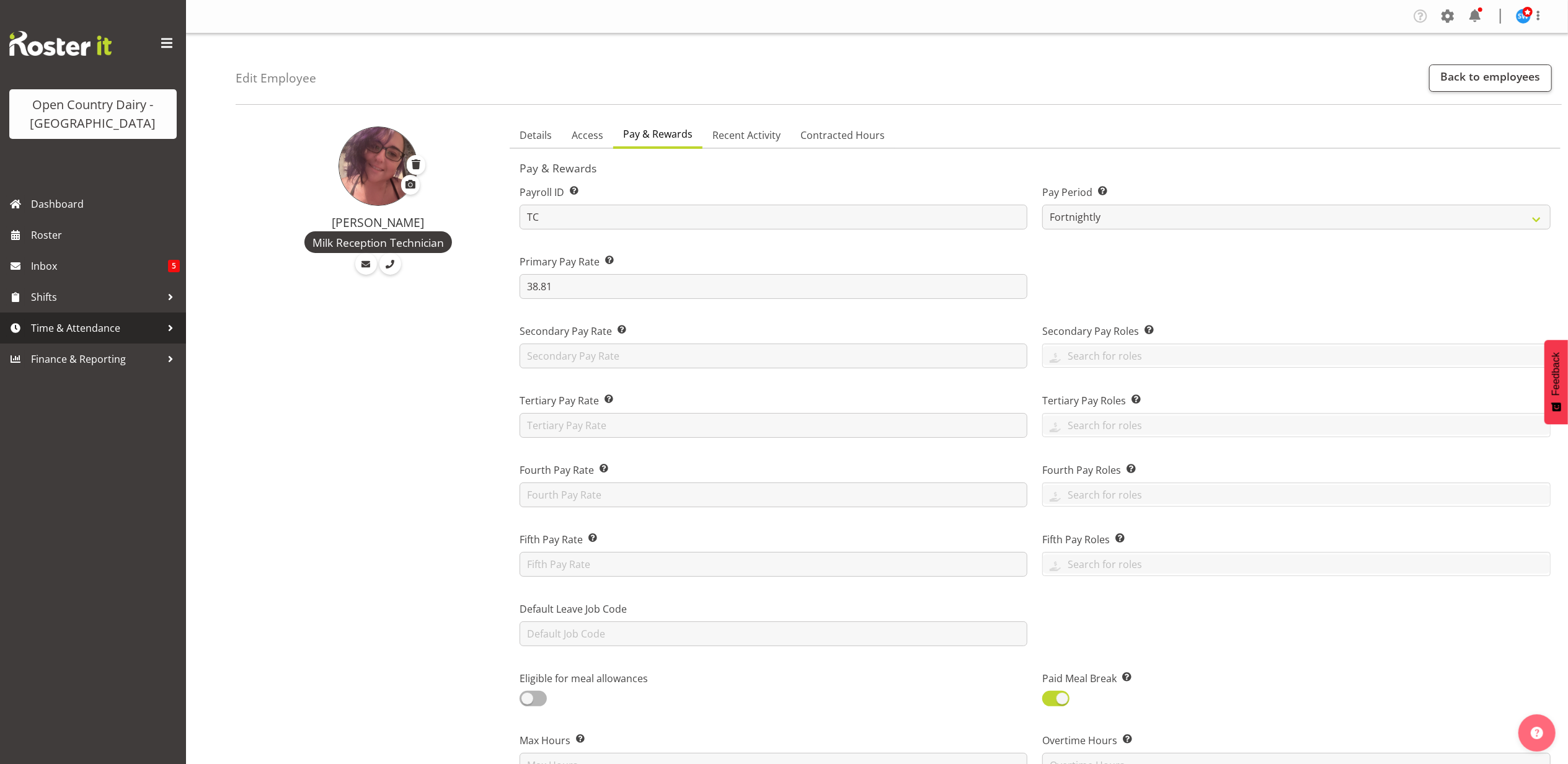
click at [73, 323] on span "Time & Attendance" at bounding box center [96, 328] width 130 height 19
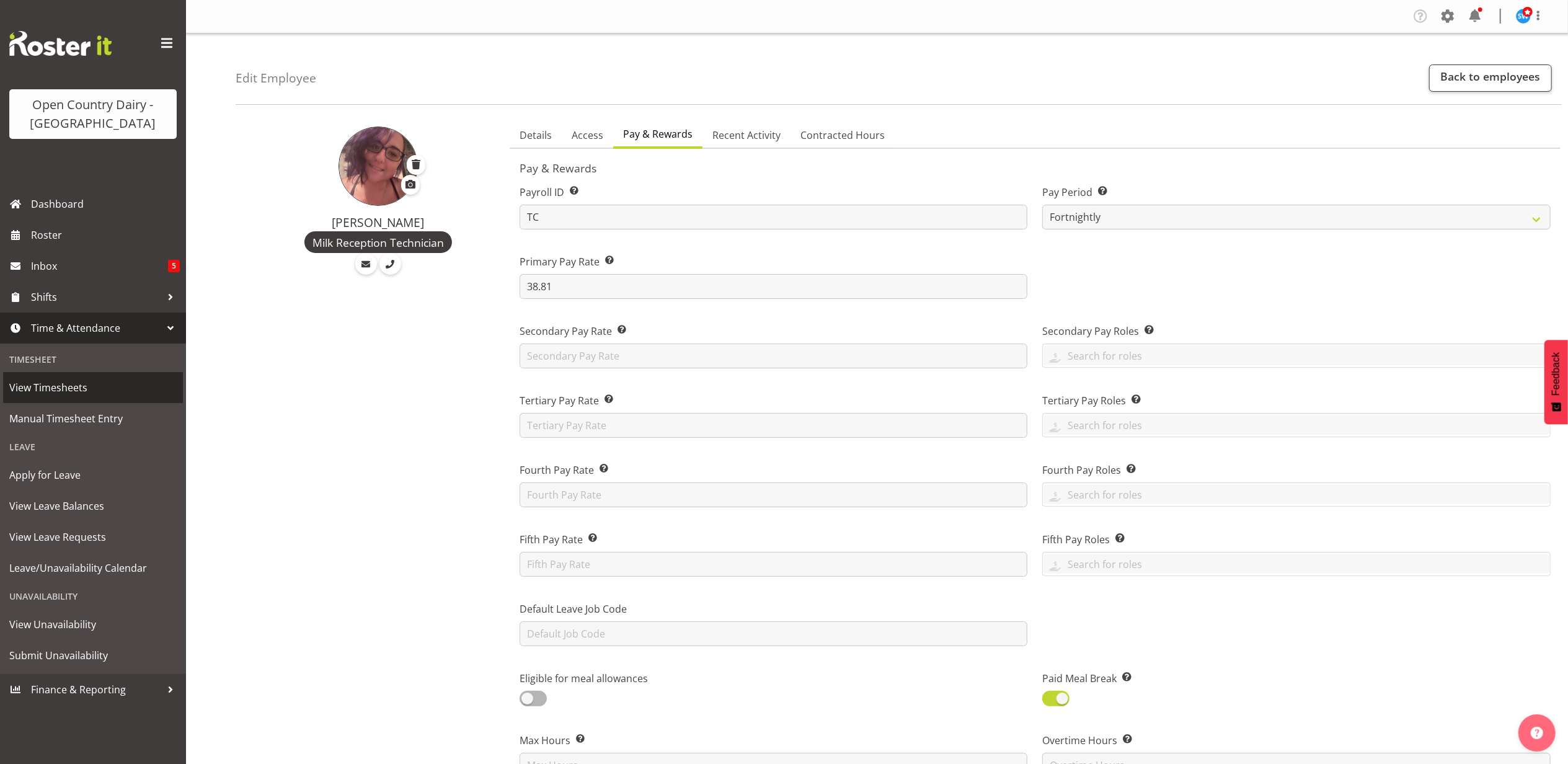
click at [53, 383] on span "View Timesheets" at bounding box center [93, 388] width 168 height 19
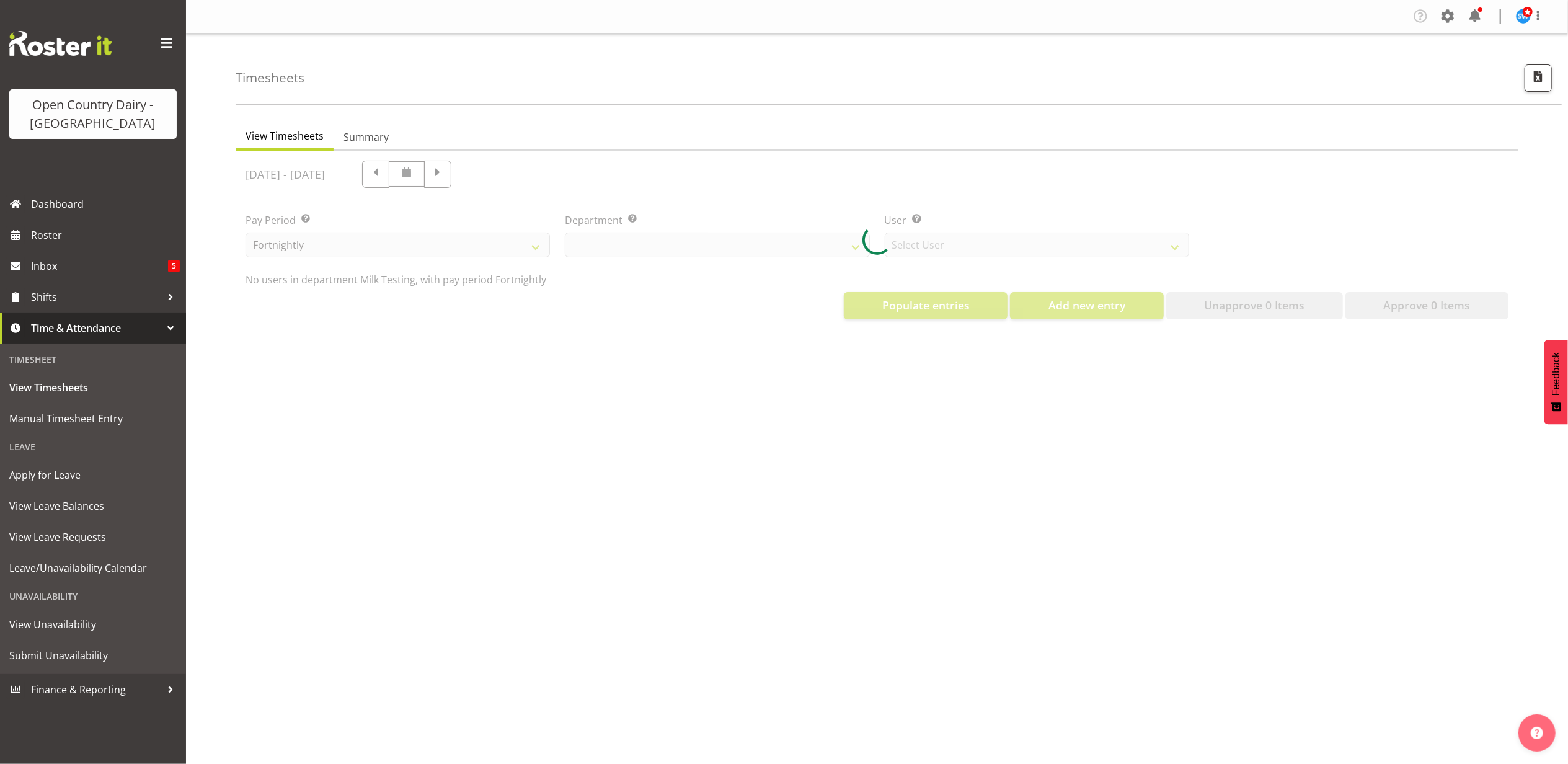
select select "733"
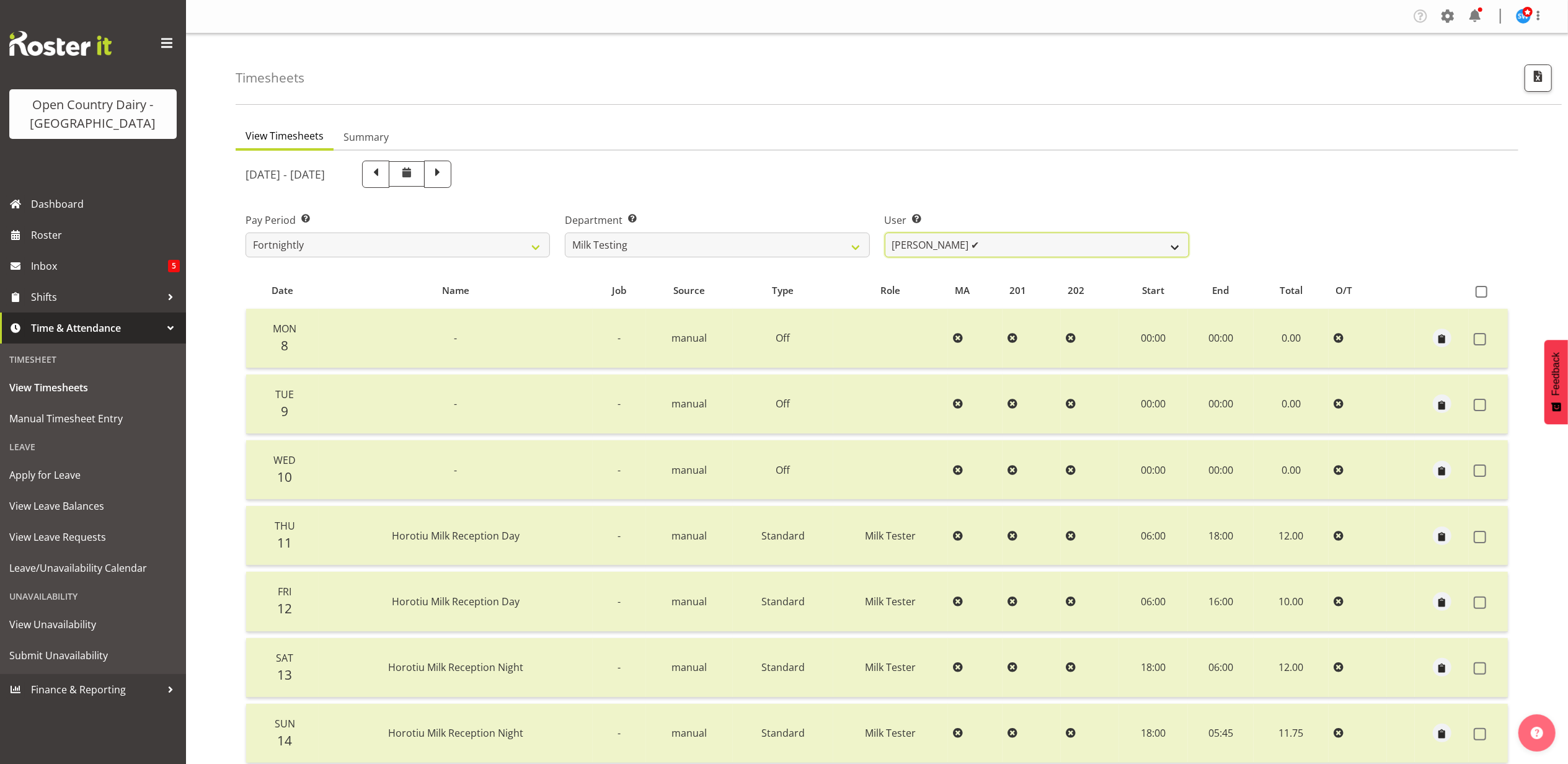
click at [943, 236] on select "[PERSON_NAME] ✔ [PERSON_NAME] ✔ [PERSON_NAME] ✔ [PERSON_NAME] ✔ [PERSON_NAME] ✔…" at bounding box center [1037, 245] width 304 height 25
select select "7485"
click at [885, 233] on select "[PERSON_NAME] ✔ [PERSON_NAME] ✔ [PERSON_NAME] ✔ [PERSON_NAME] ✔ [PERSON_NAME] ✔…" at bounding box center [1037, 245] width 304 height 25
click at [446, 170] on span at bounding box center [437, 172] width 16 height 16
select select
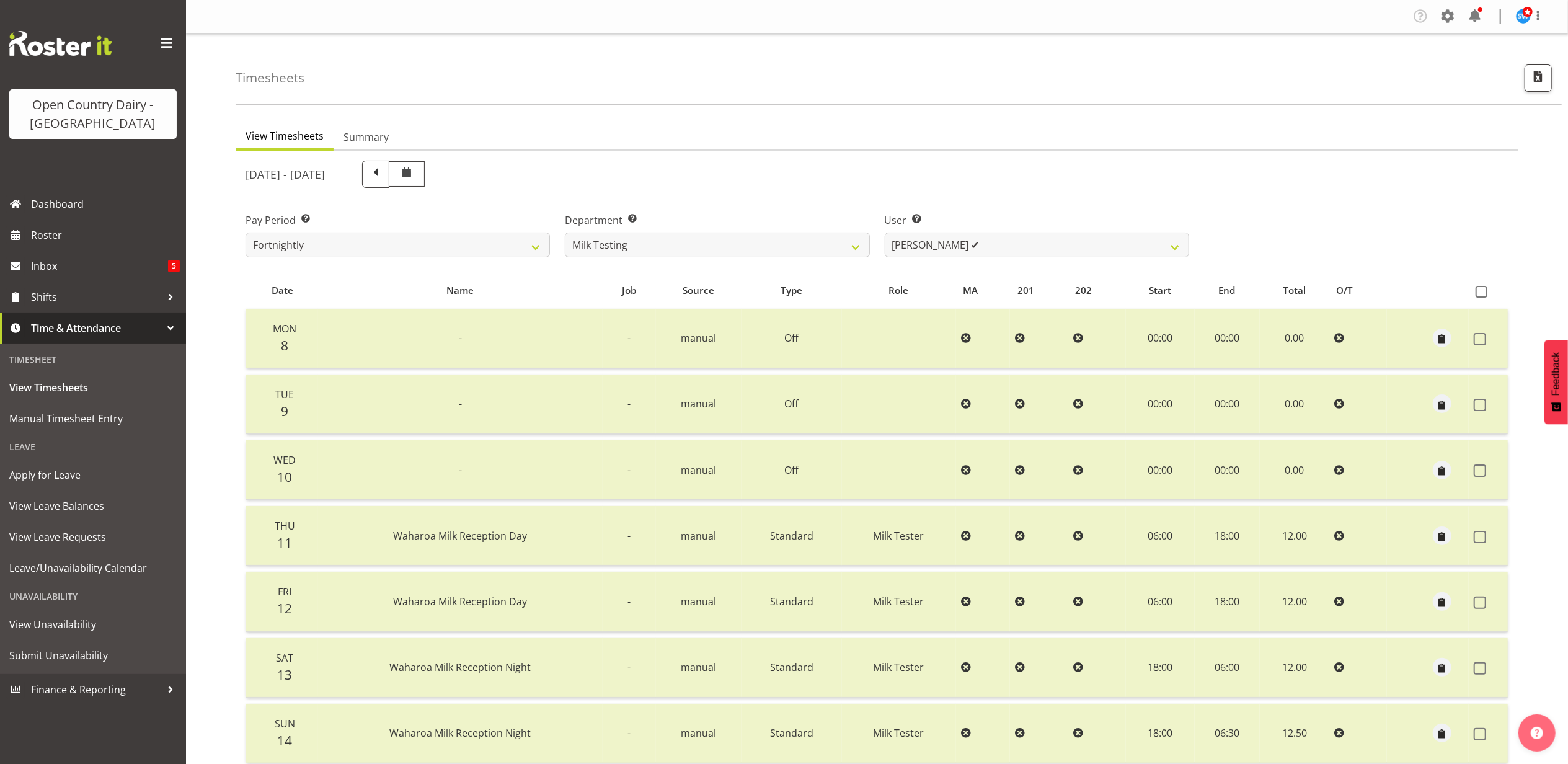
select select
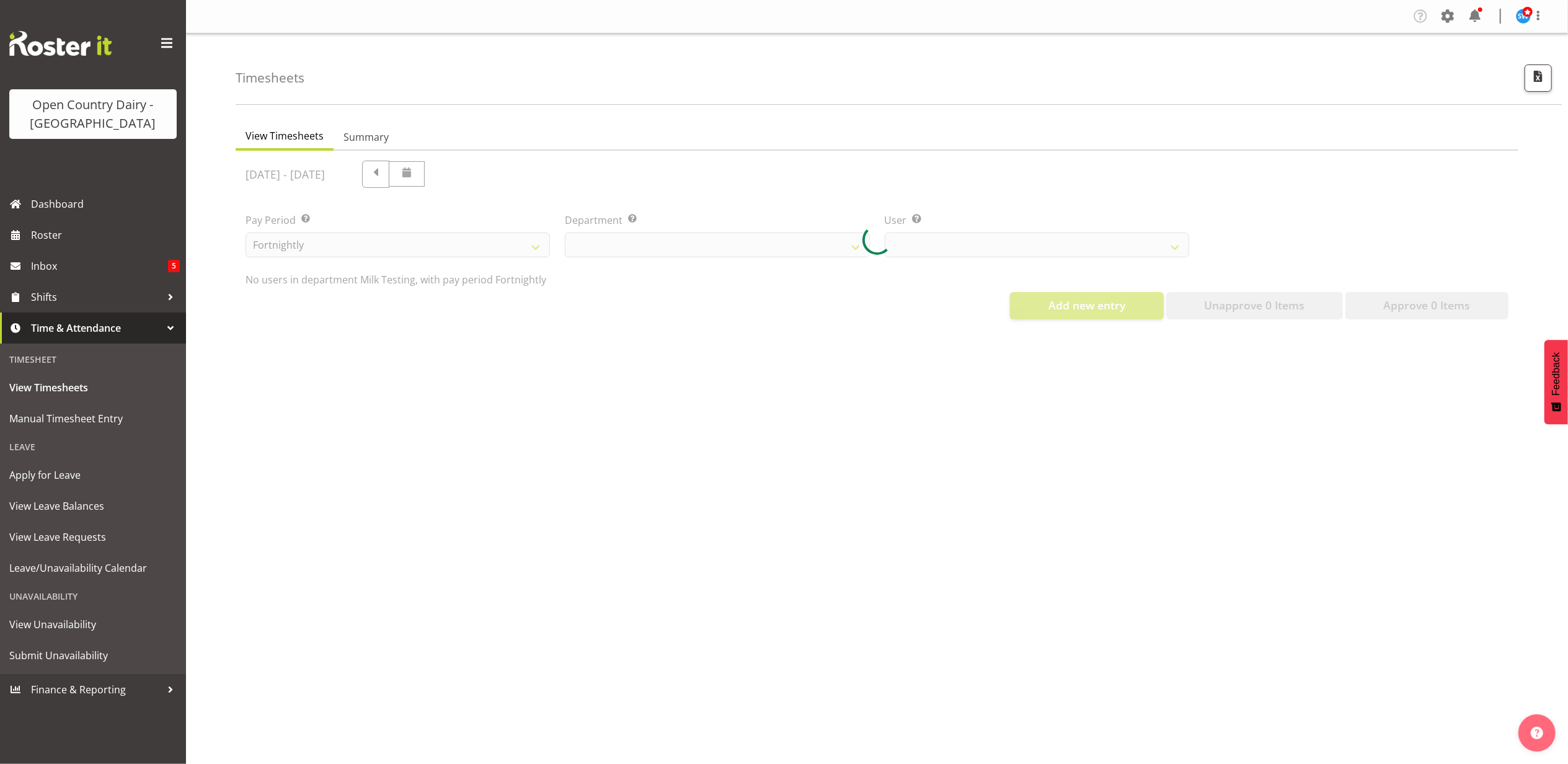
select select "733"
select select "7485"
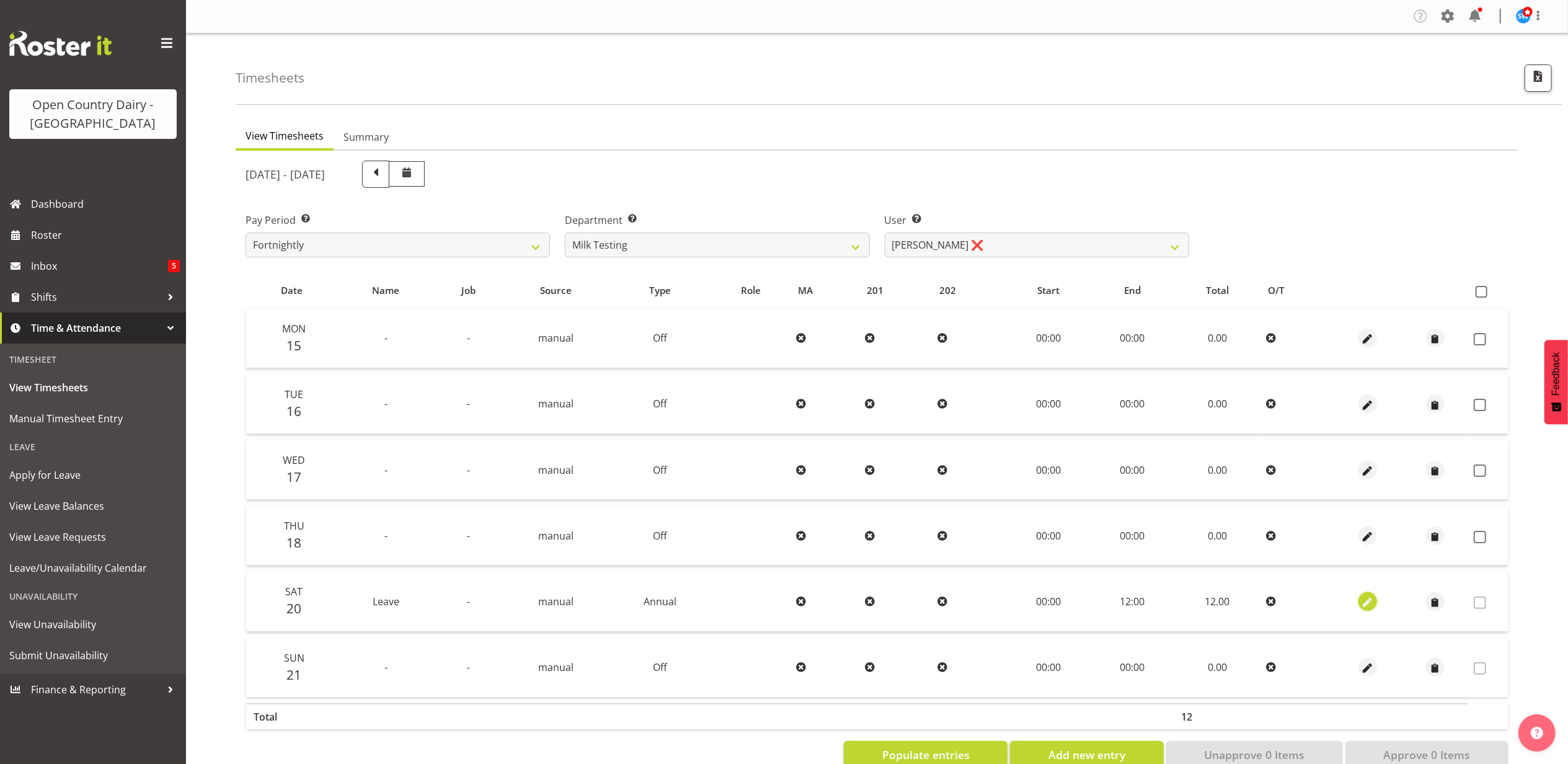
click at [1372, 595] on span "button" at bounding box center [1368, 602] width 14 height 14
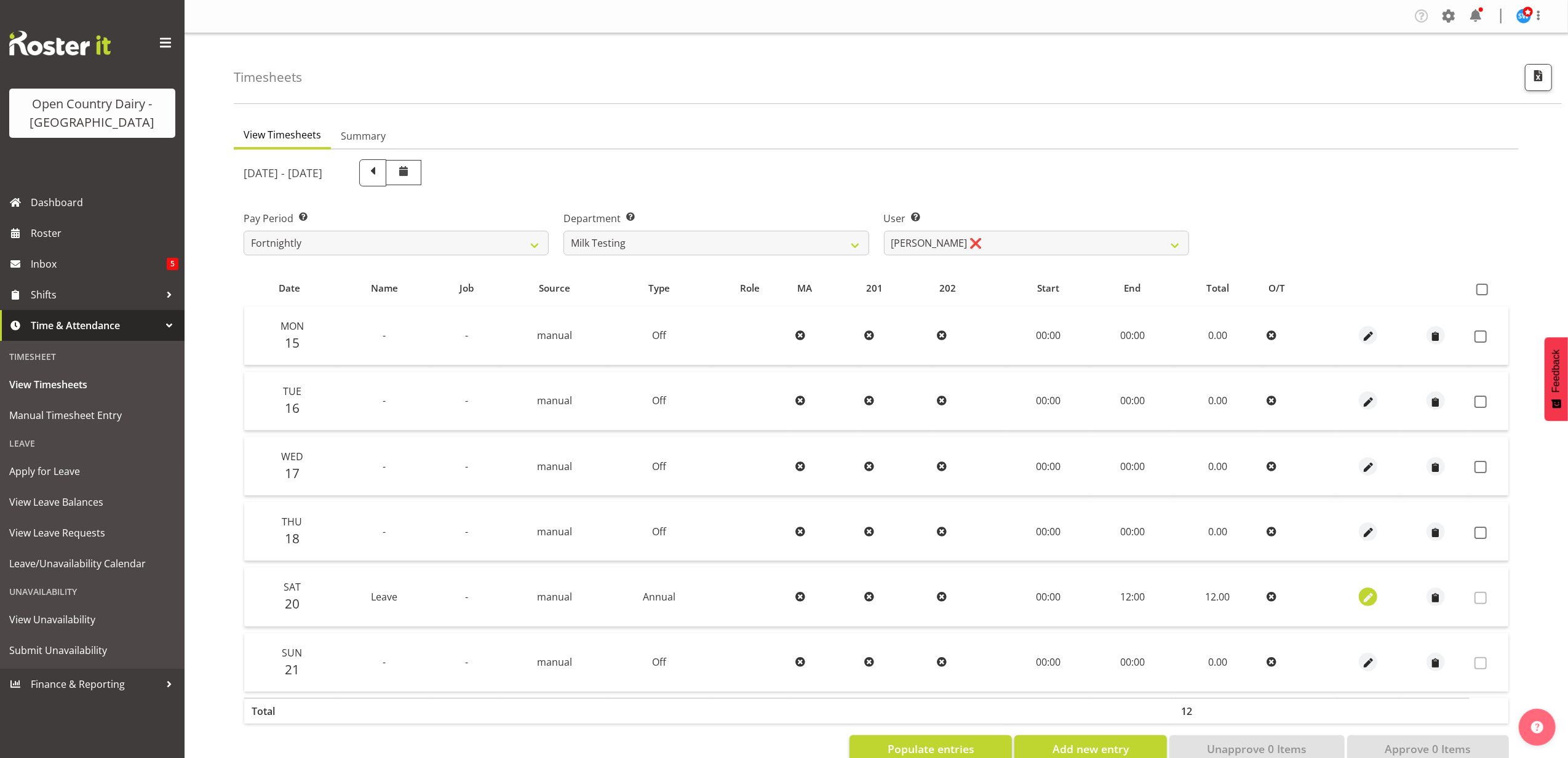
select select "Annual"
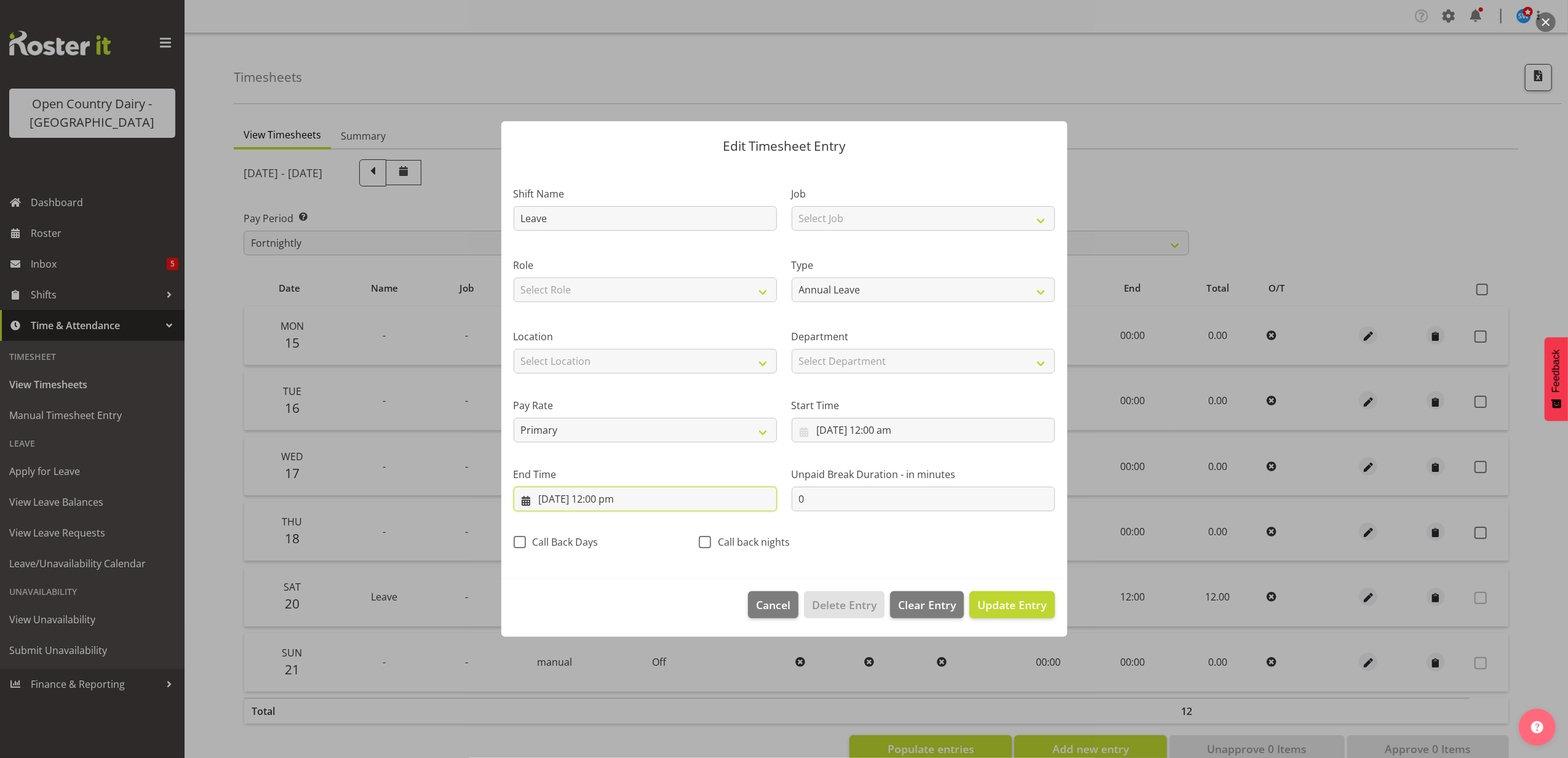
click at [609, 498] on input "[DATE] 12:00 pm" at bounding box center [645, 499] width 264 height 24
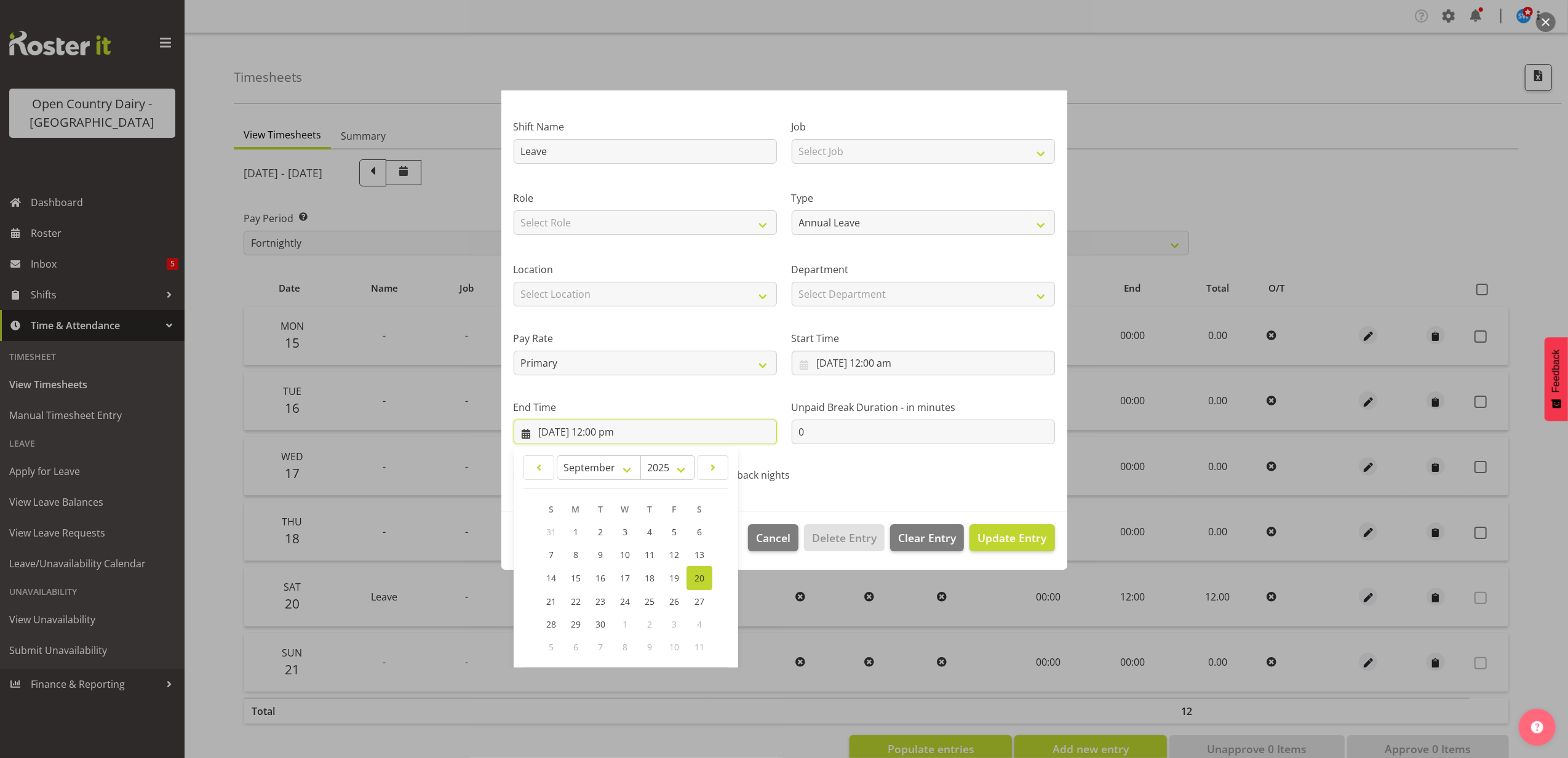
scroll to position [124, 0]
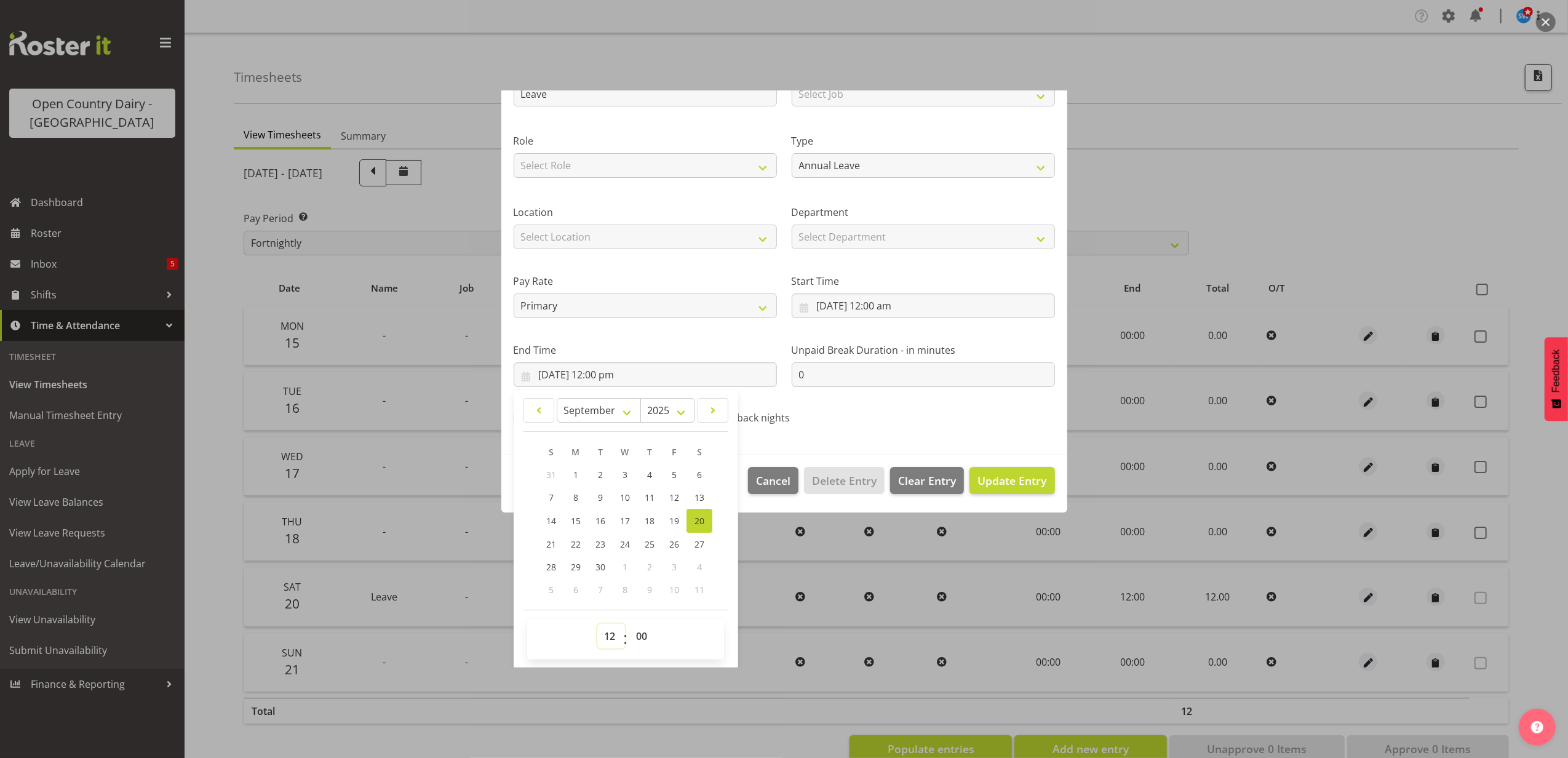
click at [611, 638] on select "00 01 02 03 04 05 06 07 08 09 10 11 12 13 14 15 16 17 18 19 20 21 22 23" at bounding box center [611, 636] width 28 height 24
select select "10"
click at [597, 624] on select "00 01 02 03 04 05 06 07 08 09 10 11 12 13 14 15 16 17 18 19 20 21 22 23" at bounding box center [611, 636] width 28 height 24
type input "[DATE] 10:00 am"
drag, startPoint x: 624, startPoint y: 632, endPoint x: 636, endPoint y: 634, distance: 12.2
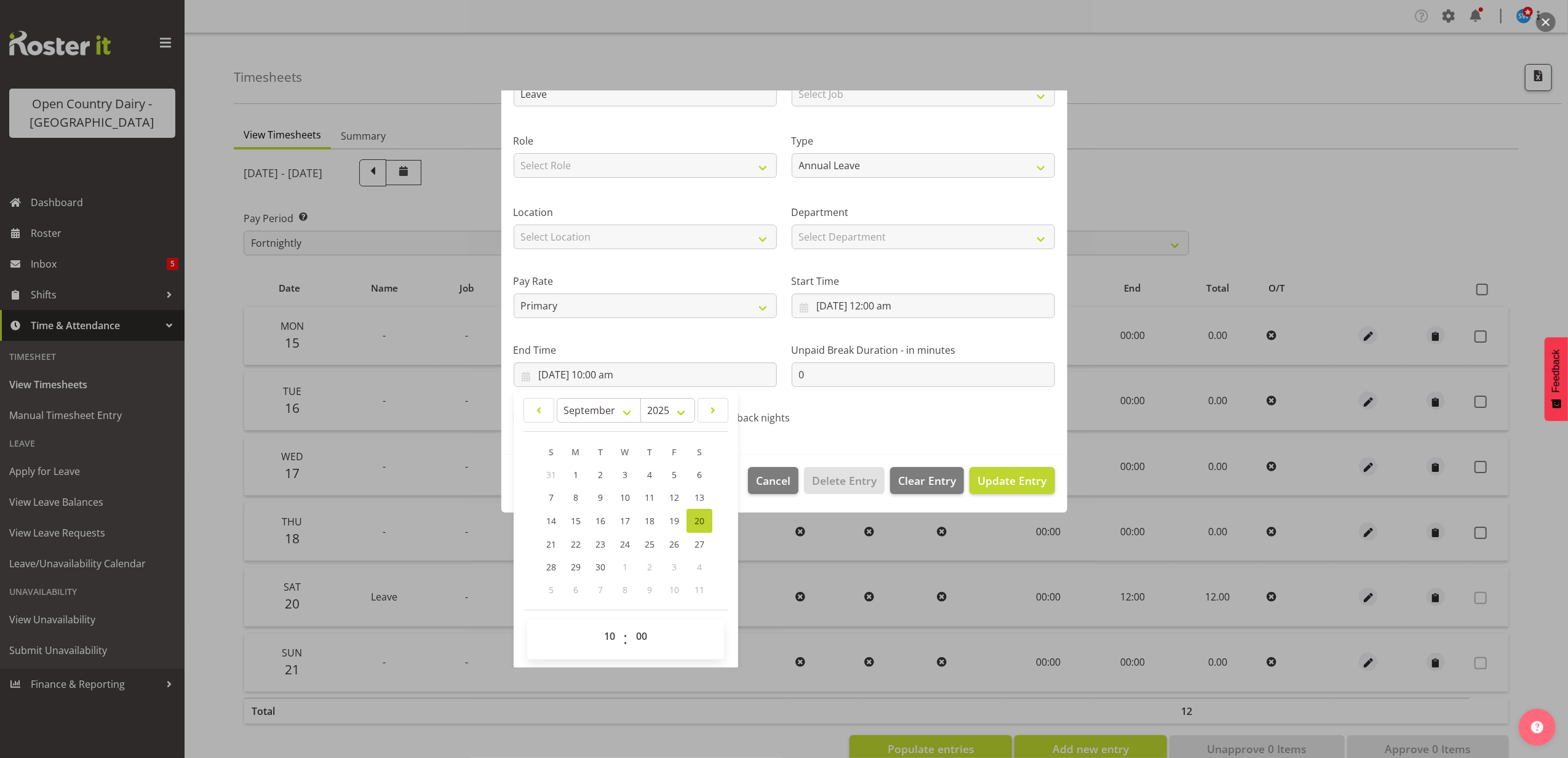
click at [636, 634] on div "00 01 02 03 04 05 06 07 08 09 10 11 12 13 14 15 16 17 18 19 20 21 22 23 : 00 01…" at bounding box center [625, 639] width 197 height 31
drag, startPoint x: 636, startPoint y: 634, endPoint x: 646, endPoint y: 634, distance: 10.0
click at [646, 634] on select "00 01 02 03 04 05 06 07 08 09 10 11 12 13 14 15 16 17 18 19 20 21 22 23 24 25 2…" at bounding box center [643, 636] width 28 height 24
select select "42"
click at [630, 624] on select "00 01 02 03 04 05 06 07 08 09 10 11 12 13 14 15 16 17 18 19 20 21 22 23 24 25 2…" at bounding box center [643, 636] width 28 height 24
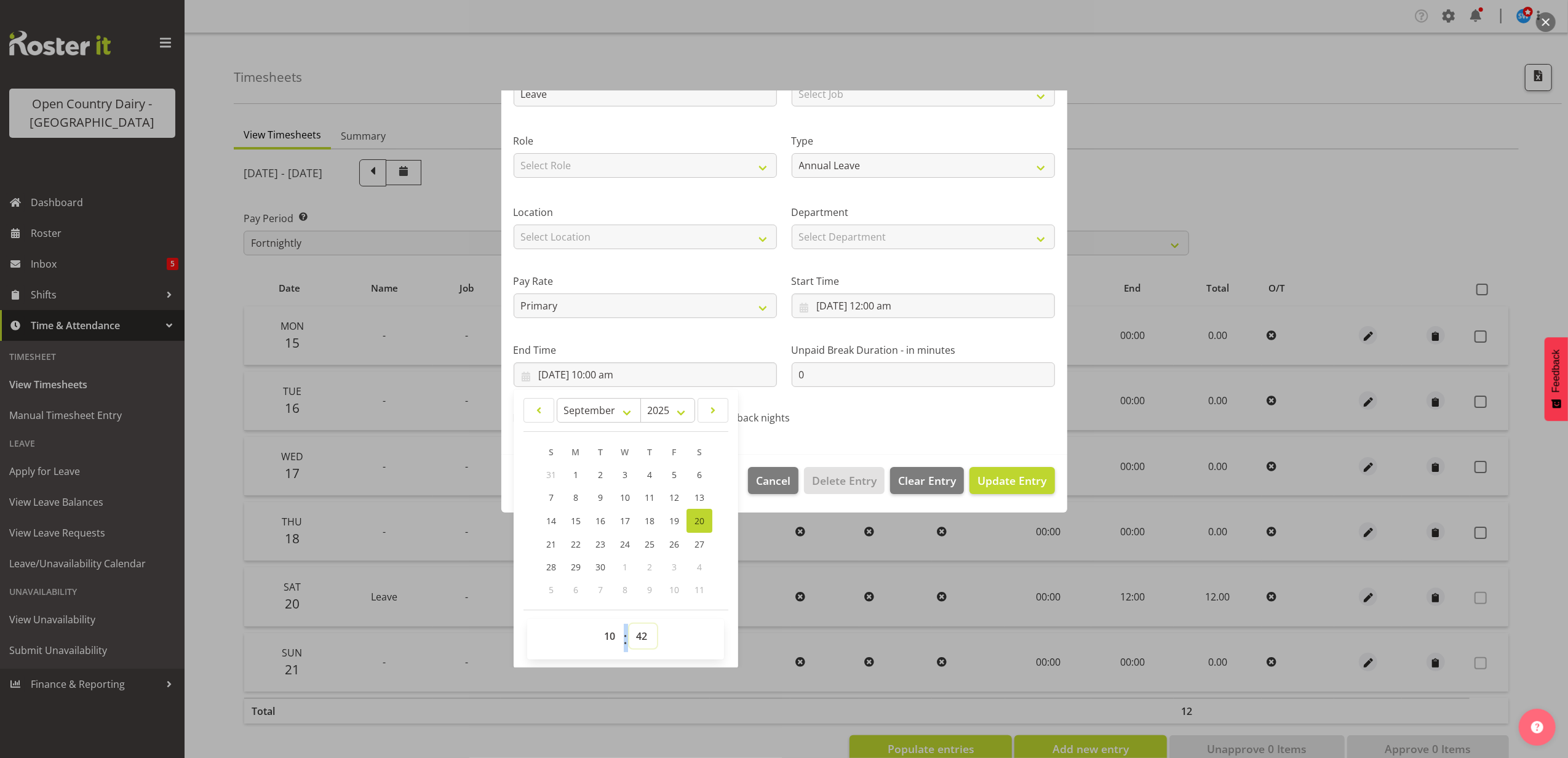
type input "[DATE] 10:42 am"
click at [1000, 473] on span "Update Entry" at bounding box center [1012, 480] width 69 height 15
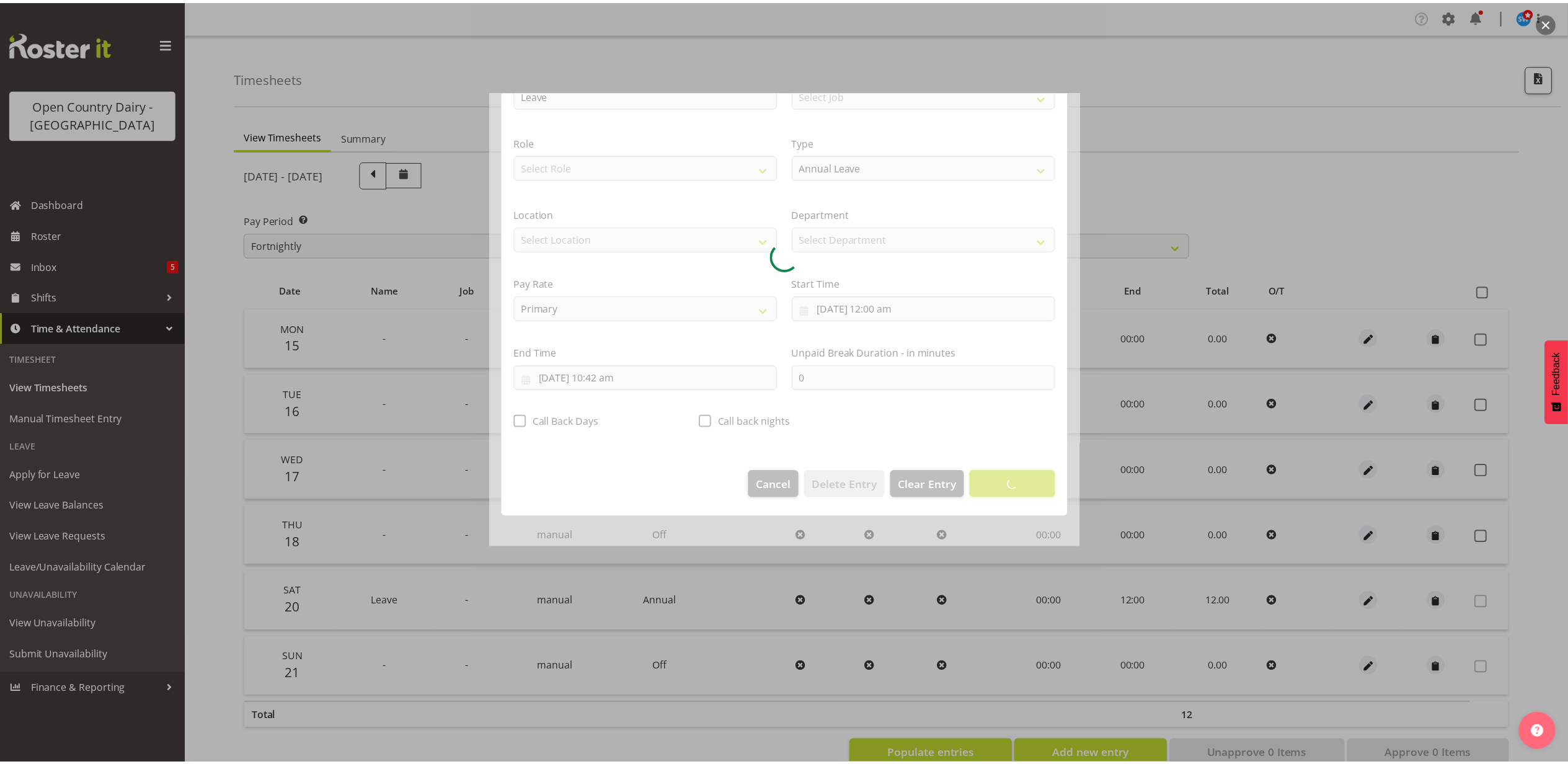
scroll to position [0, 0]
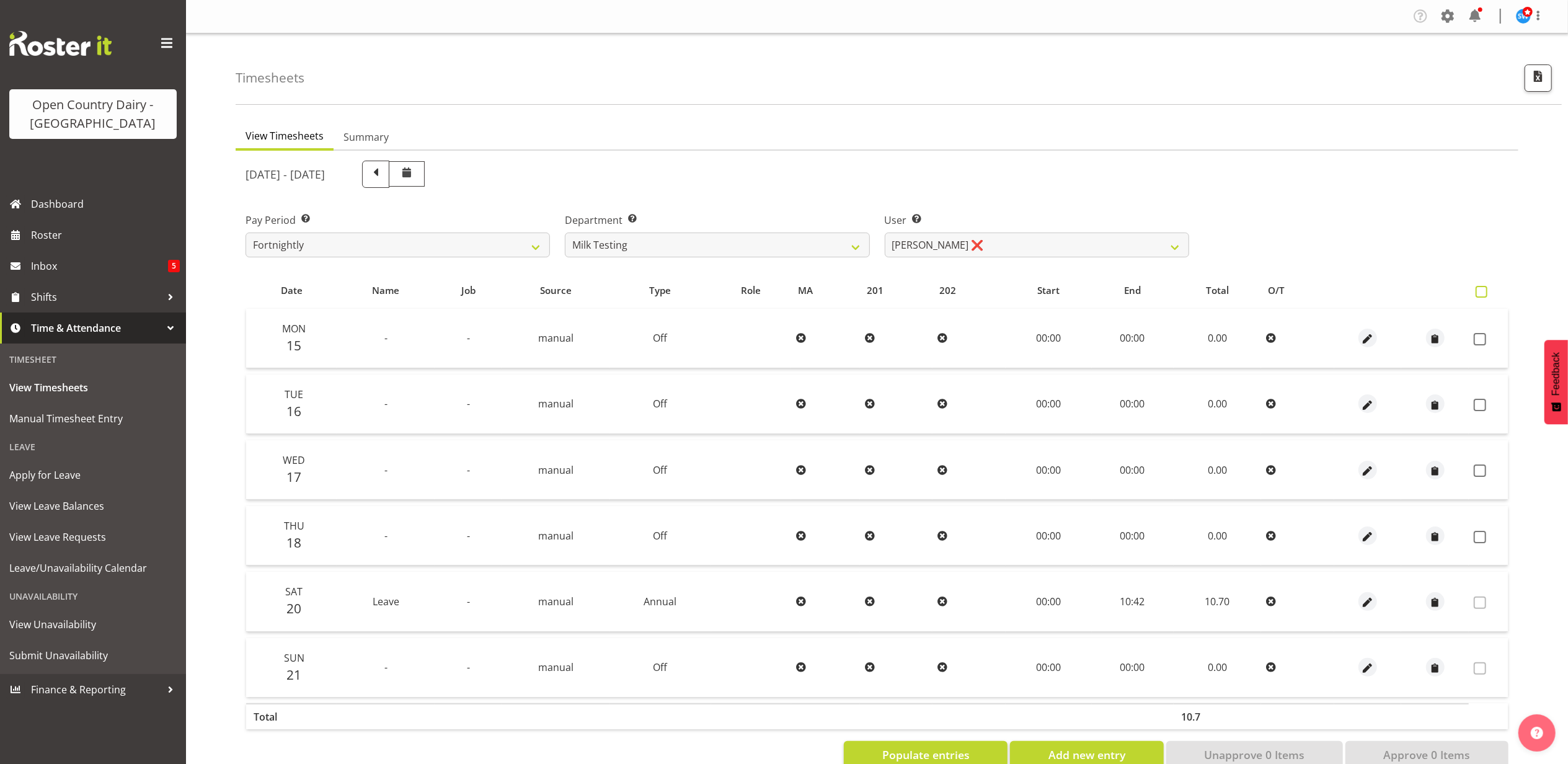
click at [1483, 289] on span at bounding box center [1482, 292] width 12 height 12
click at [1483, 289] on input "checkbox" at bounding box center [1480, 292] width 8 height 8
checkbox input "true"
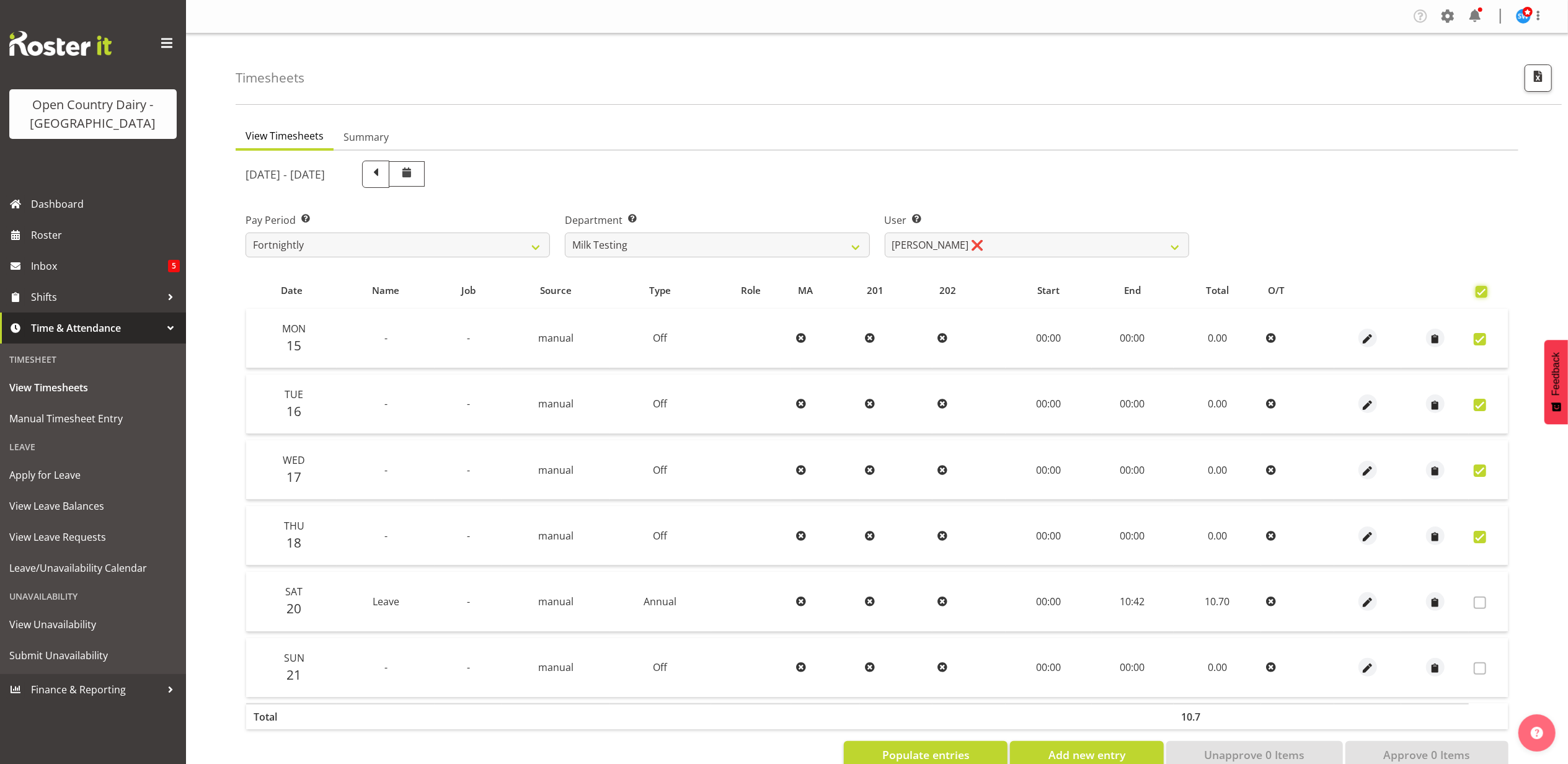
checkbox input "true"
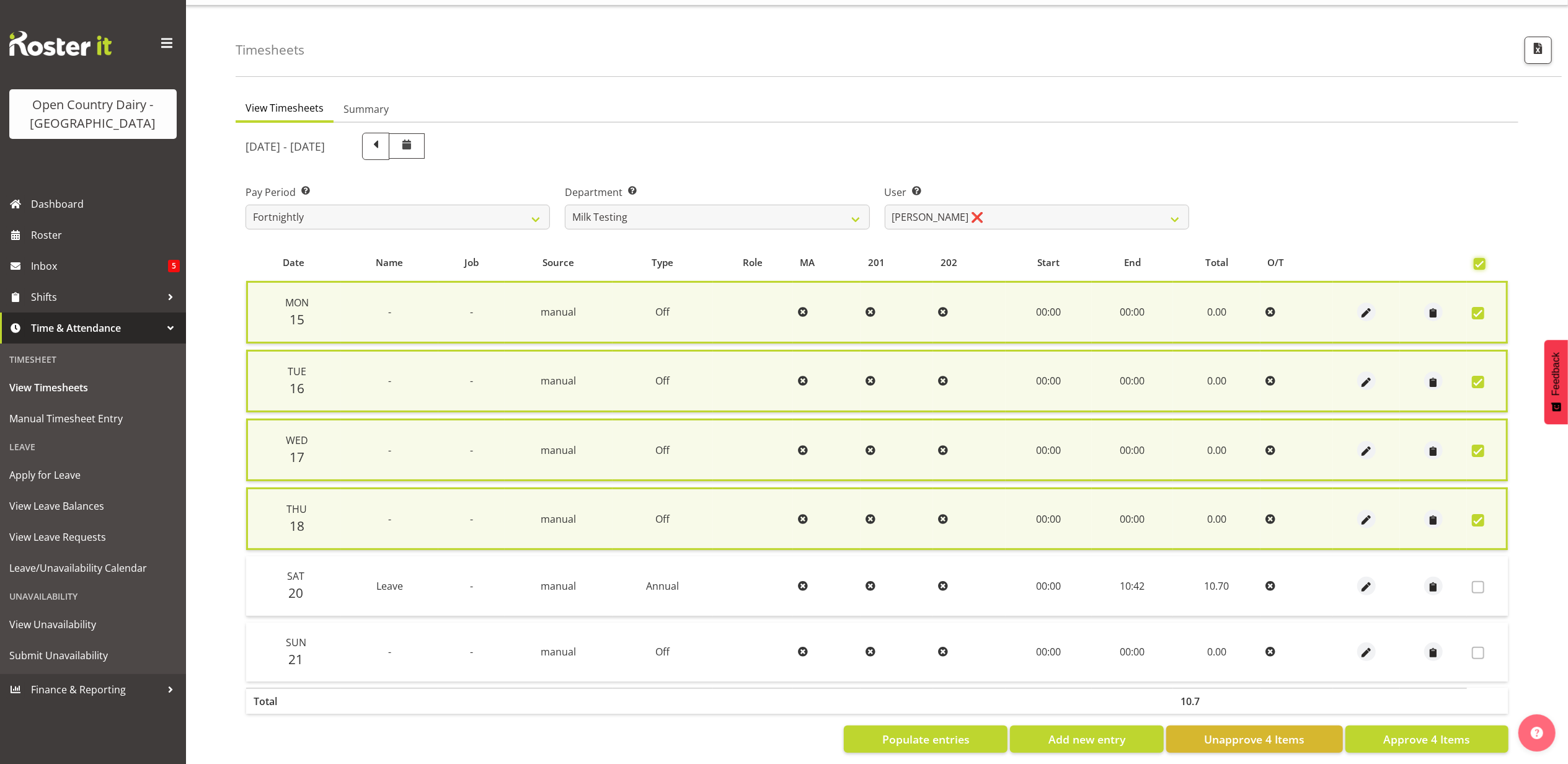
scroll to position [43, 0]
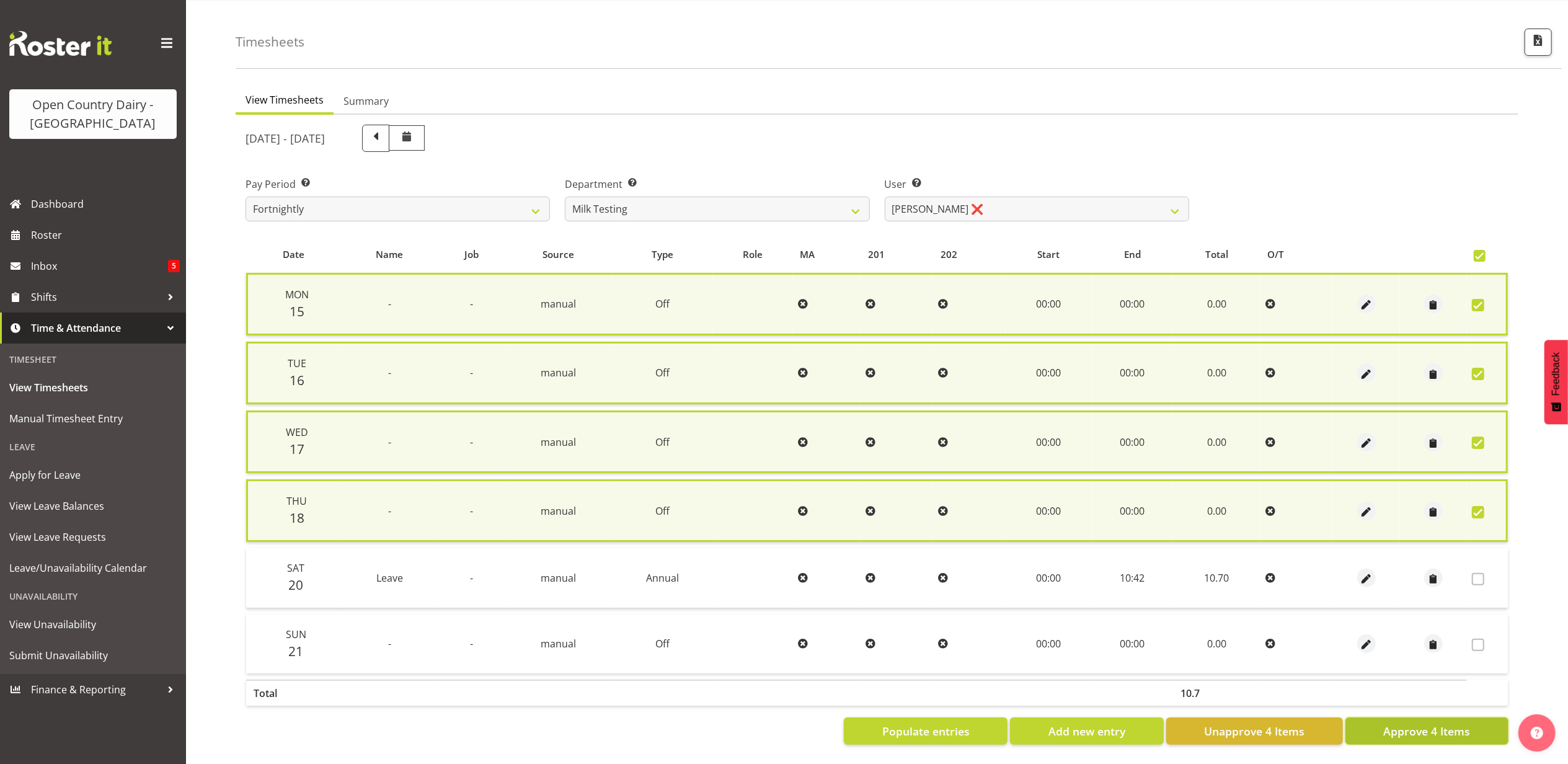
click at [1439, 723] on span "Approve 4 Items" at bounding box center [1427, 731] width 87 height 16
checkbox input "false"
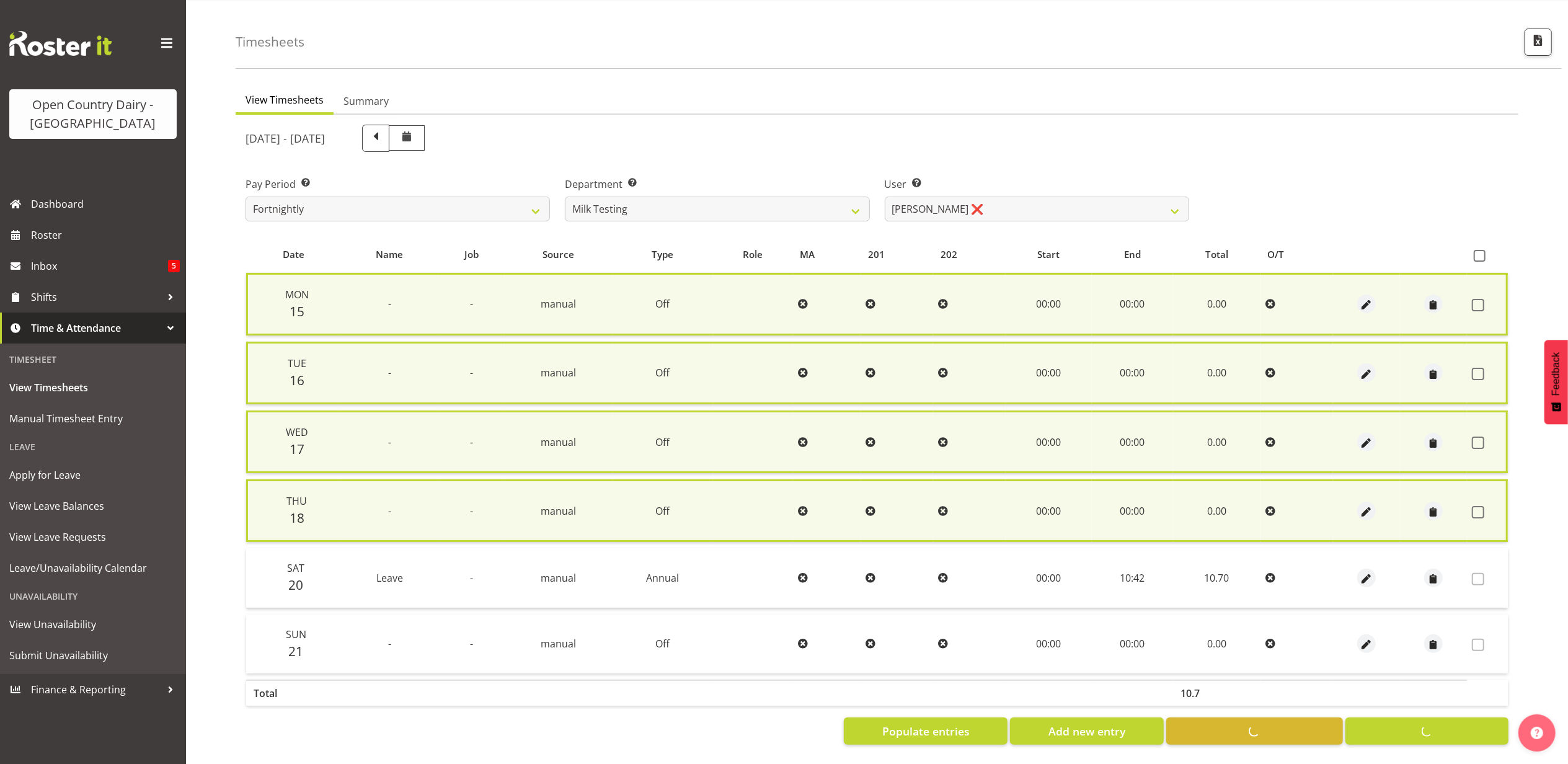
checkbox input "false"
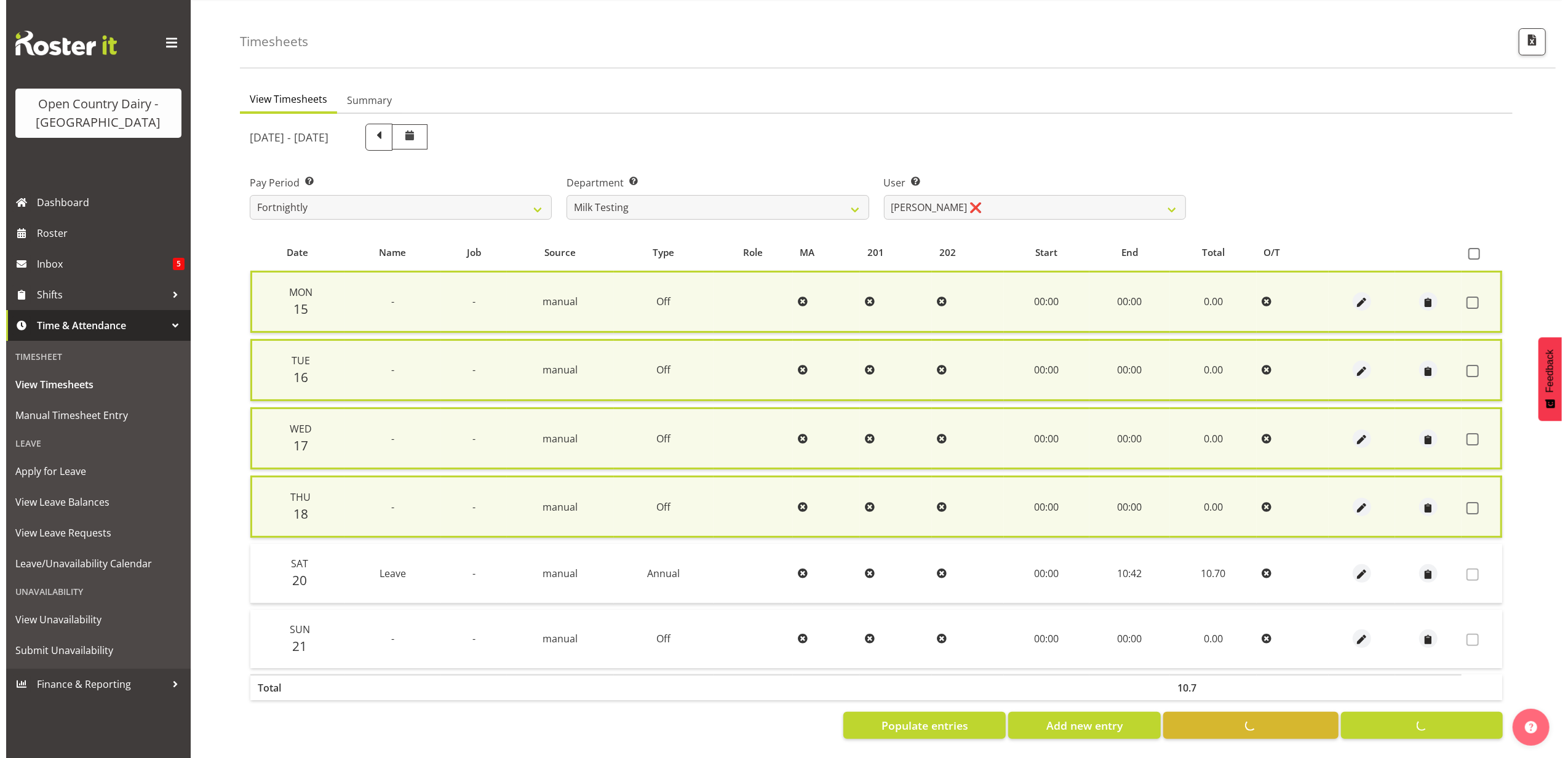
scroll to position [33, 0]
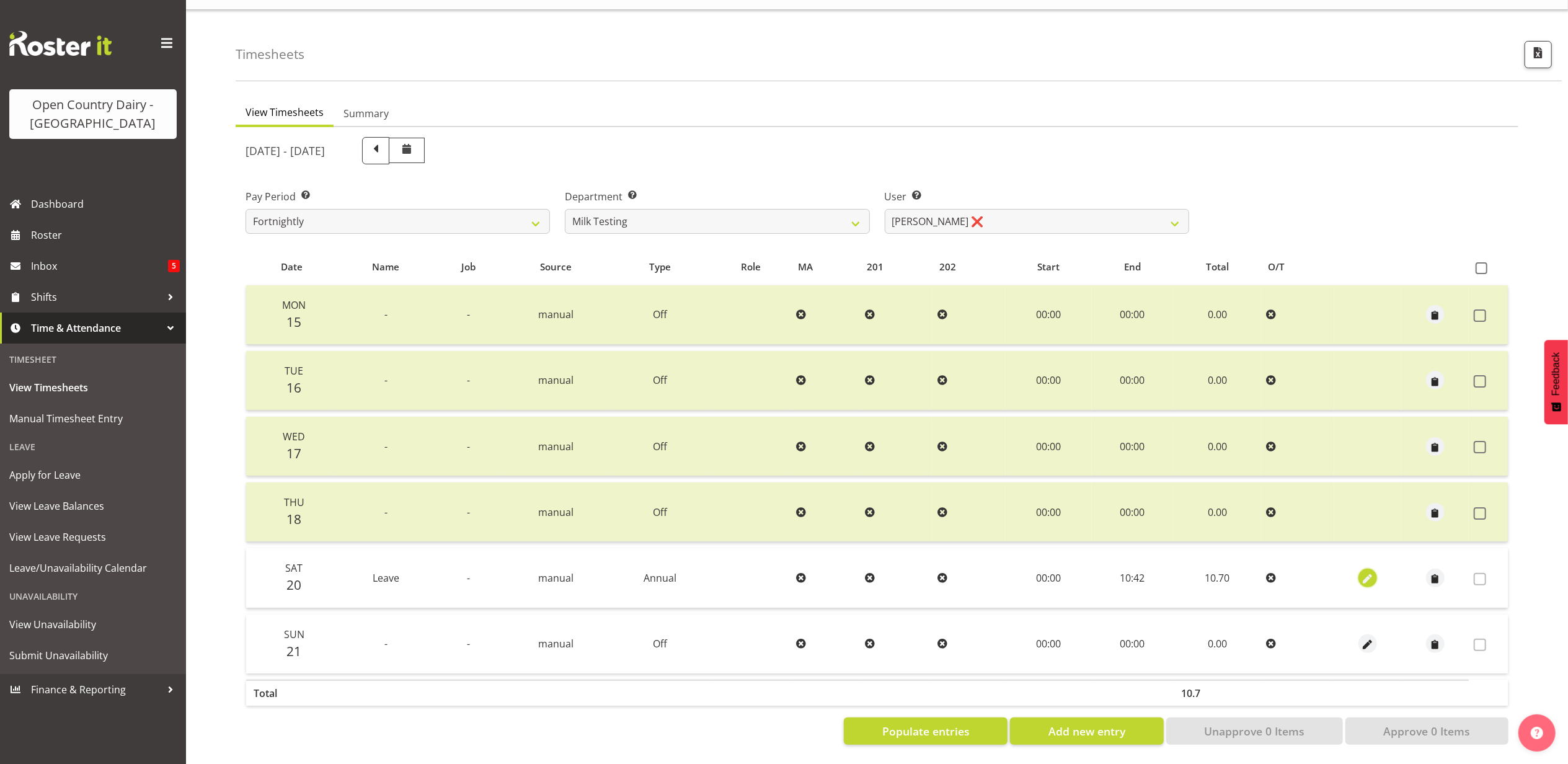
click at [1365, 572] on span "button" at bounding box center [1368, 579] width 14 height 14
select select "Annual"
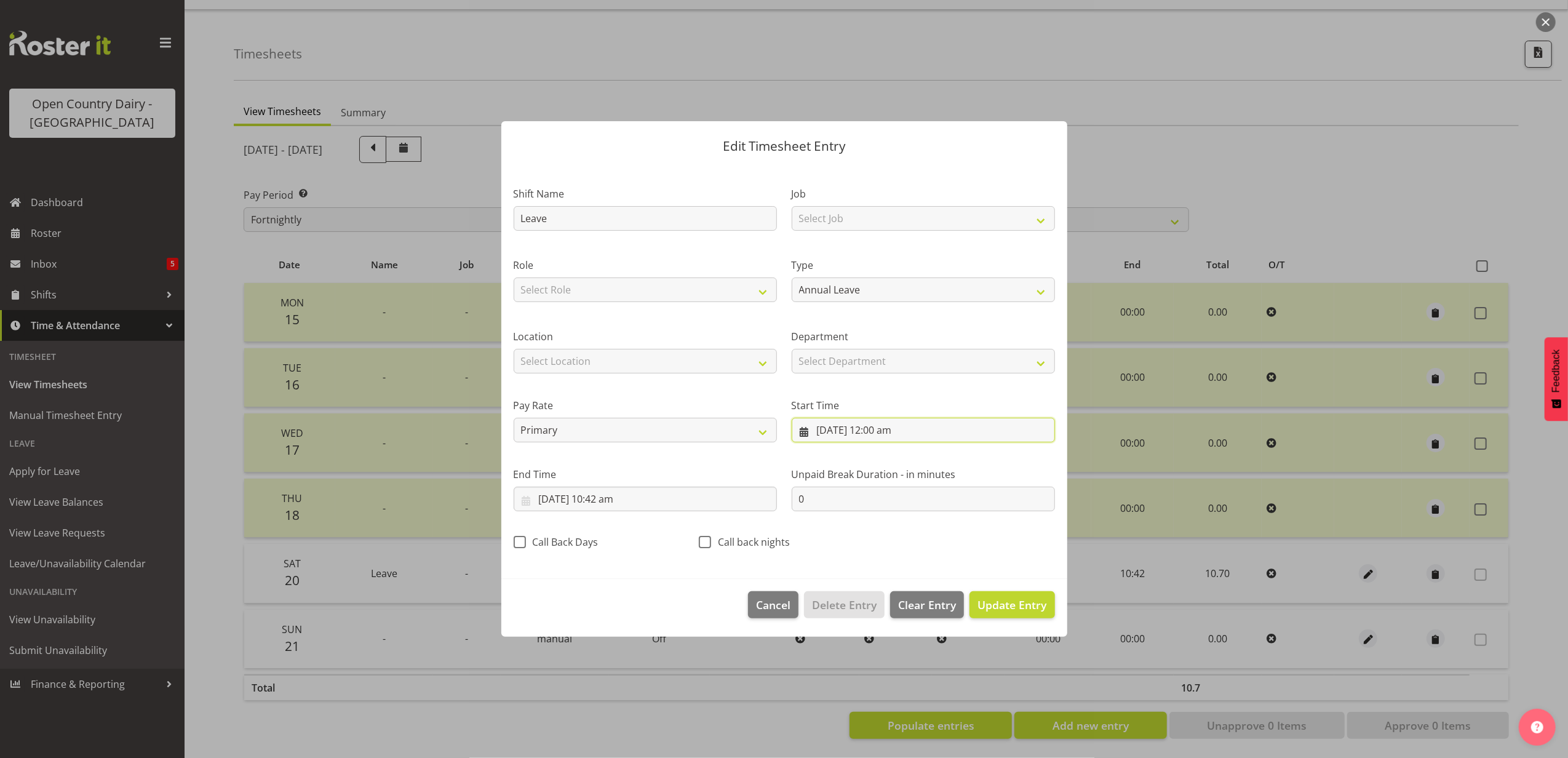
click at [840, 430] on input "[DATE] 12:00 am" at bounding box center [923, 430] width 264 height 24
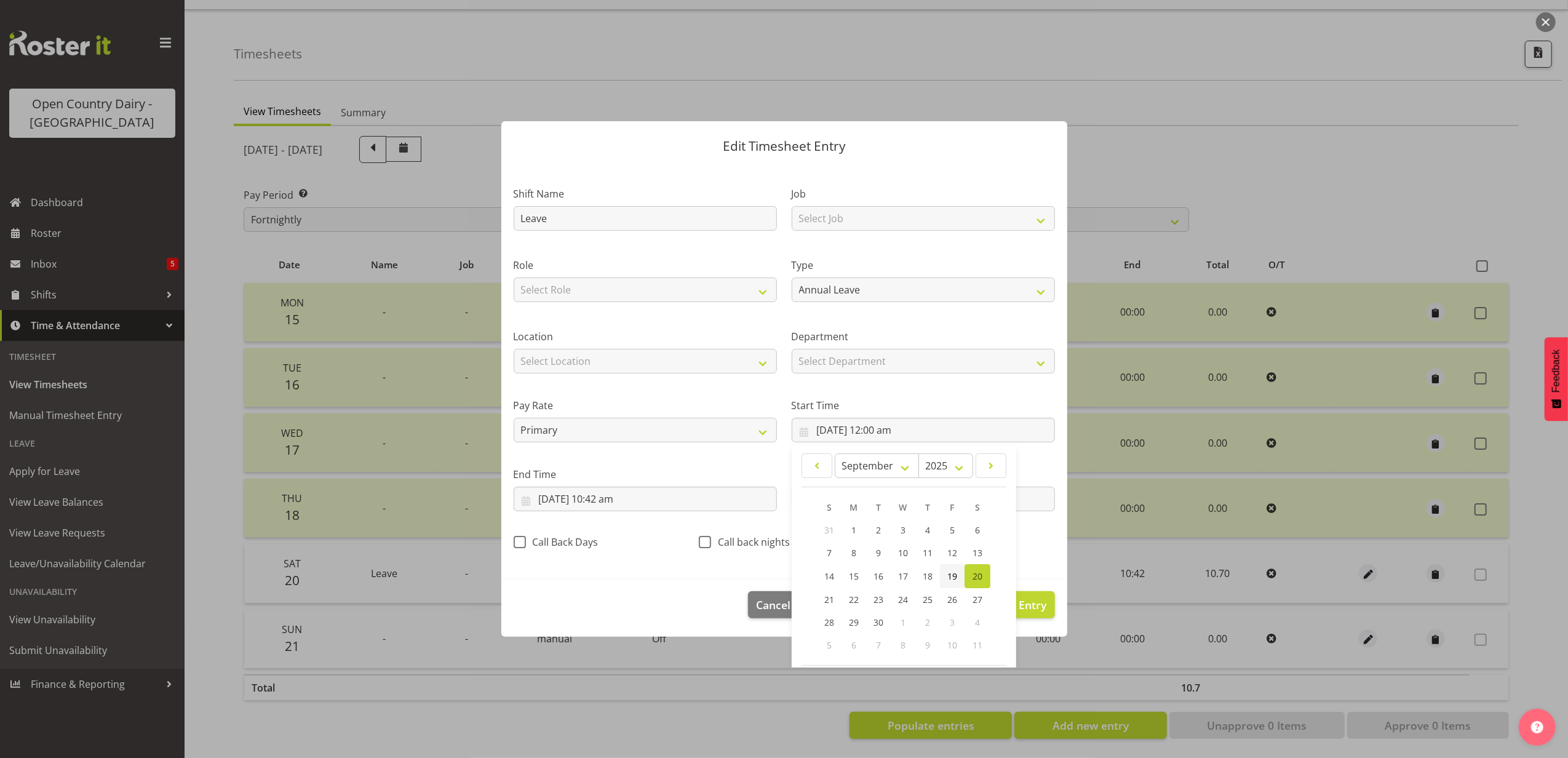
click at [947, 577] on span "19" at bounding box center [952, 576] width 10 height 12
type input "[DATE] 12:00 am"
click at [562, 499] on input "[DATE] 10:42 am" at bounding box center [645, 499] width 264 height 24
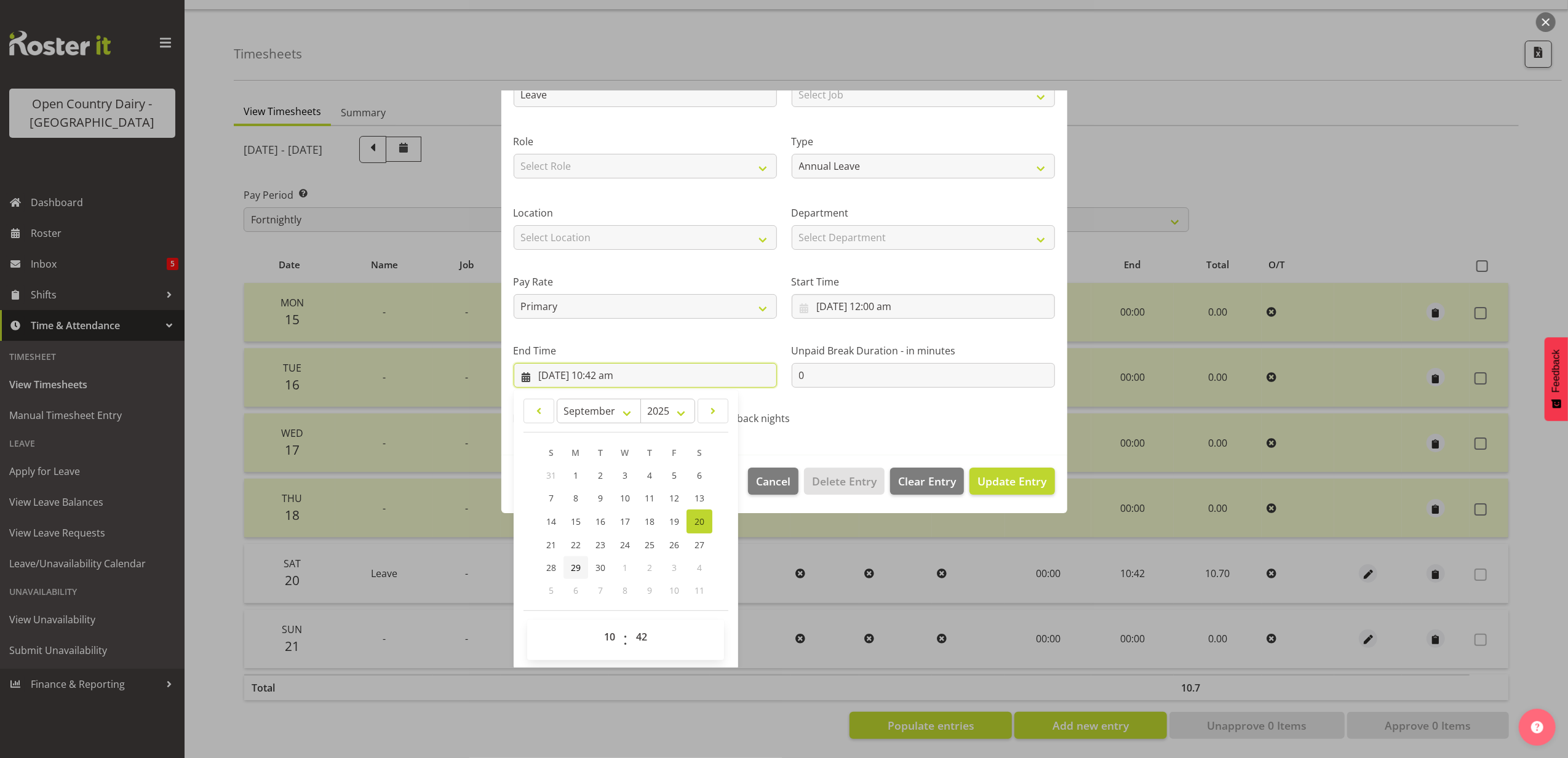
scroll to position [124, 0]
click at [670, 523] on span "19" at bounding box center [674, 520] width 10 height 12
type input "[DATE] 10:42 am"
click at [994, 483] on span "Update Entry" at bounding box center [1012, 480] width 69 height 15
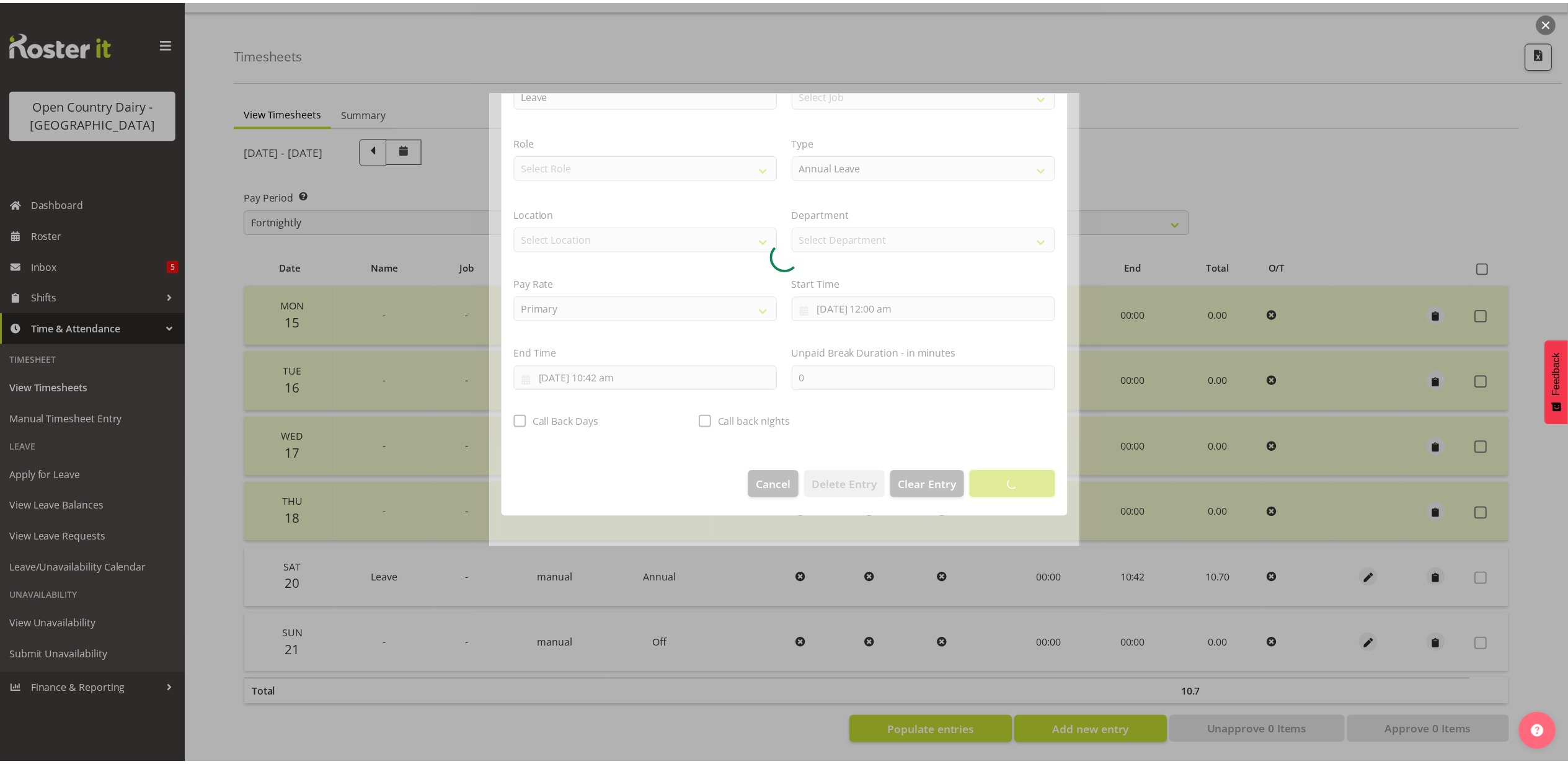
scroll to position [0, 0]
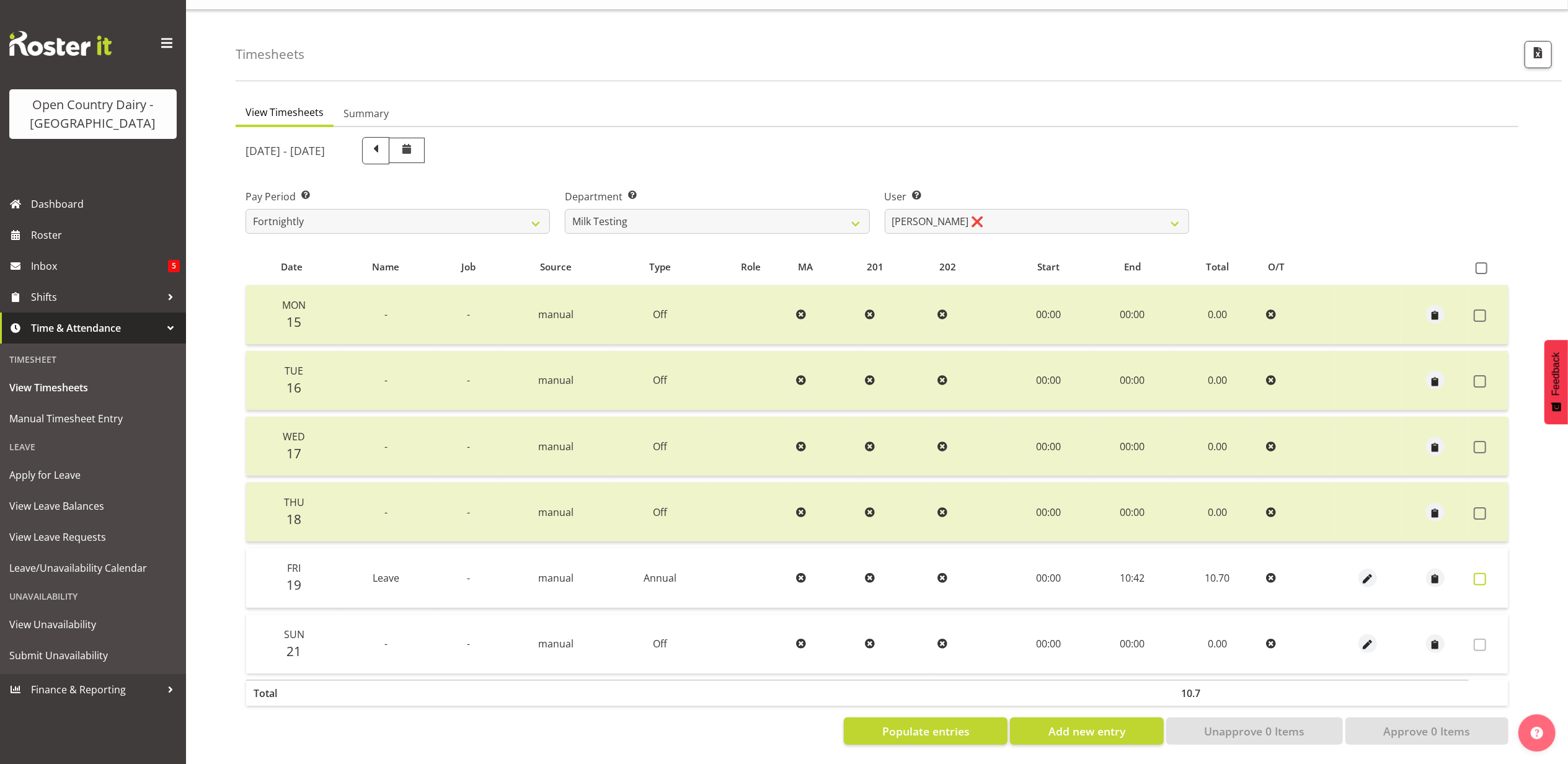
click at [1481, 573] on span at bounding box center [1480, 579] width 13 height 13
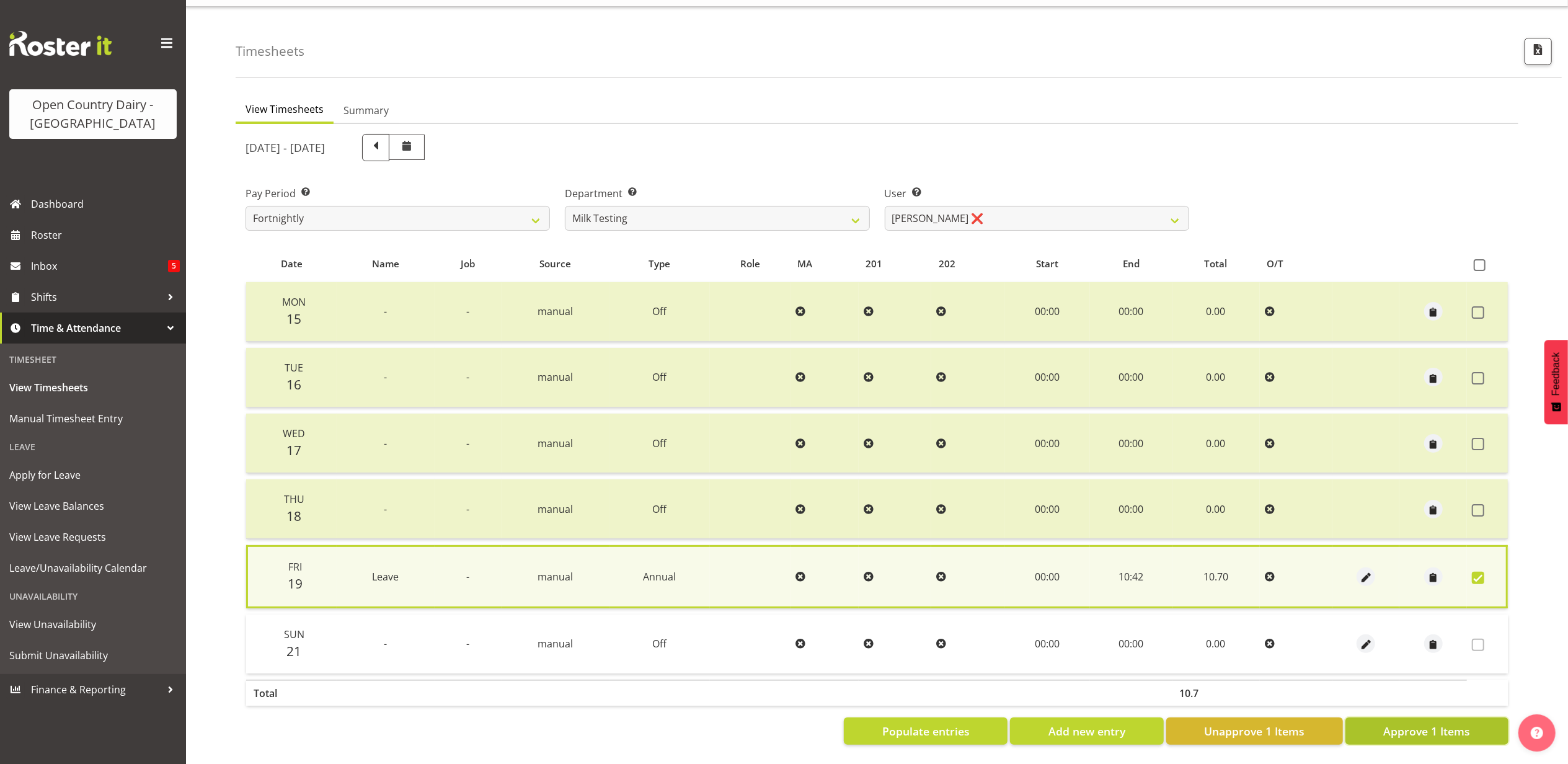
click at [1445, 729] on span "Approve 1 Items" at bounding box center [1427, 731] width 87 height 16
checkbox input "false"
